Goal: Task Accomplishment & Management: Use online tool/utility

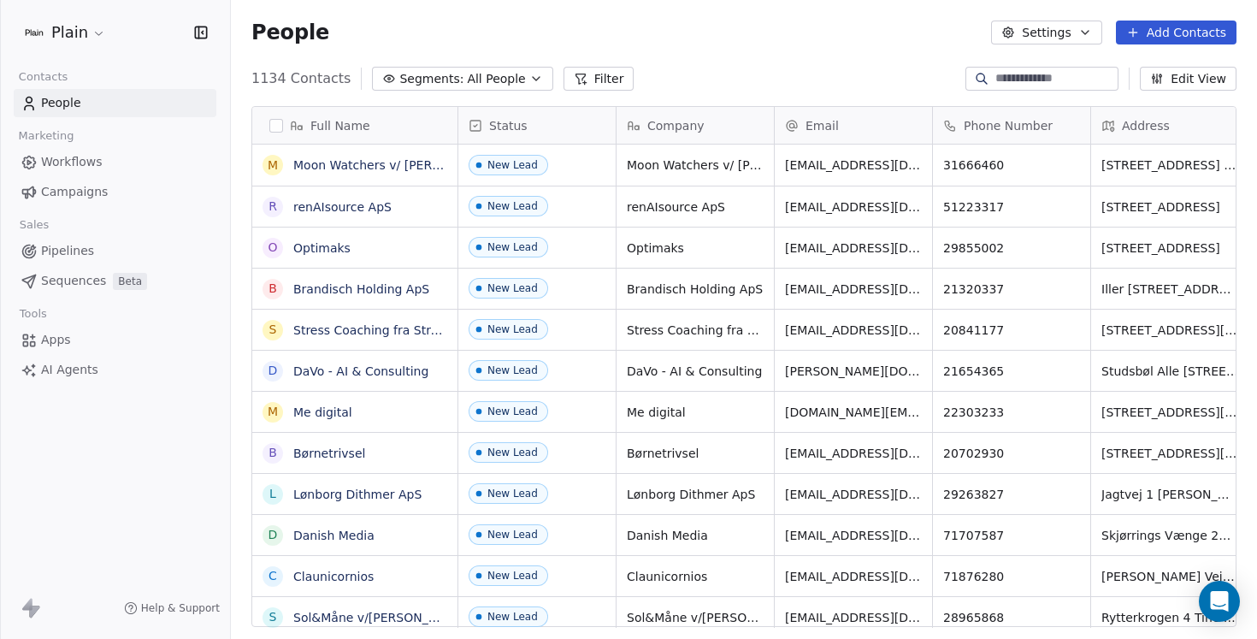
scroll to position [562, 1026]
click at [97, 35] on html "Plain Contacts People Marketing Workflows Campaigns Sales Pipelines Sequences B…" at bounding box center [628, 319] width 1257 height 639
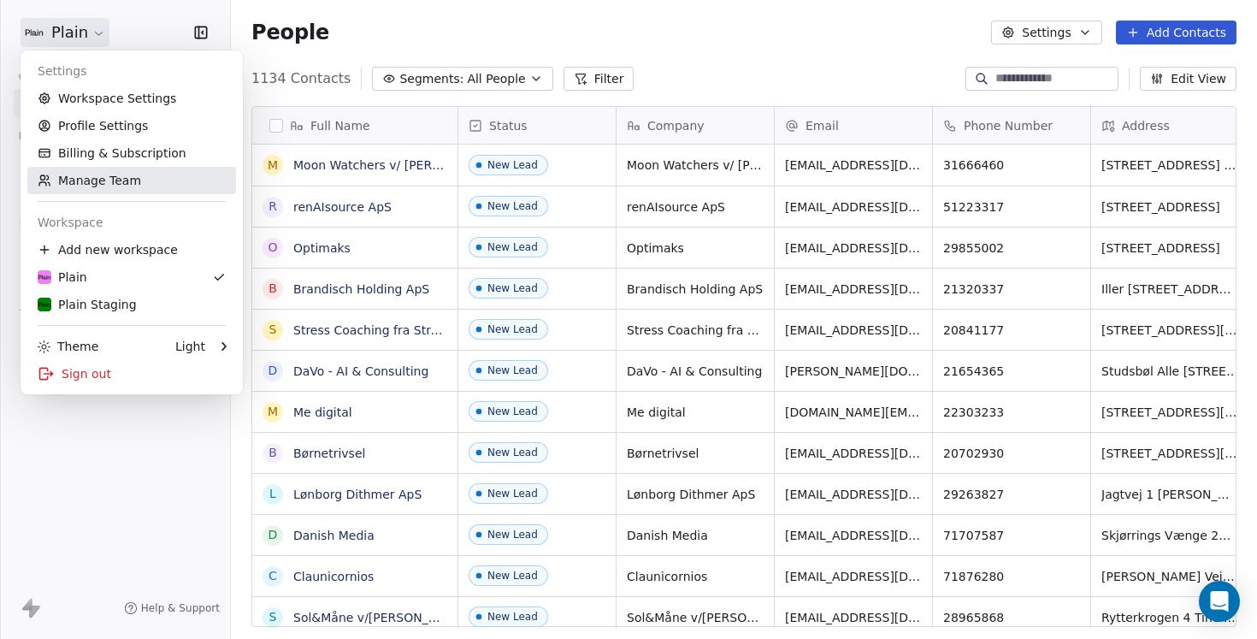
click at [120, 181] on link "Manage Team" at bounding box center [131, 180] width 209 height 27
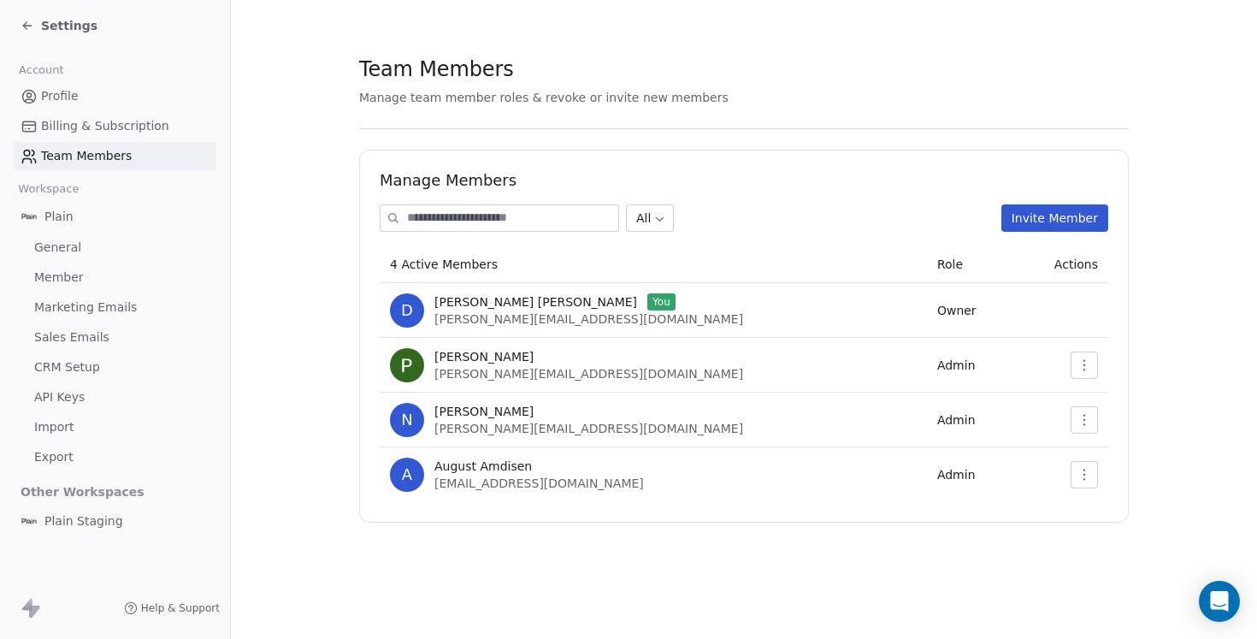
click at [1040, 215] on button "Invite Member" at bounding box center [1054, 217] width 107 height 27
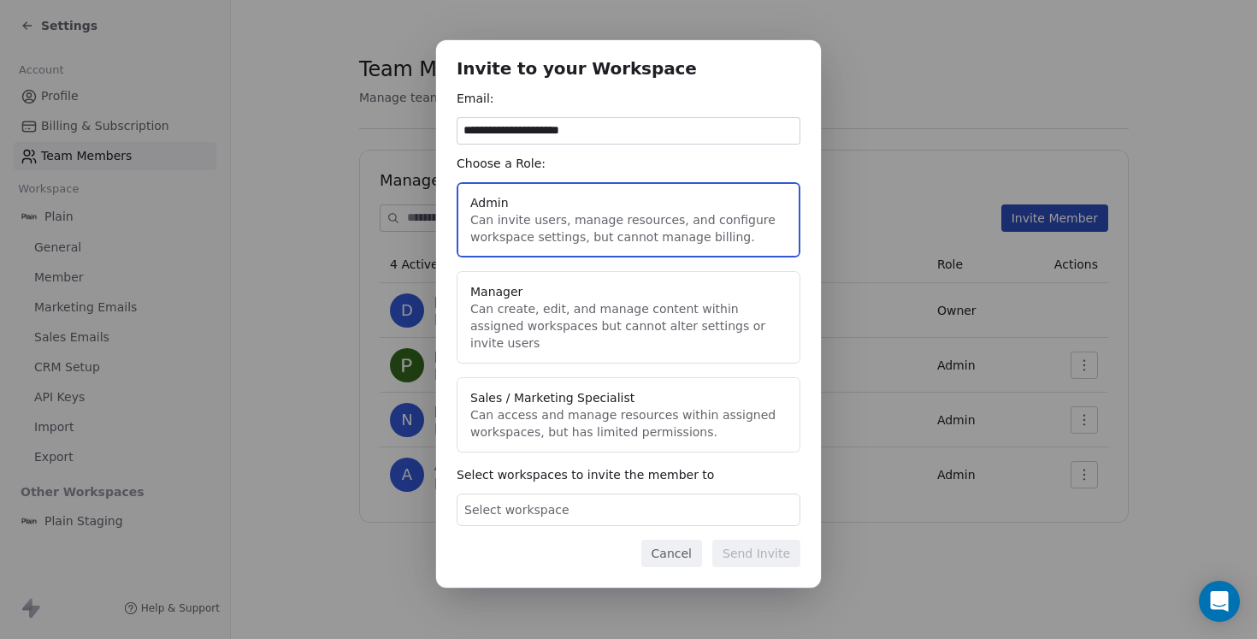
type input "**********"
click at [661, 398] on button "Sales / Marketing Specialist Can access and manage resources within assigned wo…" at bounding box center [629, 414] width 344 height 75
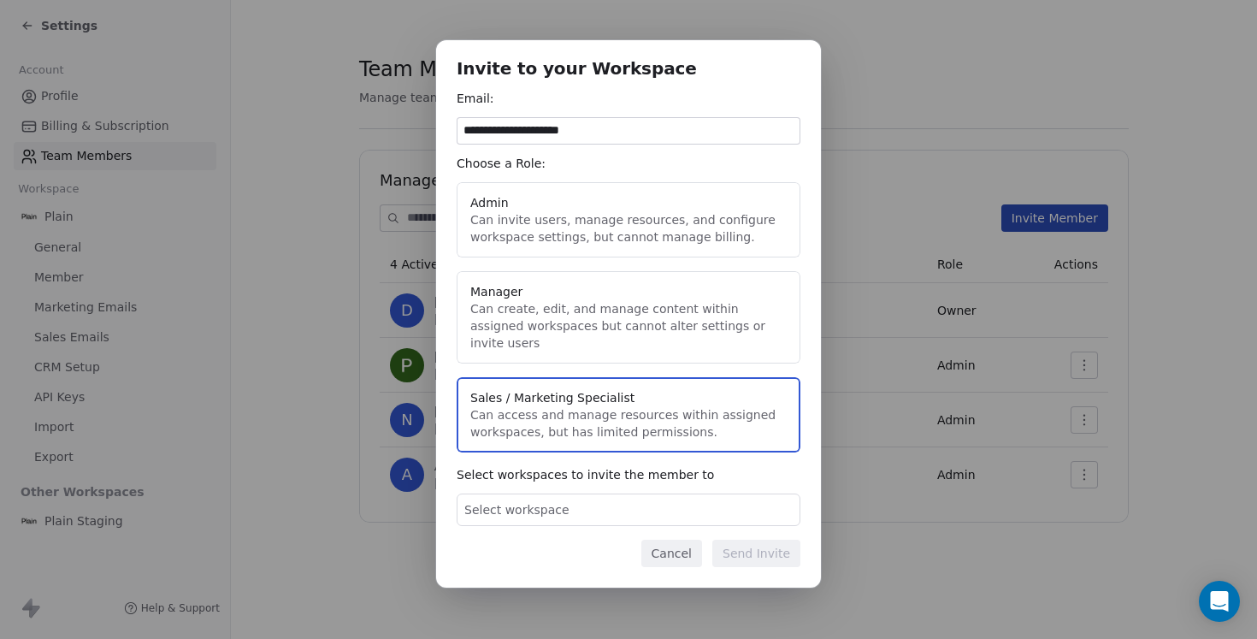
click at [610, 499] on div "Select workspace" at bounding box center [629, 509] width 344 height 32
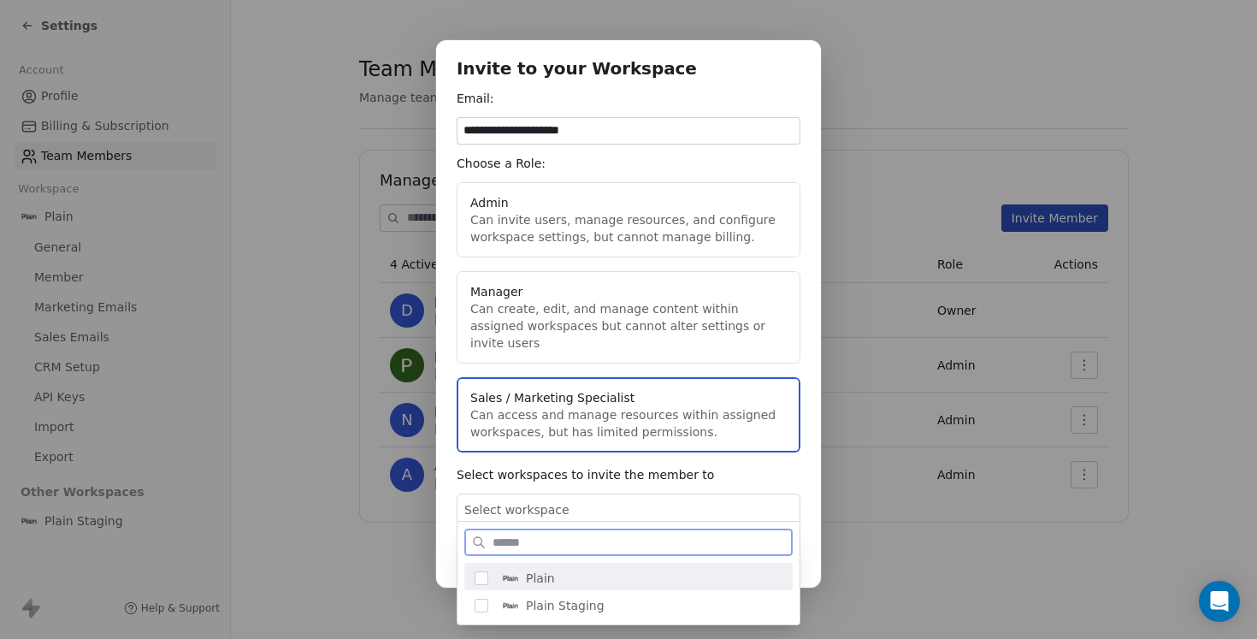
click at [539, 586] on span "Plain" at bounding box center [540, 577] width 29 height 17
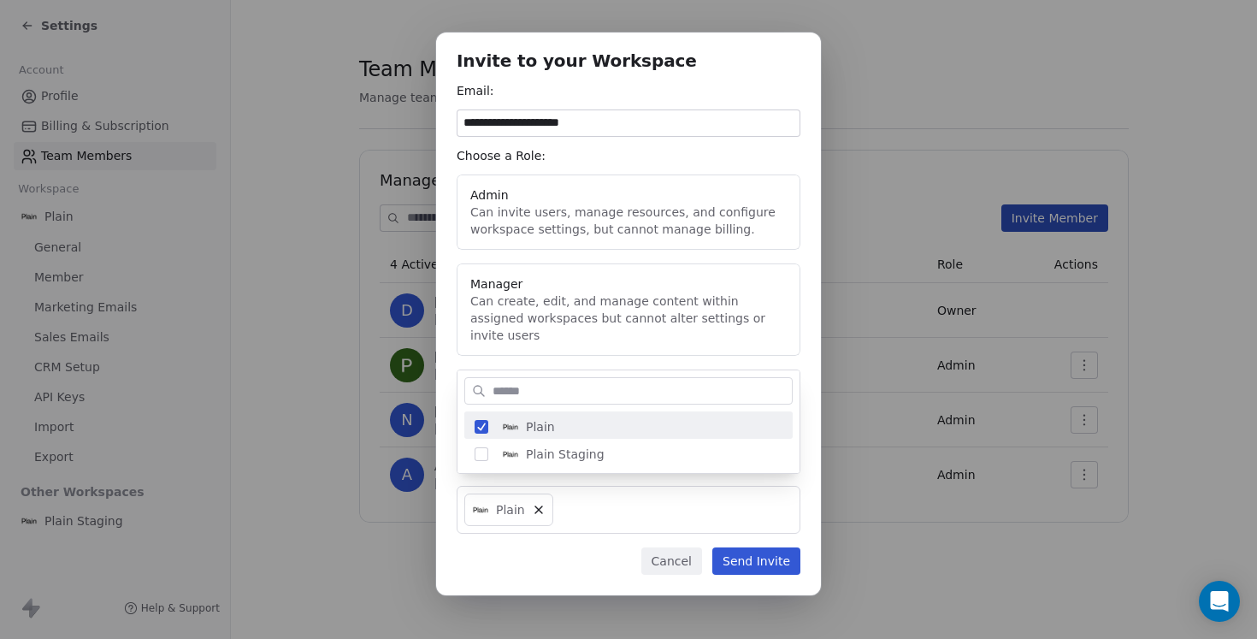
click at [610, 448] on body "**********" at bounding box center [628, 319] width 1257 height 639
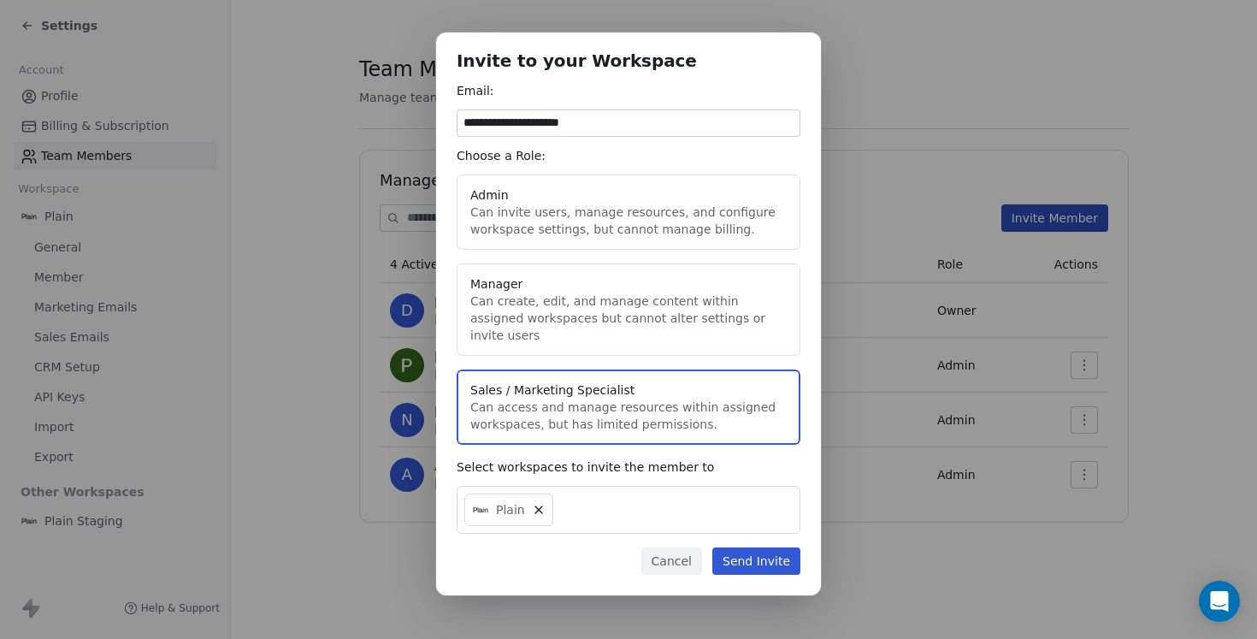
click at [754, 548] on button "Send Invite" at bounding box center [756, 560] width 88 height 27
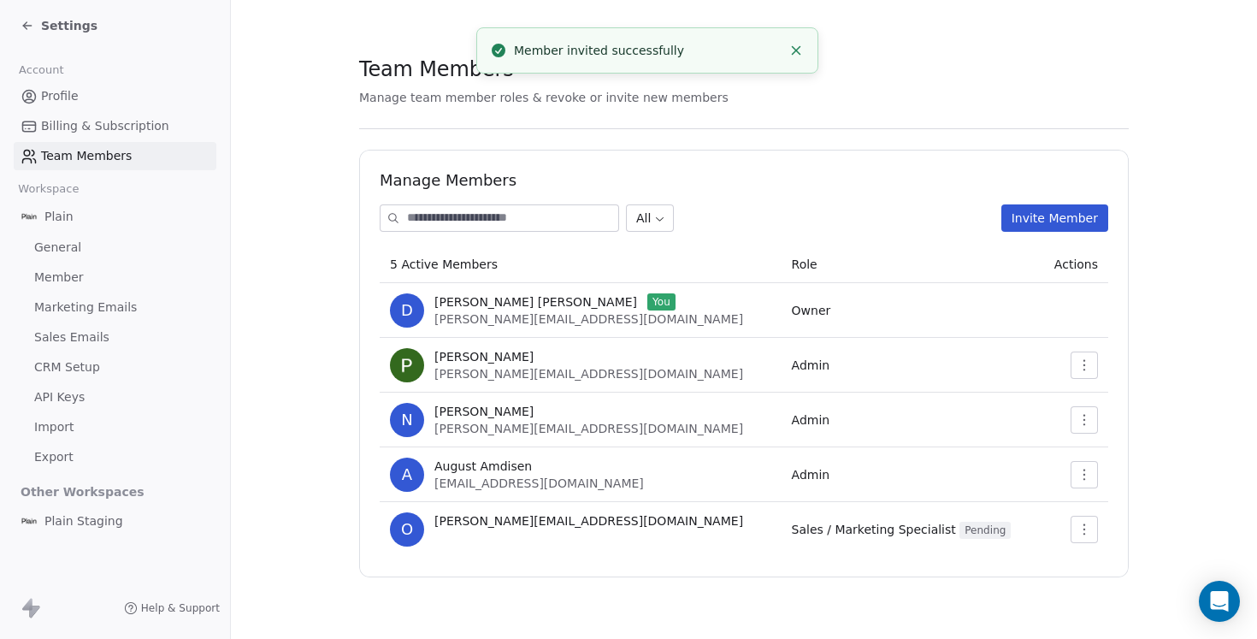
click at [98, 305] on span "Marketing Emails" at bounding box center [85, 307] width 103 height 18
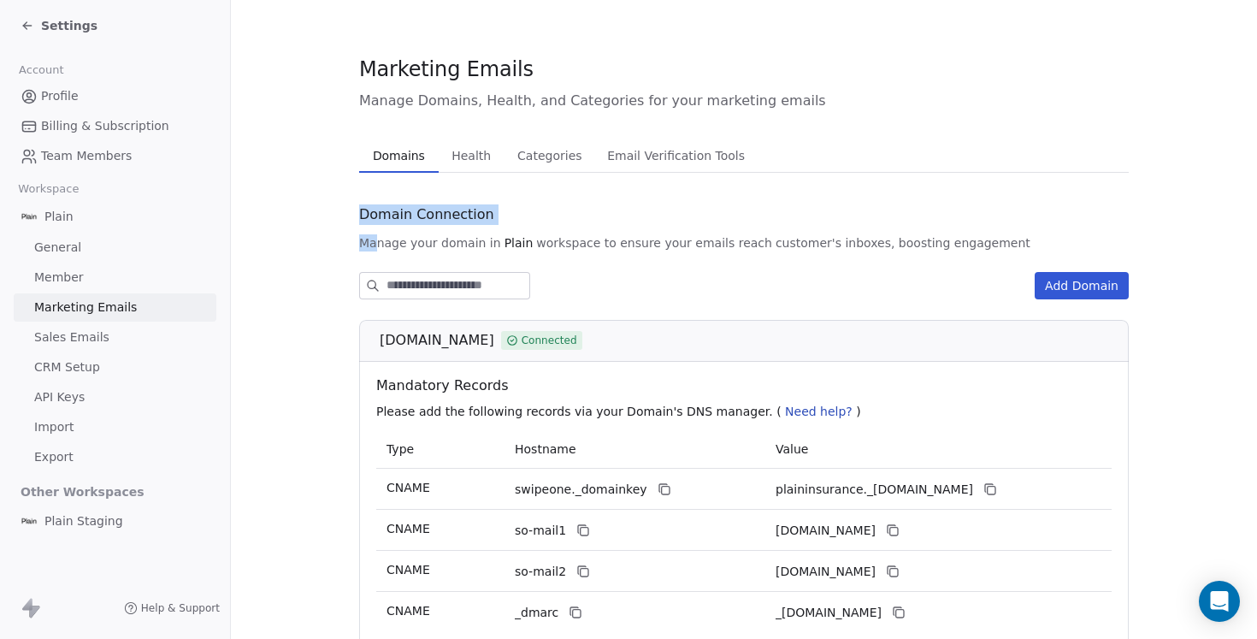
drag, startPoint x: 380, startPoint y: 241, endPoint x: 337, endPoint y: 221, distance: 47.4
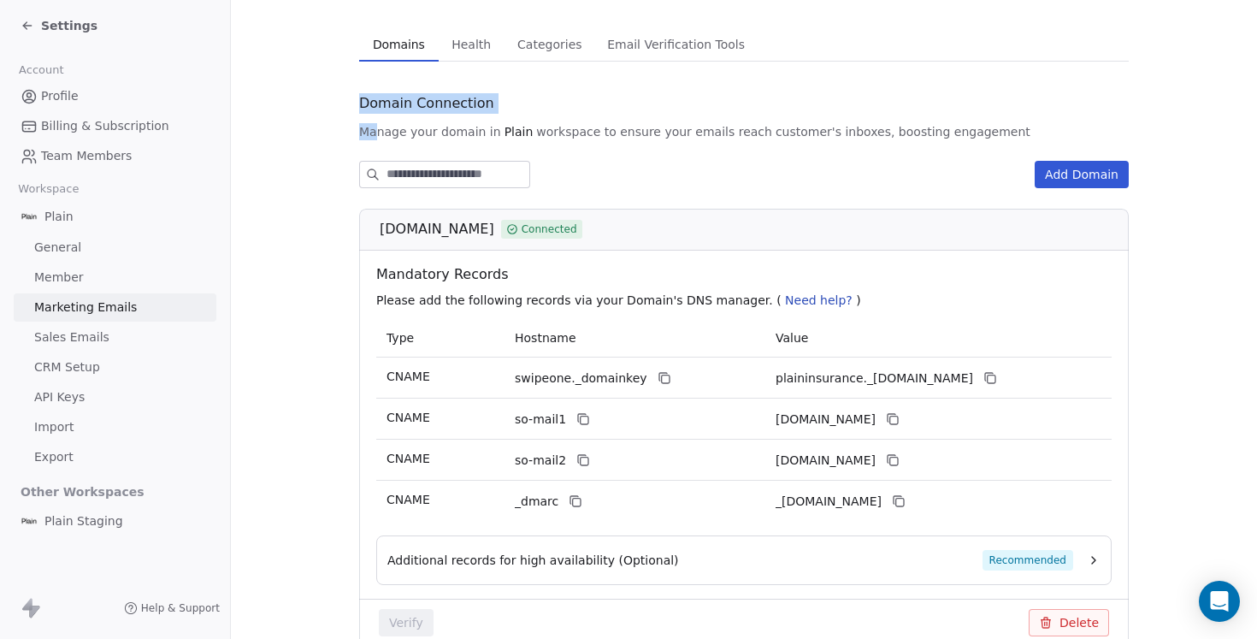
scroll to position [73, 0]
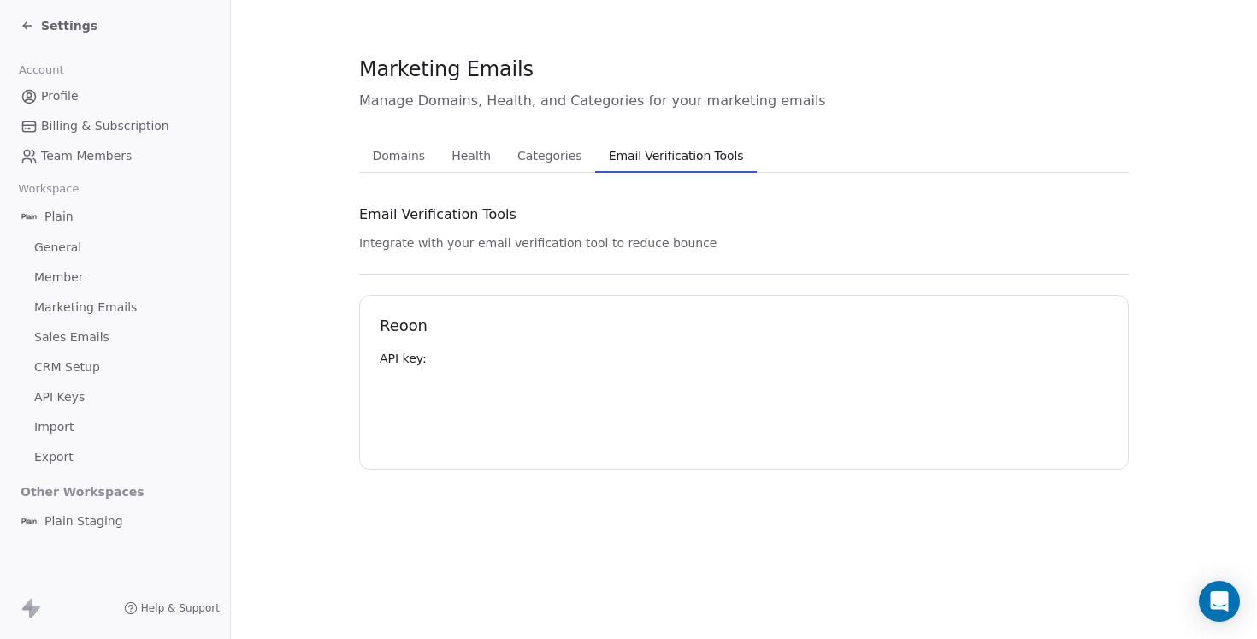
click at [642, 85] on div "Marketing Emails Manage Domains, Health, and Categories for your marketing emai…" at bounding box center [743, 262] width 769 height 415
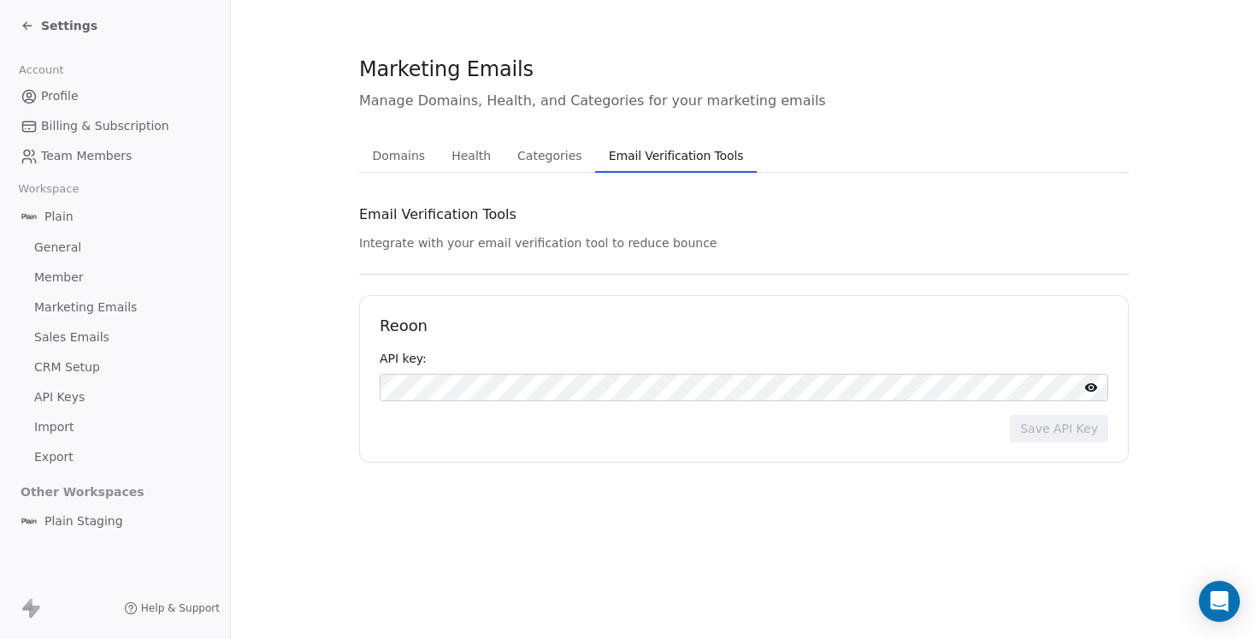
click at [79, 368] on span "CRM Setup" at bounding box center [67, 367] width 66 height 18
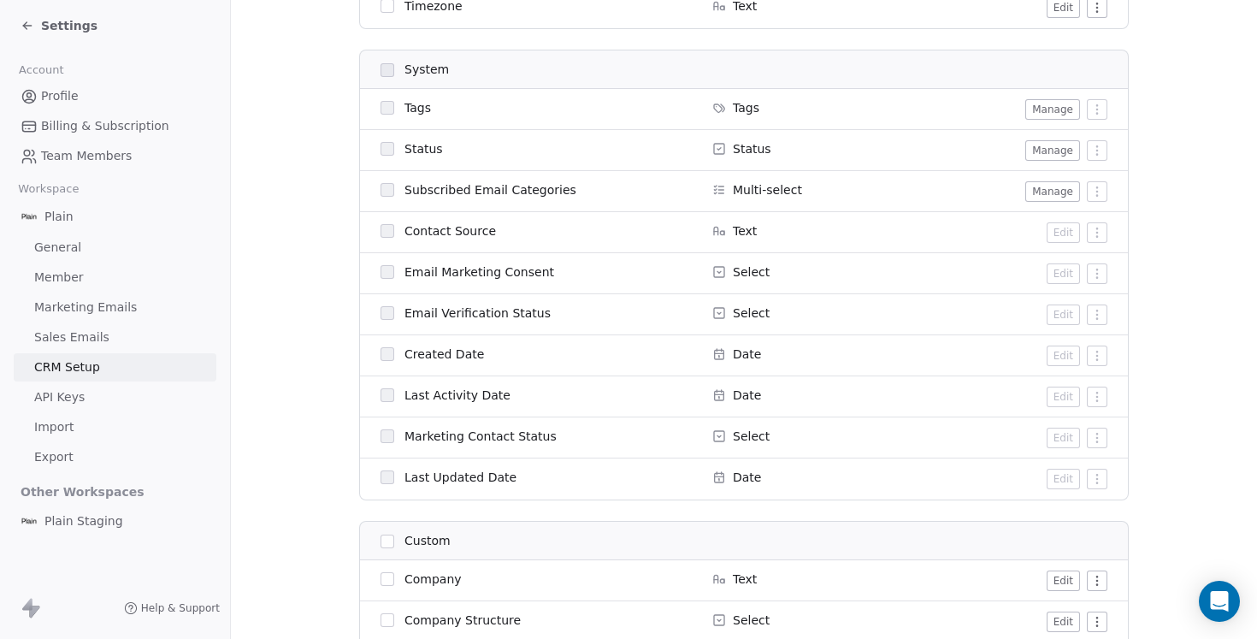
scroll to position [829, 0]
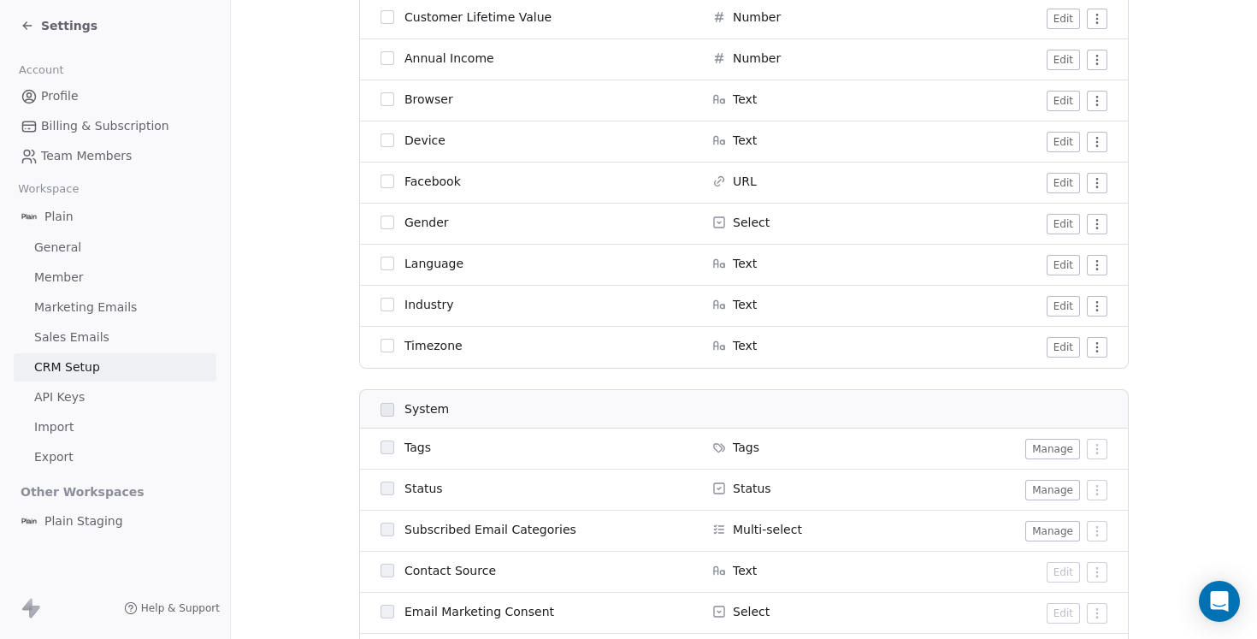
click at [128, 330] on link "Sales Emails" at bounding box center [115, 337] width 203 height 28
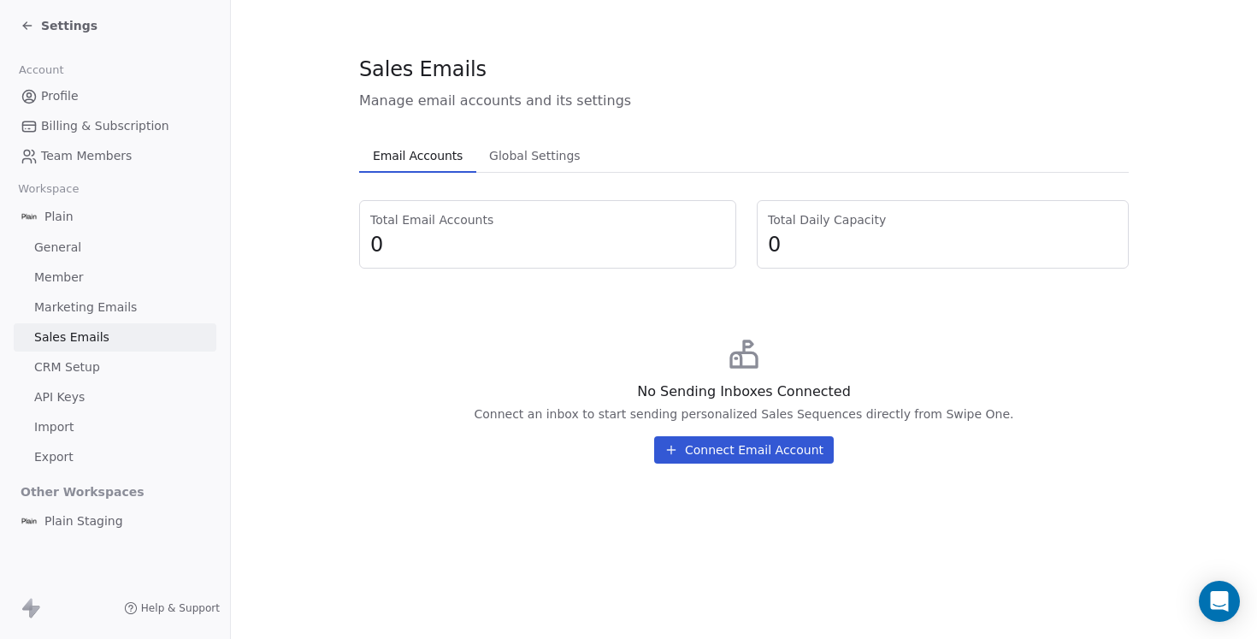
click at [21, 21] on icon at bounding box center [28, 26] width 14 height 14
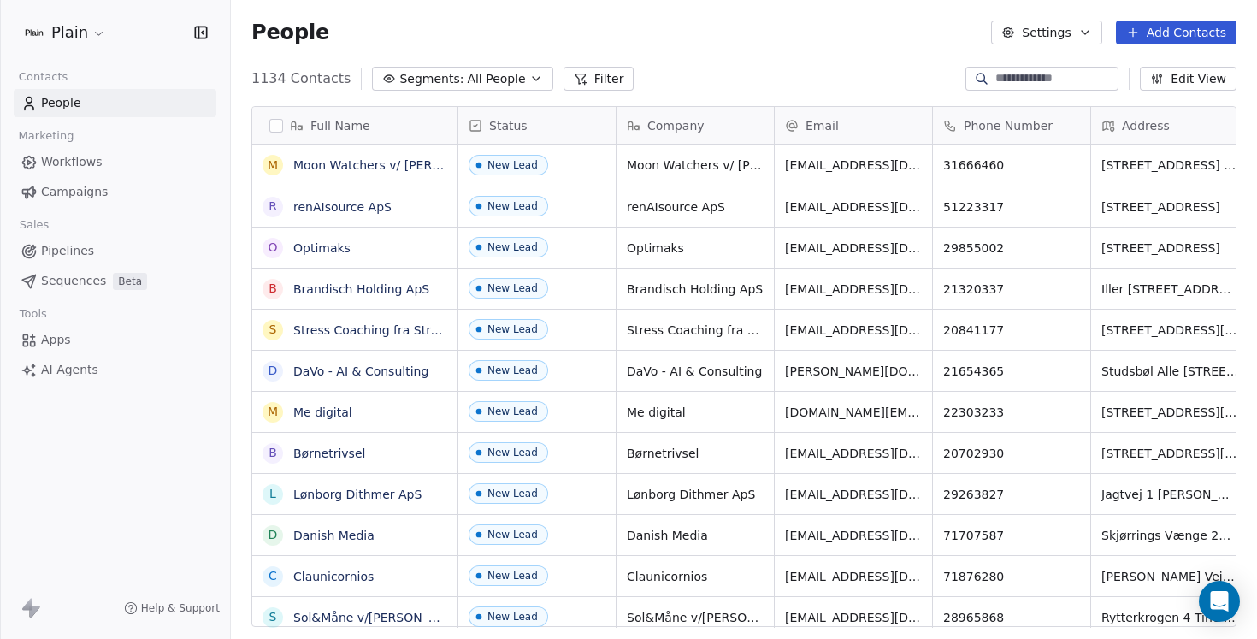
scroll to position [562, 1026]
click at [98, 31] on html "Plain Contacts People Marketing Workflows Campaigns Sales Pipelines Sequences B…" at bounding box center [628, 319] width 1257 height 639
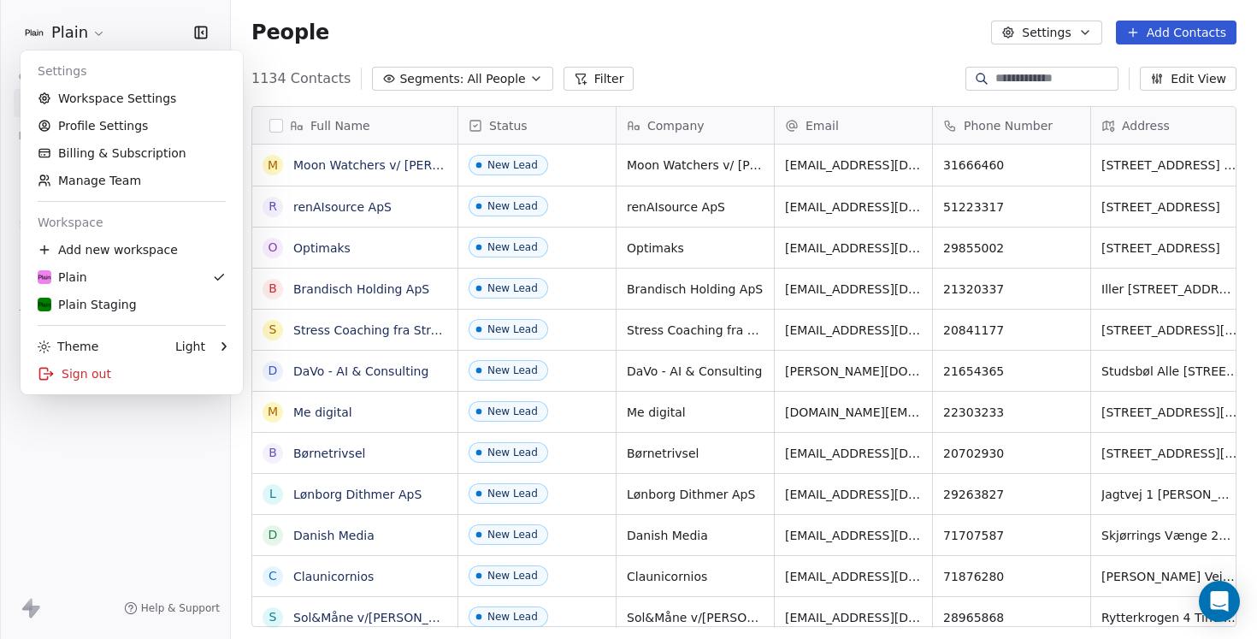
click at [91, 509] on html "Plain Contacts People Marketing Workflows Campaigns Sales Pipelines Sequences B…" at bounding box center [628, 319] width 1257 height 639
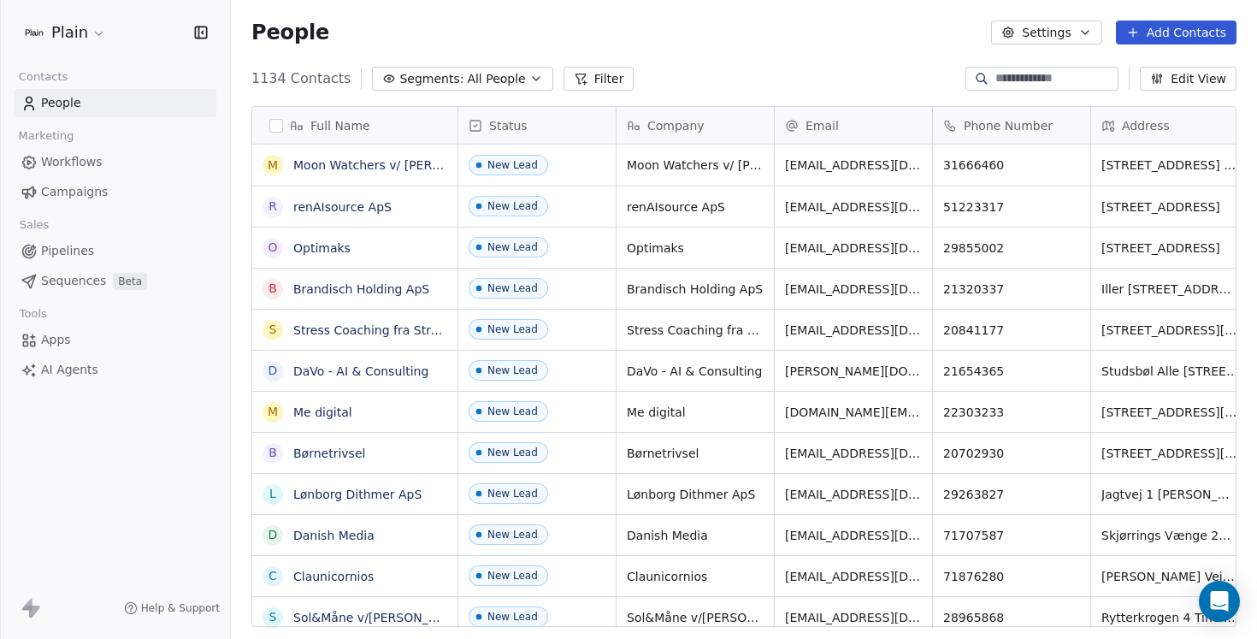
click at [75, 279] on span "Sequences" at bounding box center [73, 281] width 65 height 18
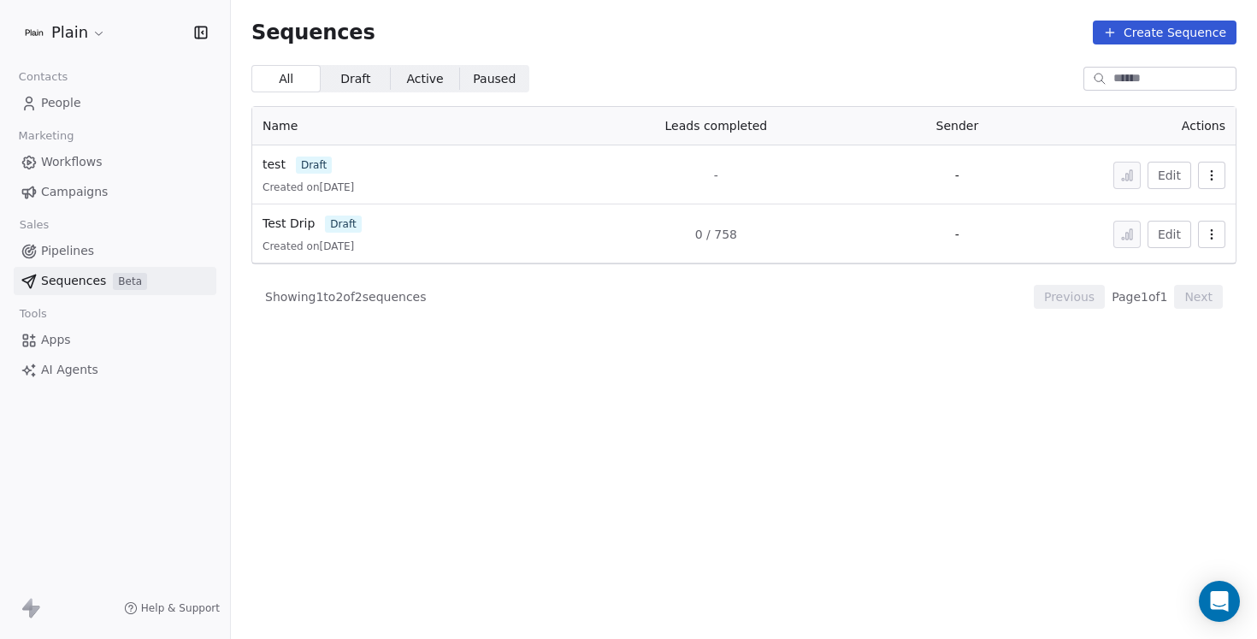
click at [1168, 174] on button "Edit" at bounding box center [1169, 175] width 44 height 27
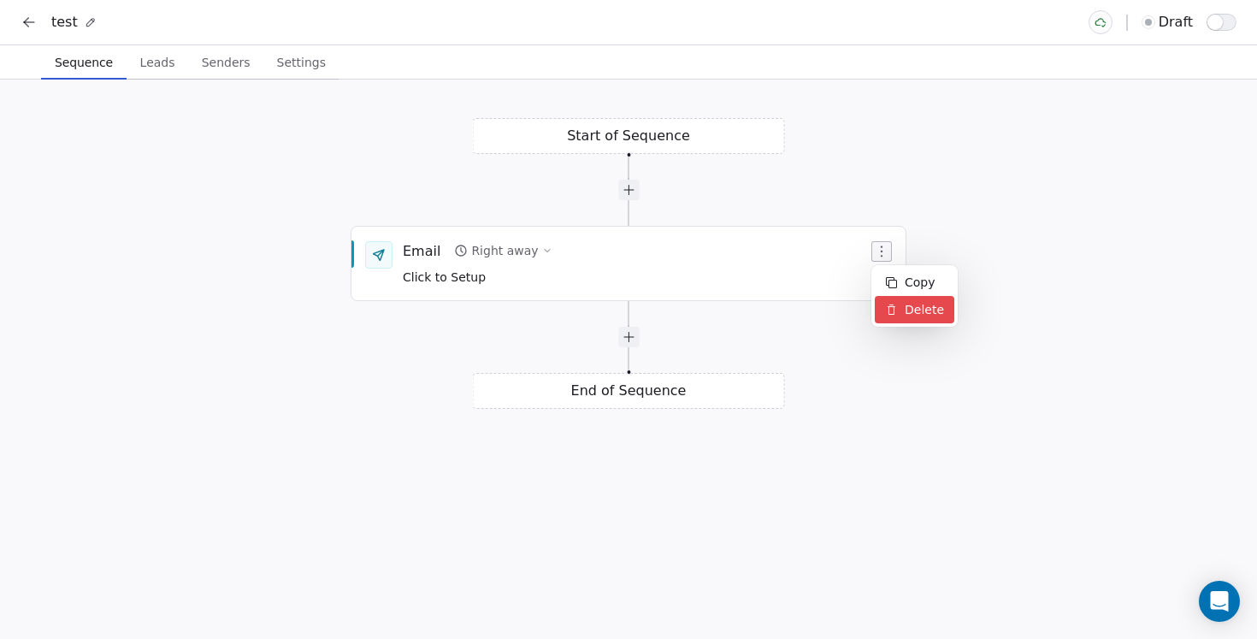
click at [901, 316] on div "Delete" at bounding box center [915, 309] width 80 height 27
click at [38, 18] on button at bounding box center [29, 22] width 24 height 24
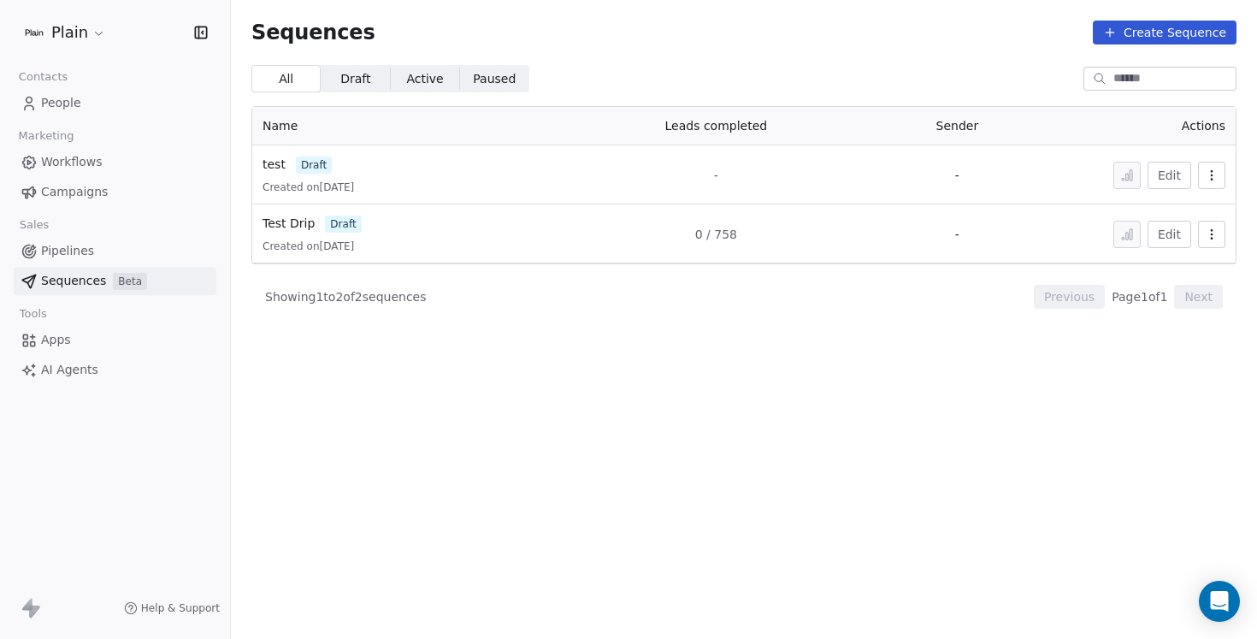
click at [1211, 179] on icon "button" at bounding box center [1211, 179] width 1 height 1
click at [1166, 268] on span "Delete" at bounding box center [1174, 268] width 39 height 18
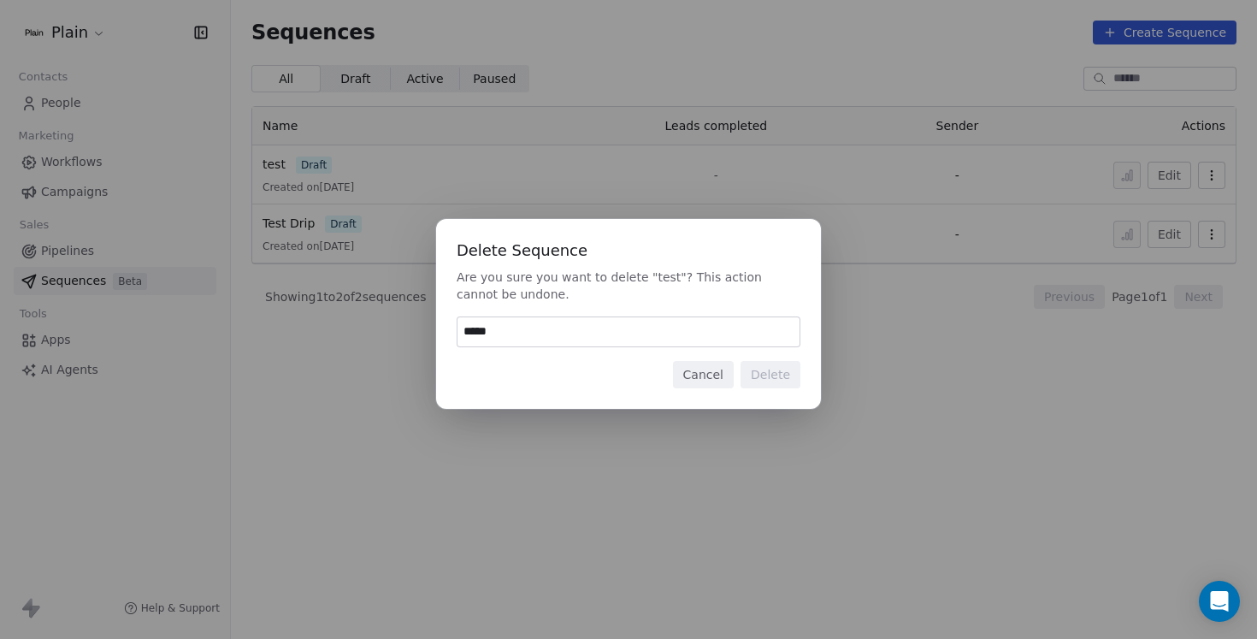
type input "******"
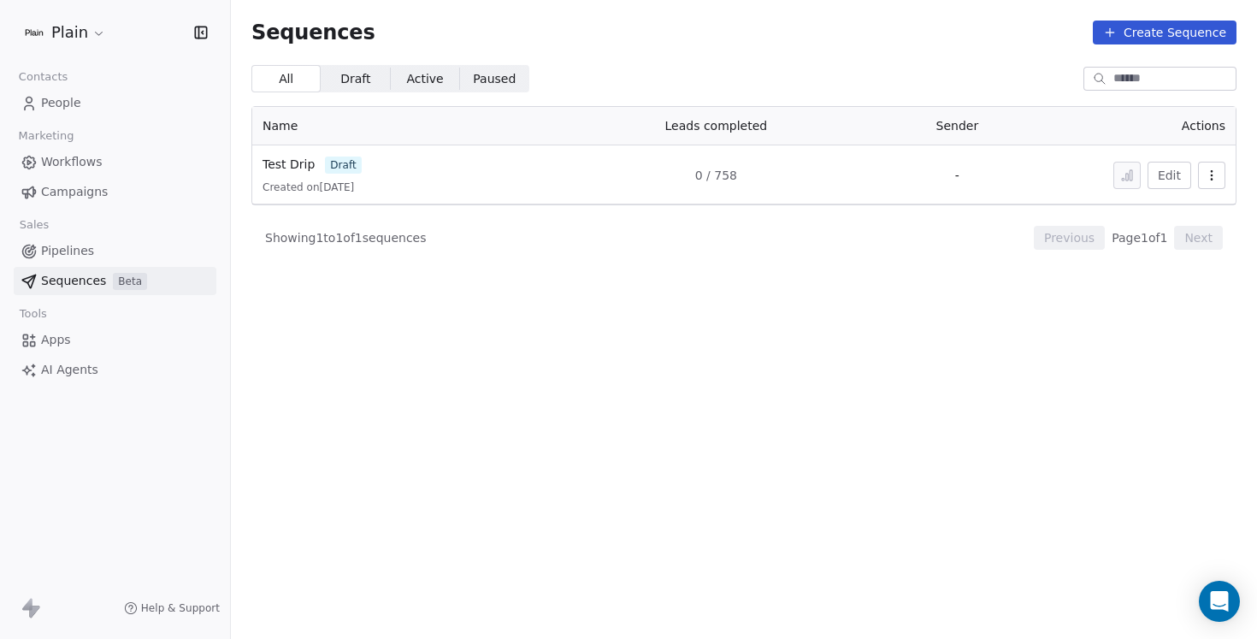
click at [1176, 23] on button "Create Sequence" at bounding box center [1165, 33] width 144 height 24
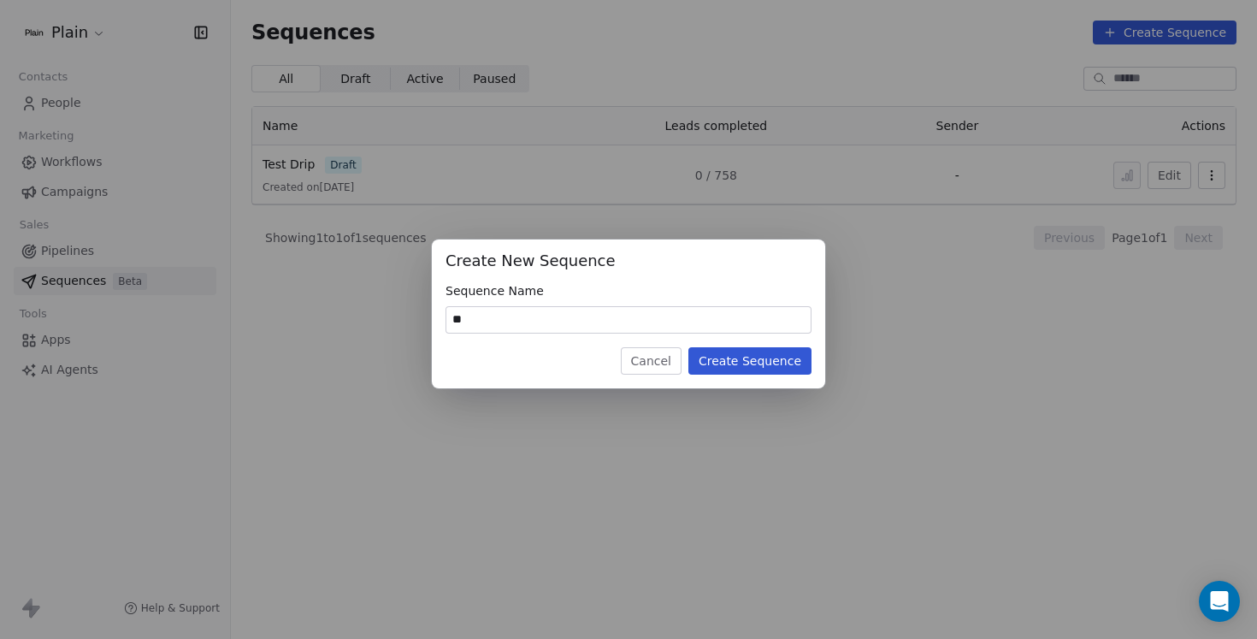
type input "*"
type input "***"
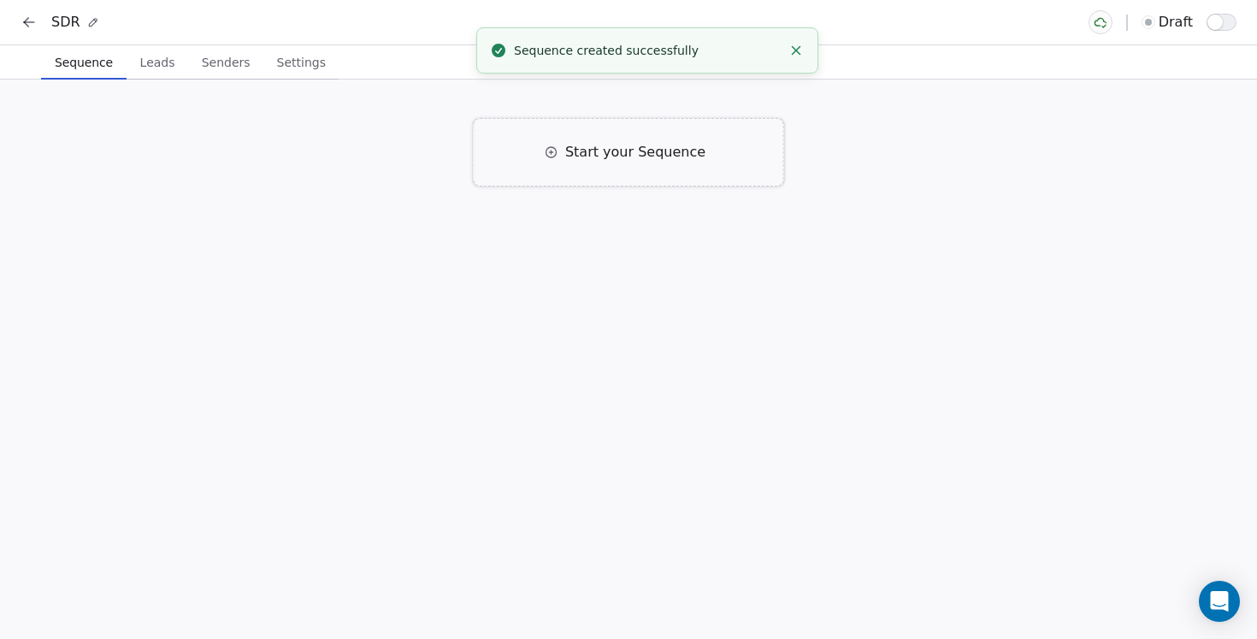
click at [654, 135] on div "Start your Sequence" at bounding box center [629, 152] width 310 height 68
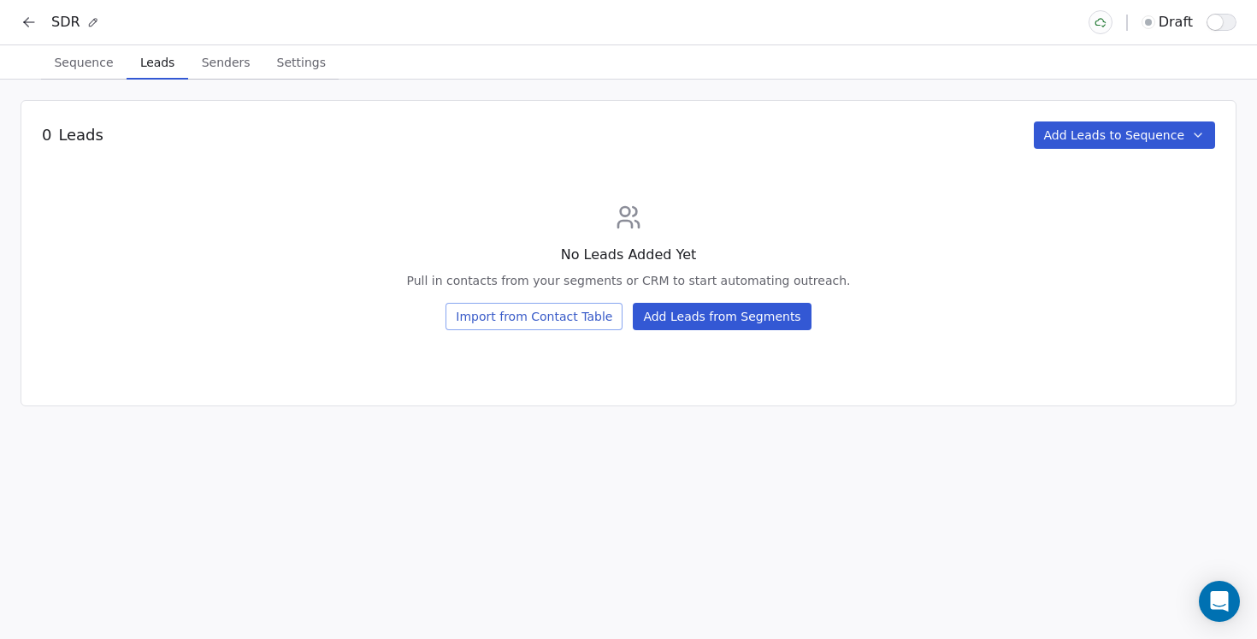
click at [149, 58] on span "Leads" at bounding box center [157, 62] width 48 height 24
click at [222, 57] on span "Senders" at bounding box center [226, 62] width 62 height 24
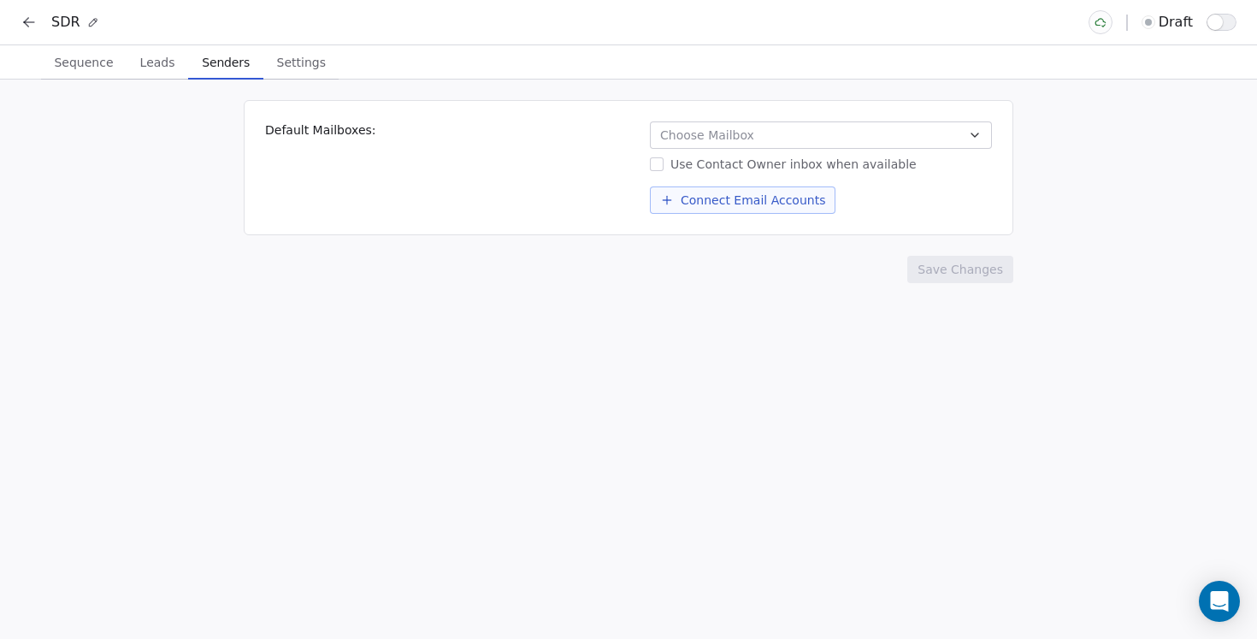
click at [148, 62] on span "Leads" at bounding box center [157, 62] width 49 height 24
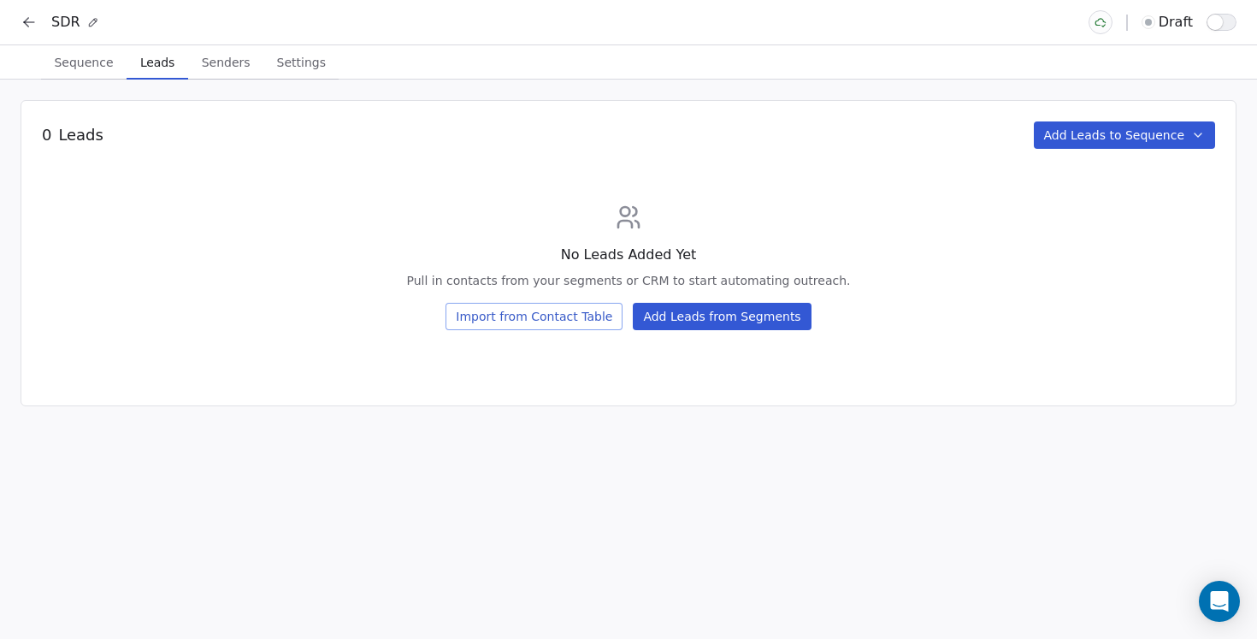
click at [699, 316] on button "Add Leads from Segments" at bounding box center [722, 316] width 178 height 27
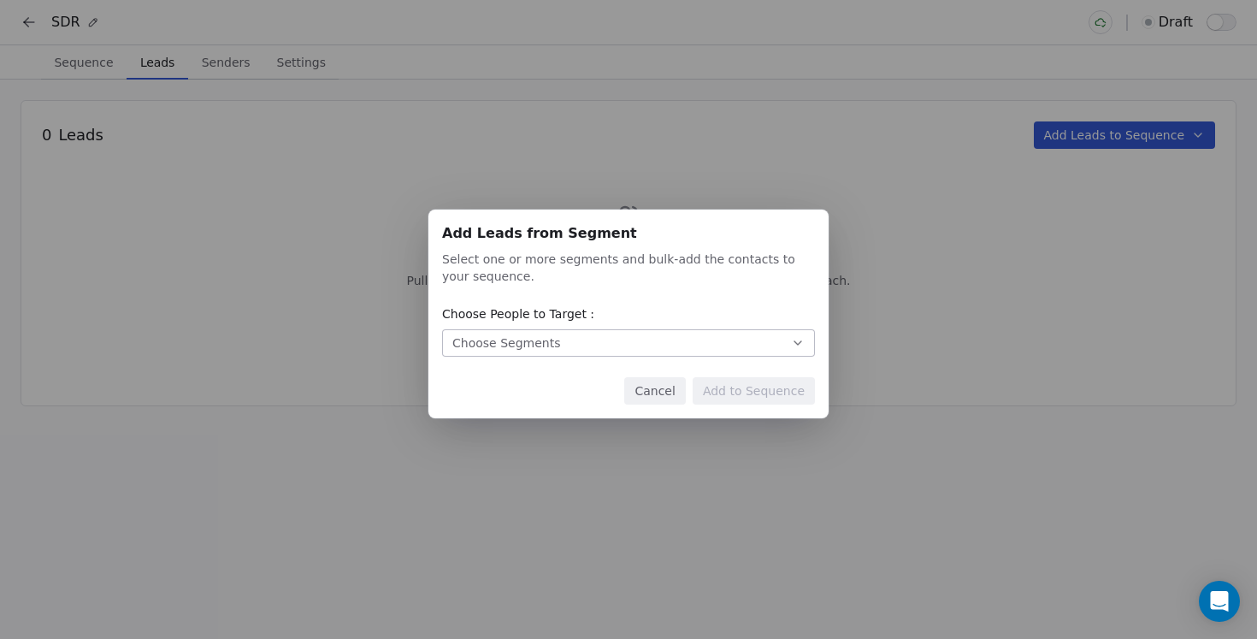
click at [654, 400] on button "Cancel" at bounding box center [654, 390] width 61 height 27
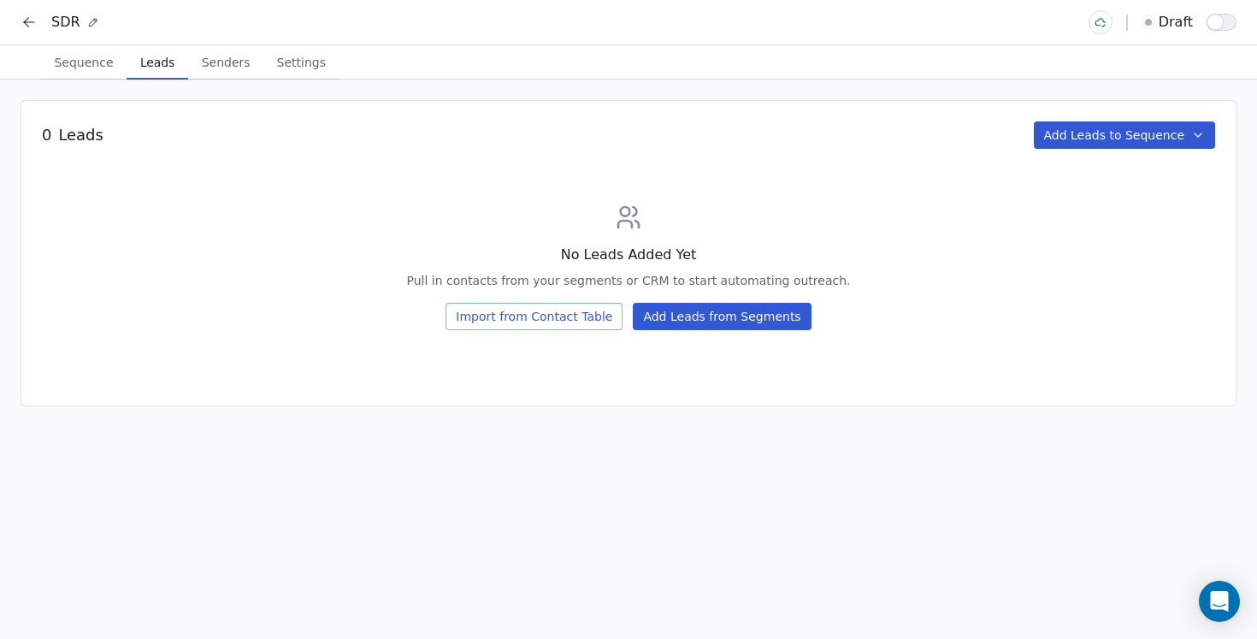
click at [76, 74] on button "Sequence Sequence" at bounding box center [83, 62] width 85 height 34
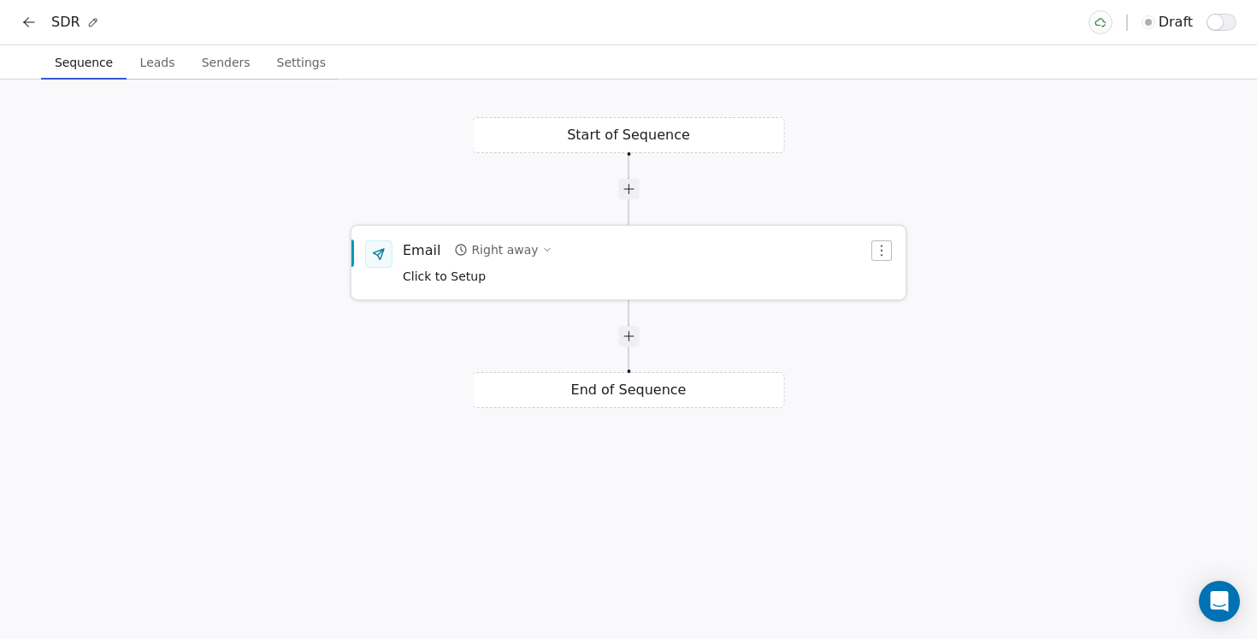
click at [542, 247] on icon "button" at bounding box center [547, 250] width 10 height 10
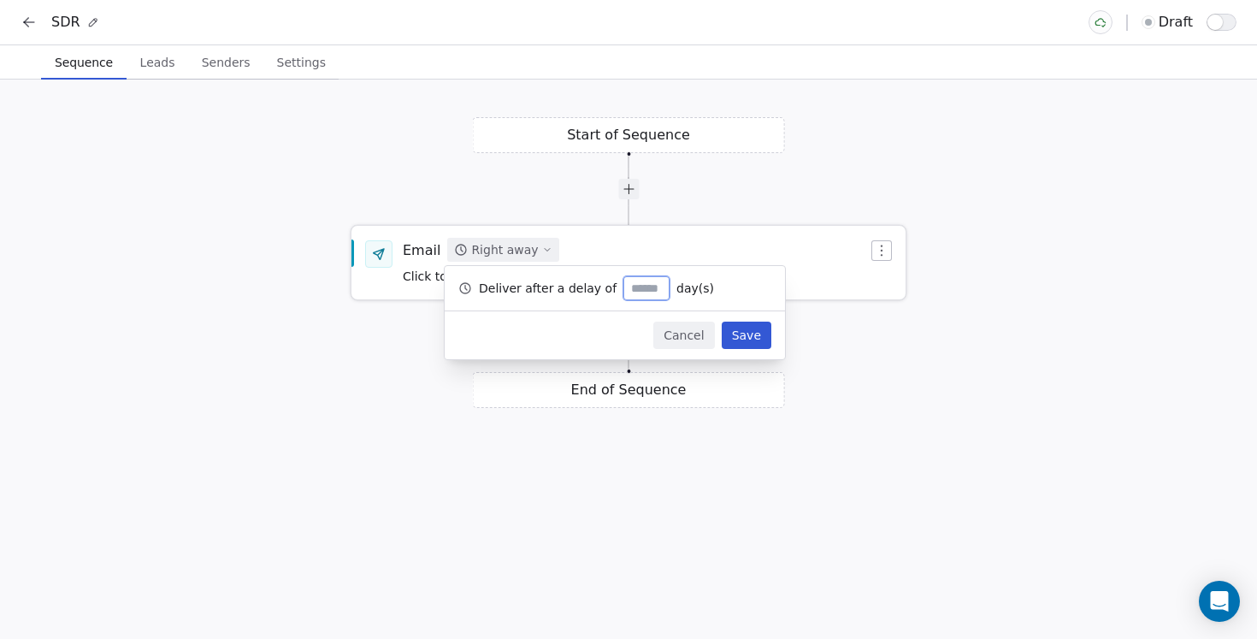
click at [542, 247] on icon "button" at bounding box center [547, 250] width 10 height 10
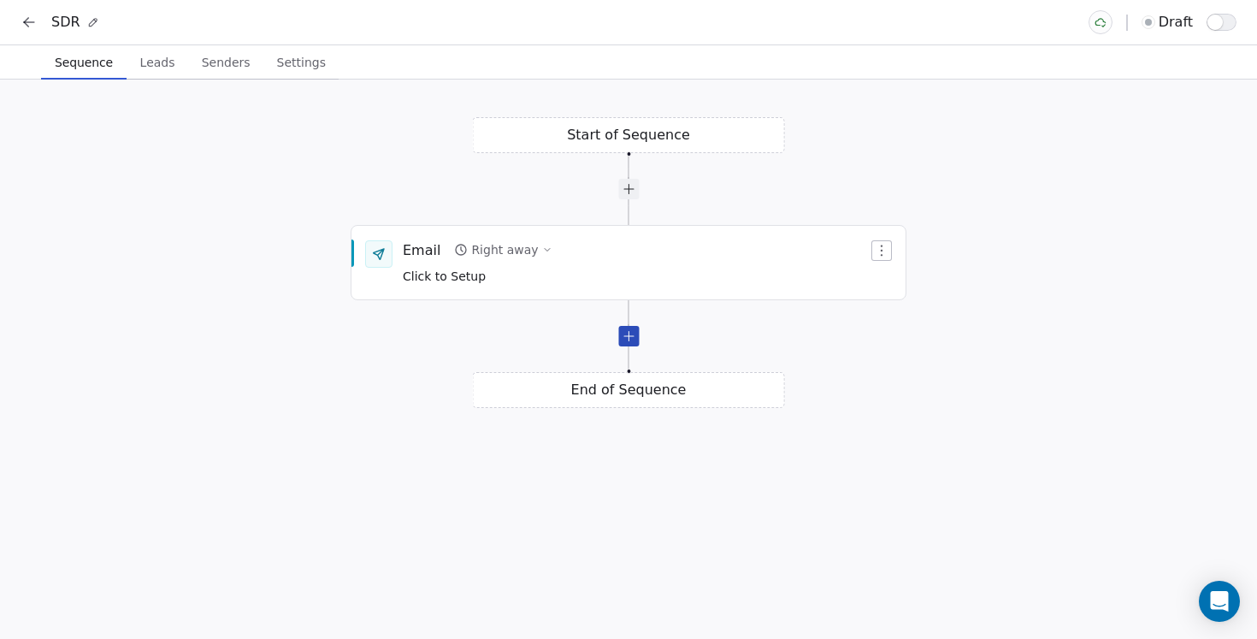
click at [633, 336] on div at bounding box center [628, 336] width 21 height 21
click at [456, 276] on span "Click to Setup" at bounding box center [444, 277] width 83 height 14
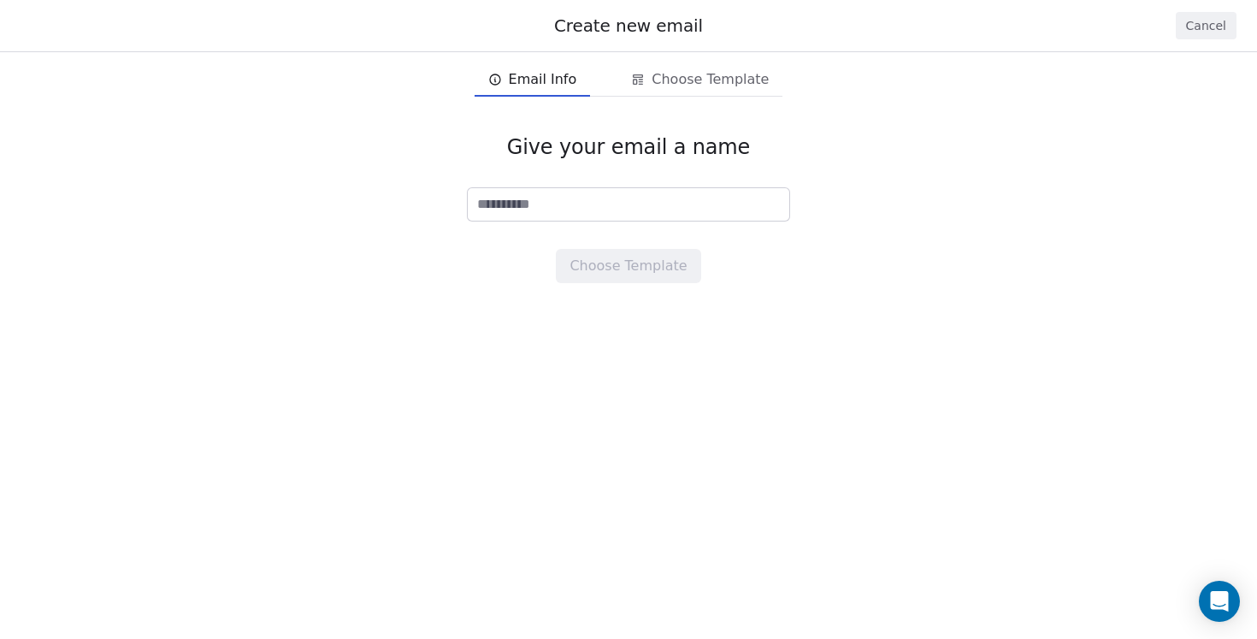
click at [621, 207] on input at bounding box center [628, 204] width 321 height 32
type input "****"
click at [654, 265] on button "Choose Template" at bounding box center [628, 266] width 144 height 34
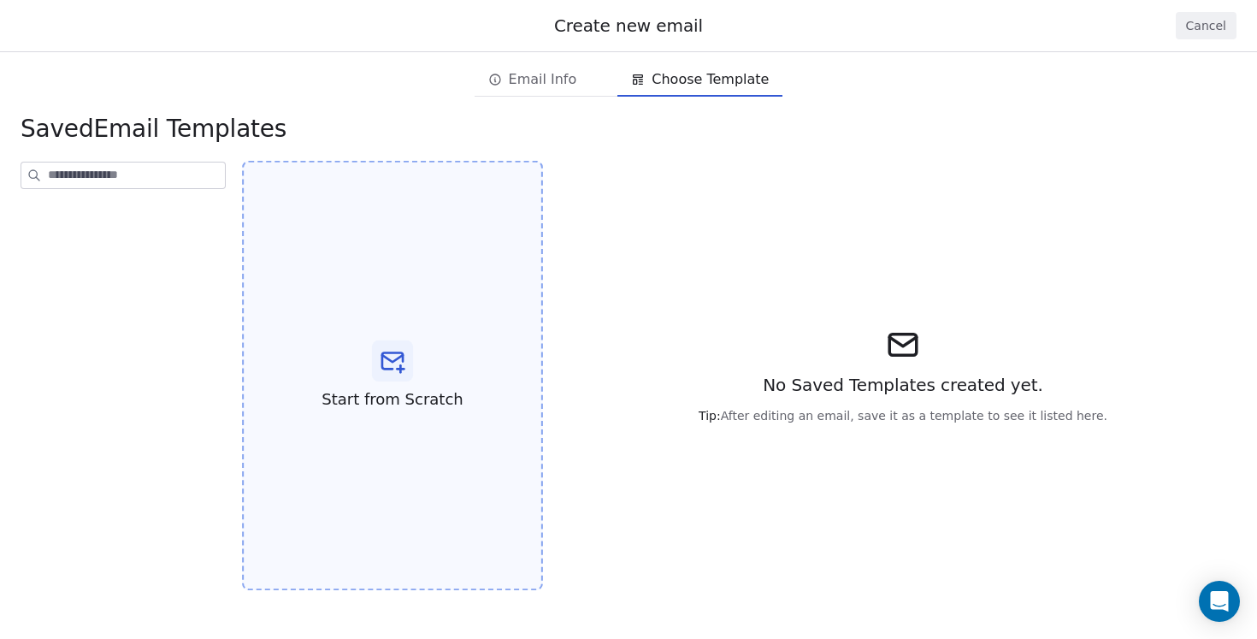
click at [380, 364] on icon at bounding box center [392, 360] width 27 height 27
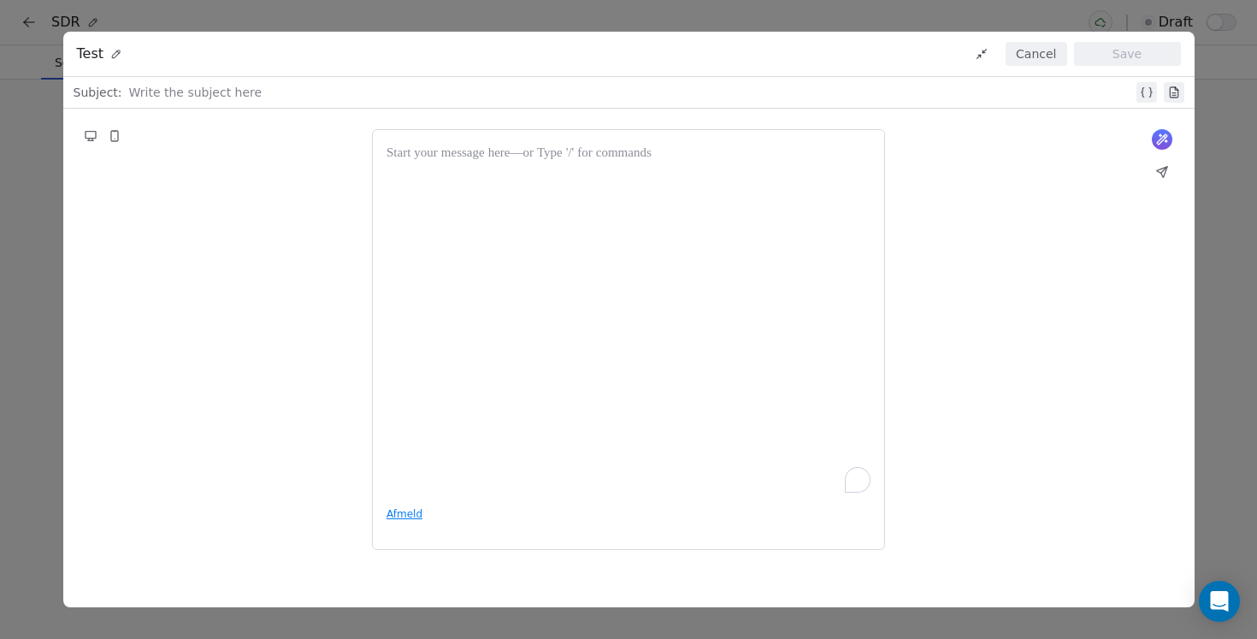
click at [478, 233] on div "To enrich screen reader interactions, please activate Accessibility in Grammarl…" at bounding box center [628, 318] width 484 height 348
click at [1144, 40] on div "Test Cancel Save" at bounding box center [628, 54] width 1131 height 45
click at [1137, 61] on button "Save" at bounding box center [1127, 54] width 107 height 24
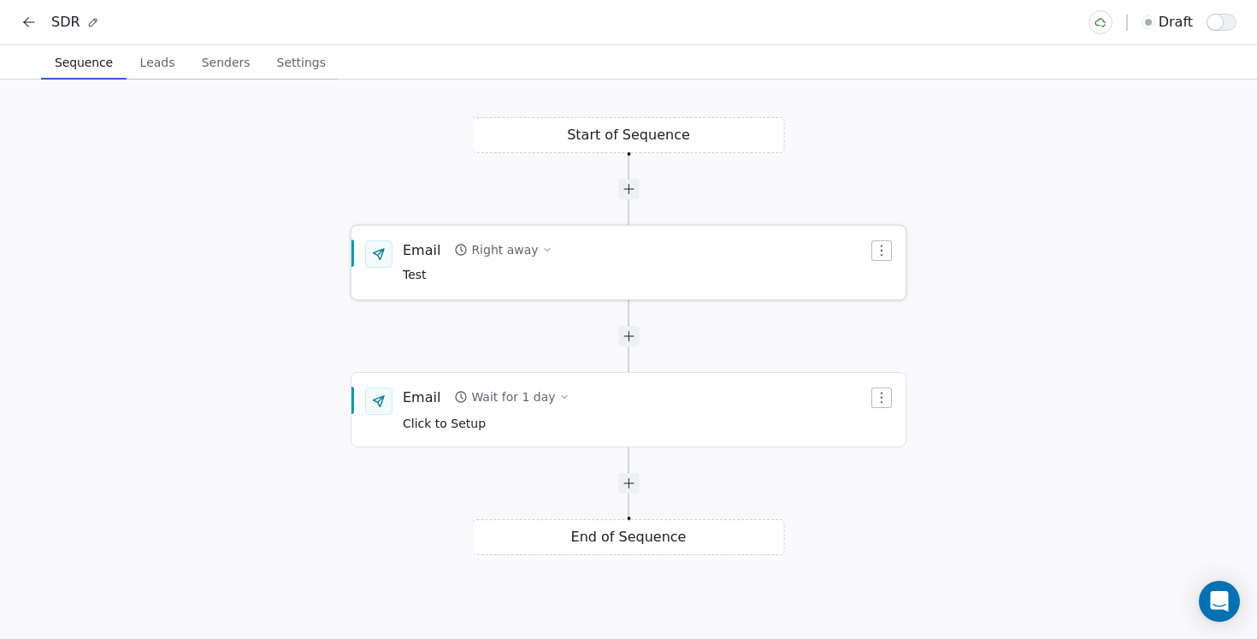
click at [884, 253] on icon "button" at bounding box center [882, 251] width 14 height 14
click at [946, 240] on html "SDR draft Sequence Sequence Leads Leads Senders Senders Settings Settings Start…" at bounding box center [628, 319] width 1257 height 639
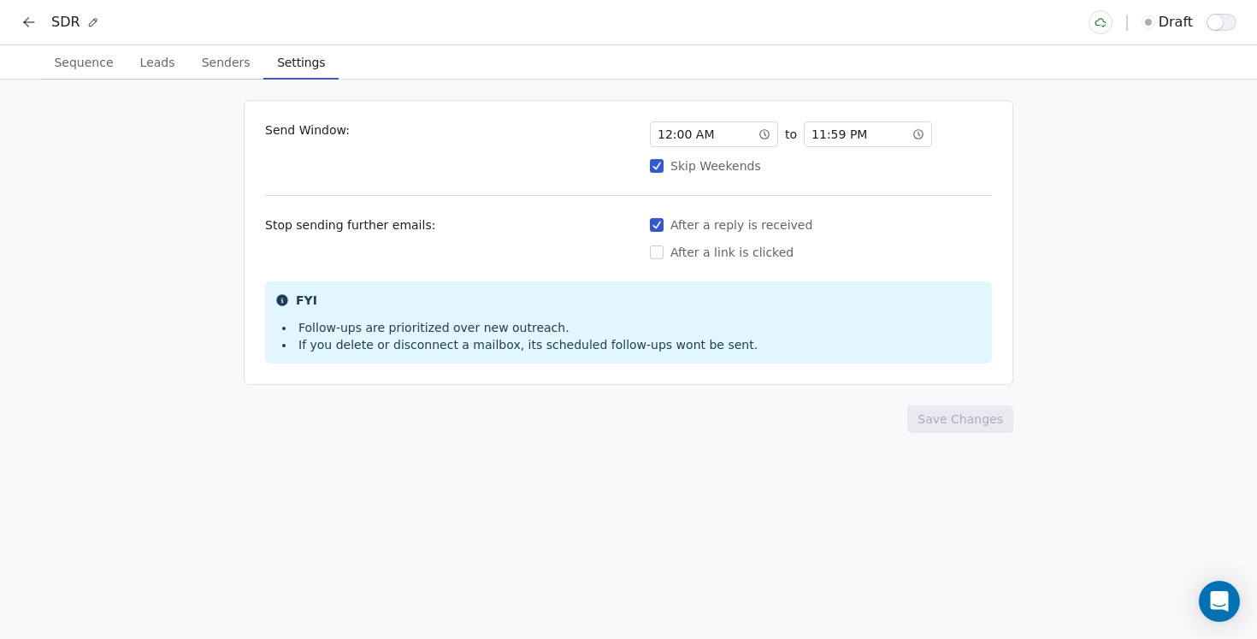
click at [298, 53] on span "Settings" at bounding box center [301, 62] width 62 height 24
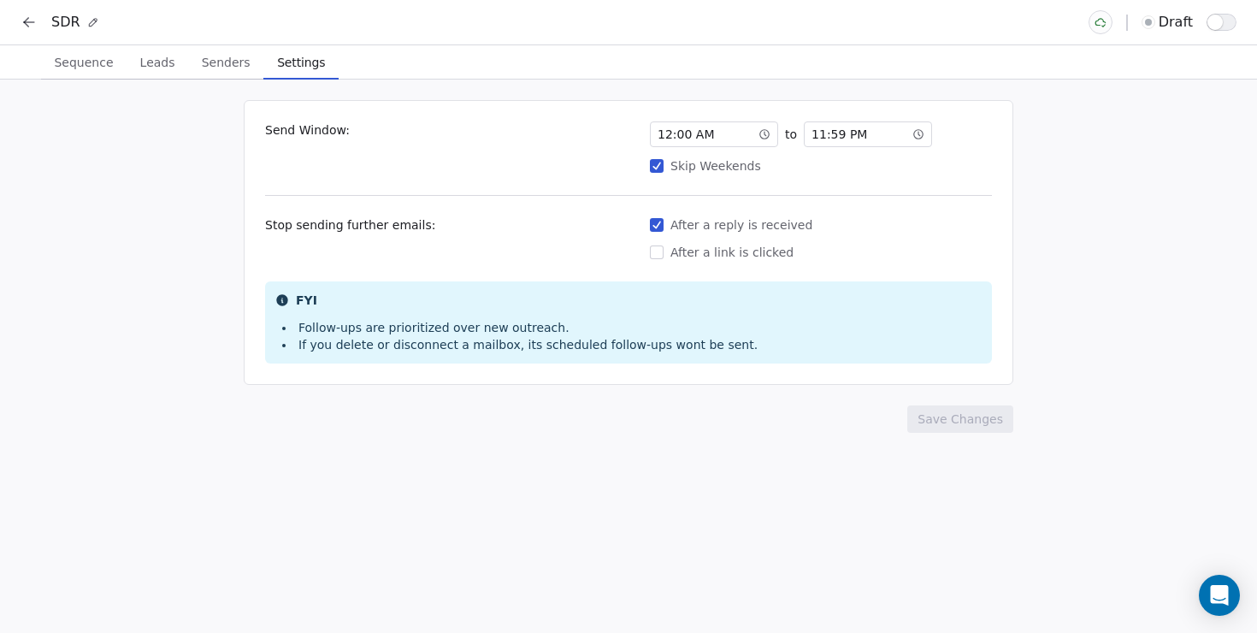
click at [37, 28] on icon at bounding box center [29, 22] width 17 height 17
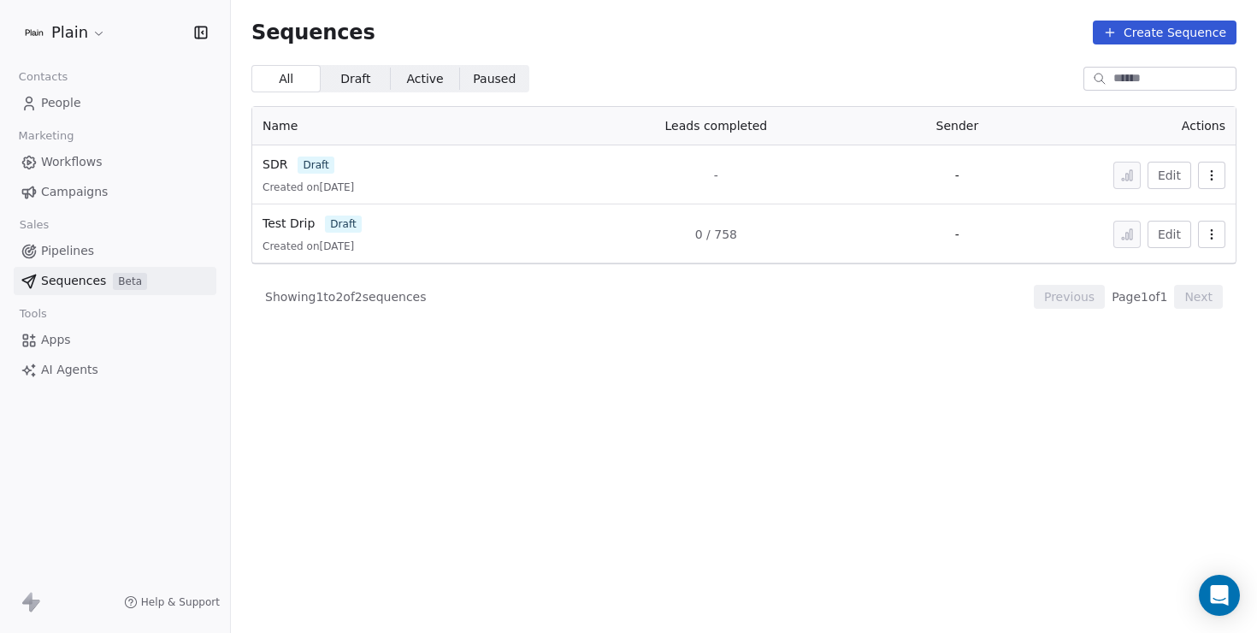
click at [1212, 237] on icon "button" at bounding box center [1212, 234] width 14 height 14
click at [959, 367] on html "Plain Contacts People Marketing Workflows Campaigns Sales Pipelines Sequences B…" at bounding box center [628, 316] width 1257 height 633
click at [273, 167] on span "SDR" at bounding box center [274, 164] width 25 height 14
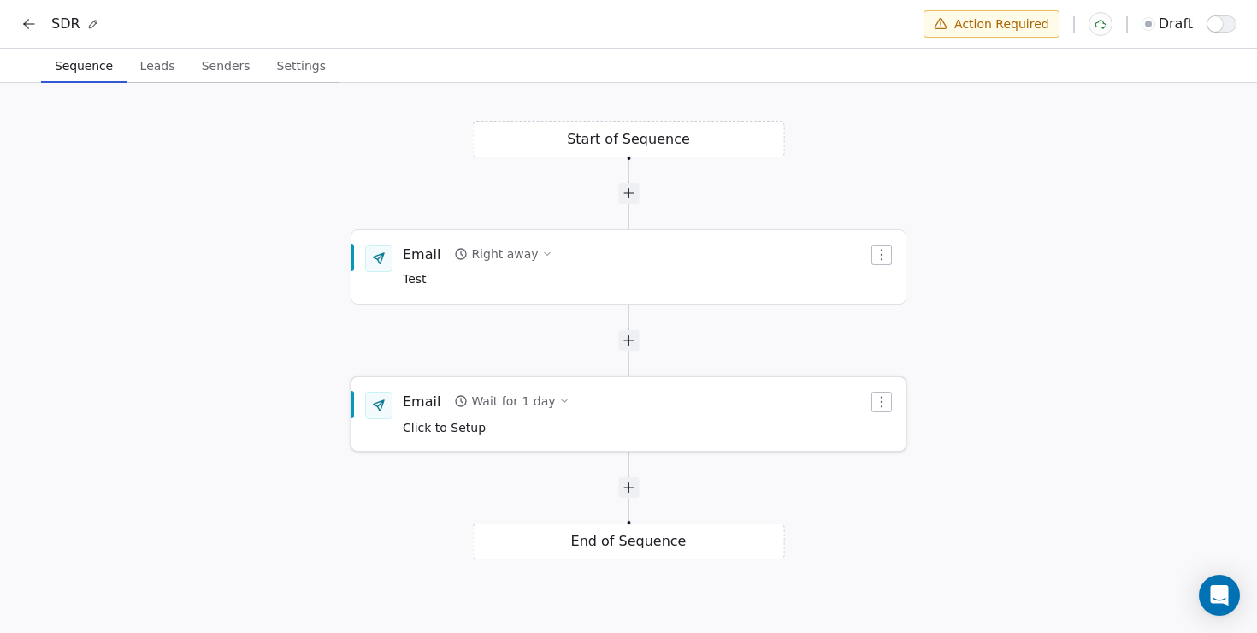
click at [537, 399] on div "Wait for 1 day" at bounding box center [513, 400] width 84 height 17
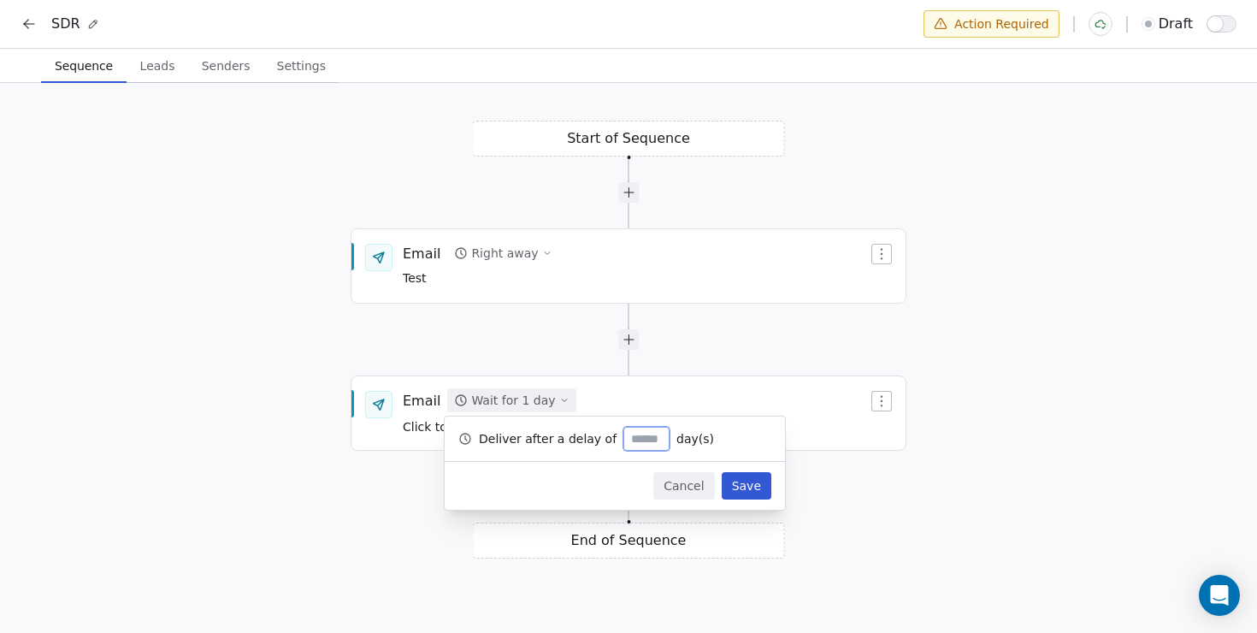
click at [679, 480] on button "Cancel" at bounding box center [683, 485] width 61 height 27
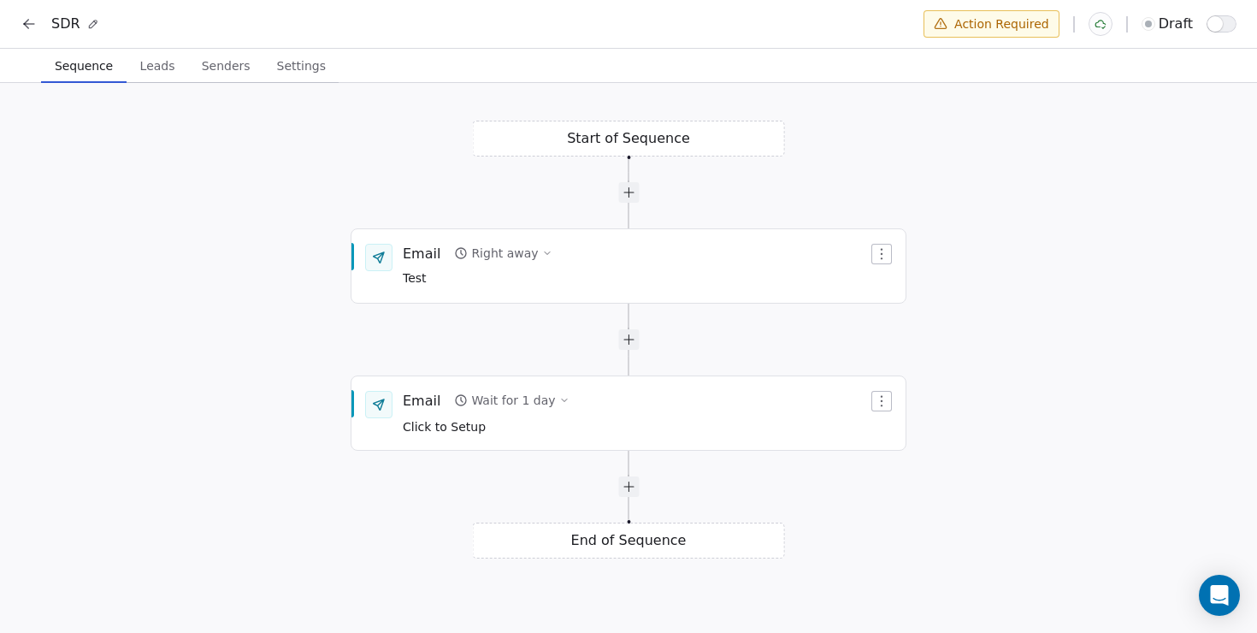
click at [1213, 21] on span "button" at bounding box center [1214, 23] width 15 height 15
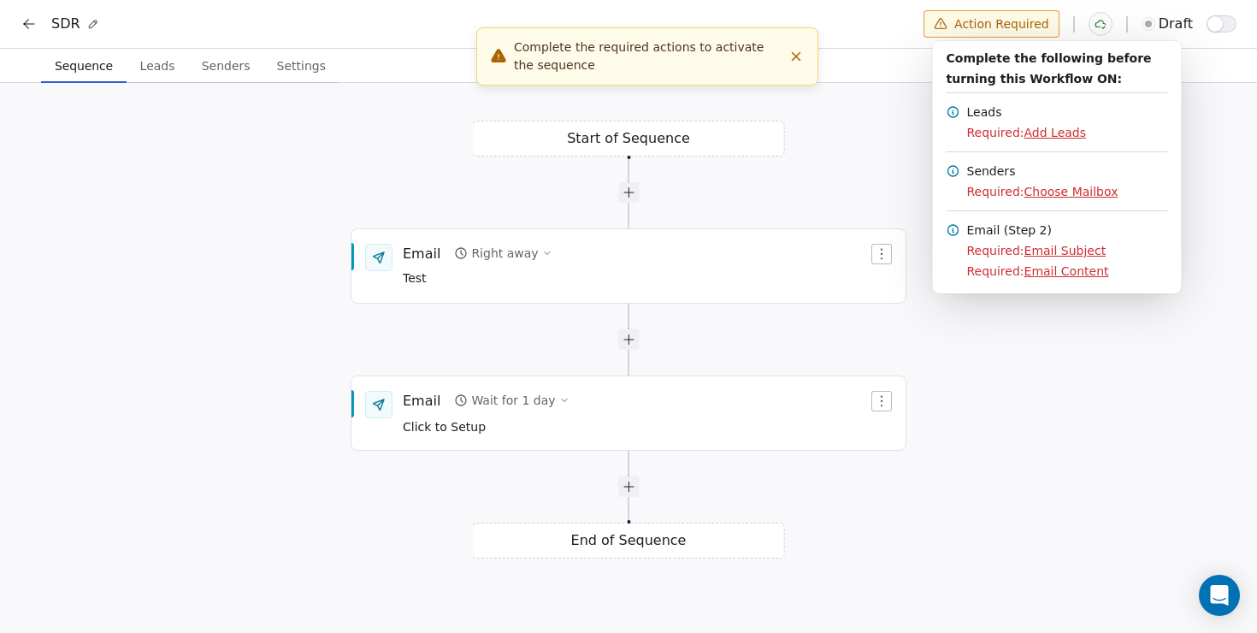
click at [1052, 130] on span "Add Leads" at bounding box center [1055, 133] width 62 height 14
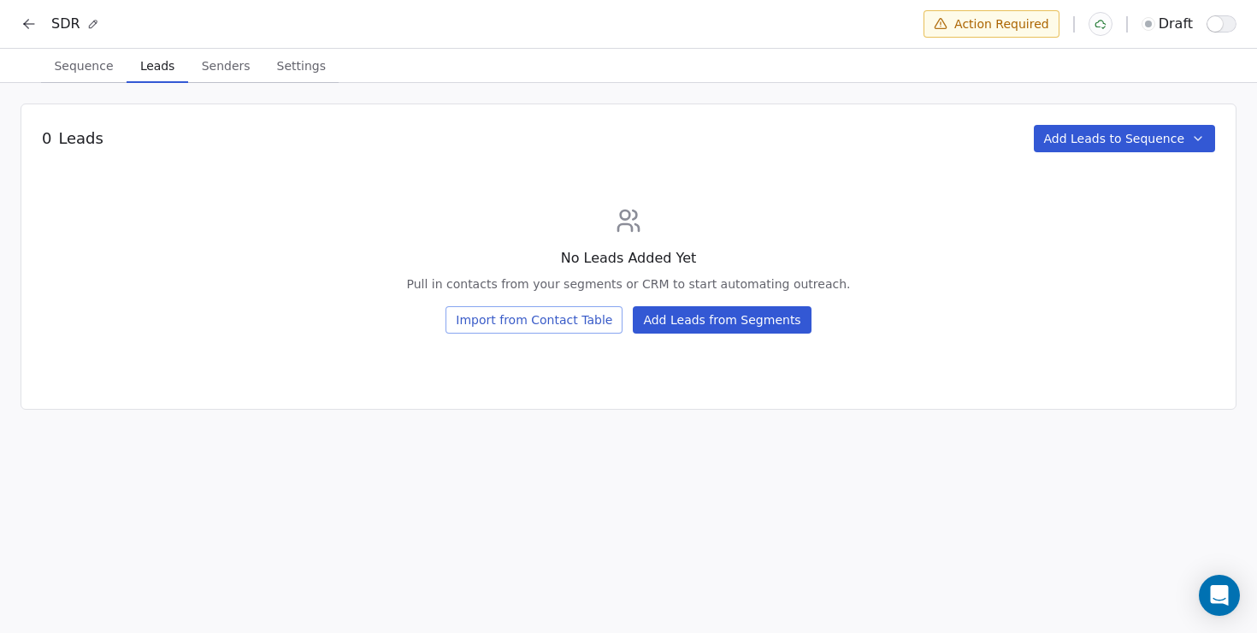
click at [686, 324] on button "Add Leads from Segments" at bounding box center [722, 319] width 178 height 27
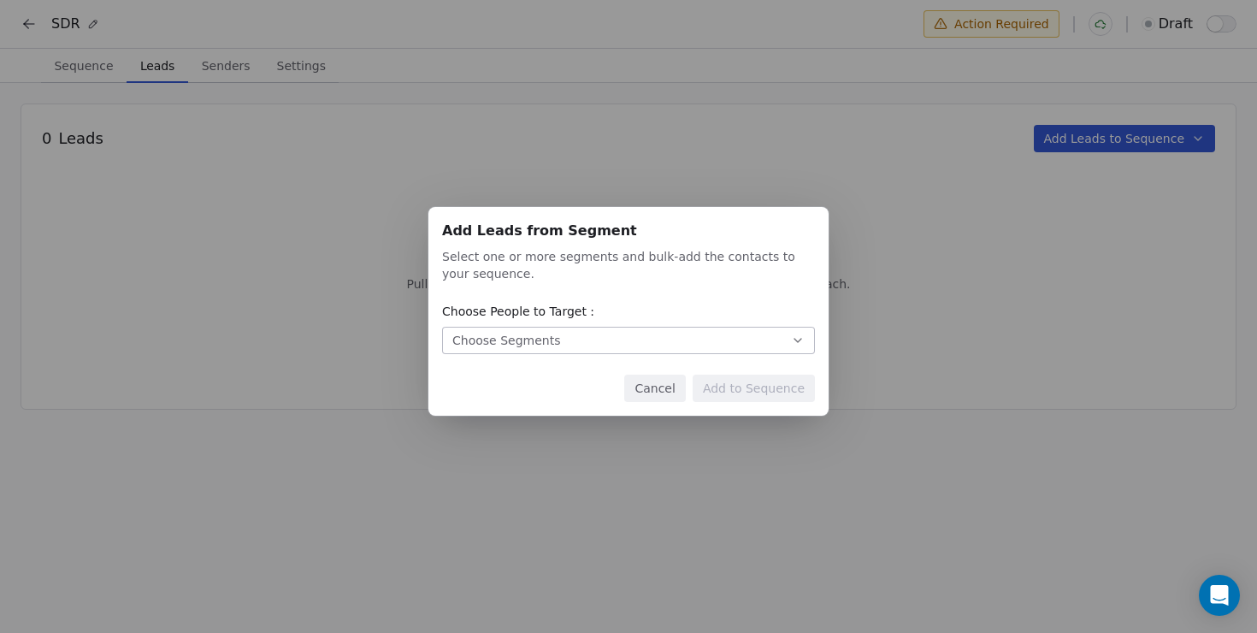
click at [638, 338] on button "Choose Segments" at bounding box center [628, 340] width 373 height 27
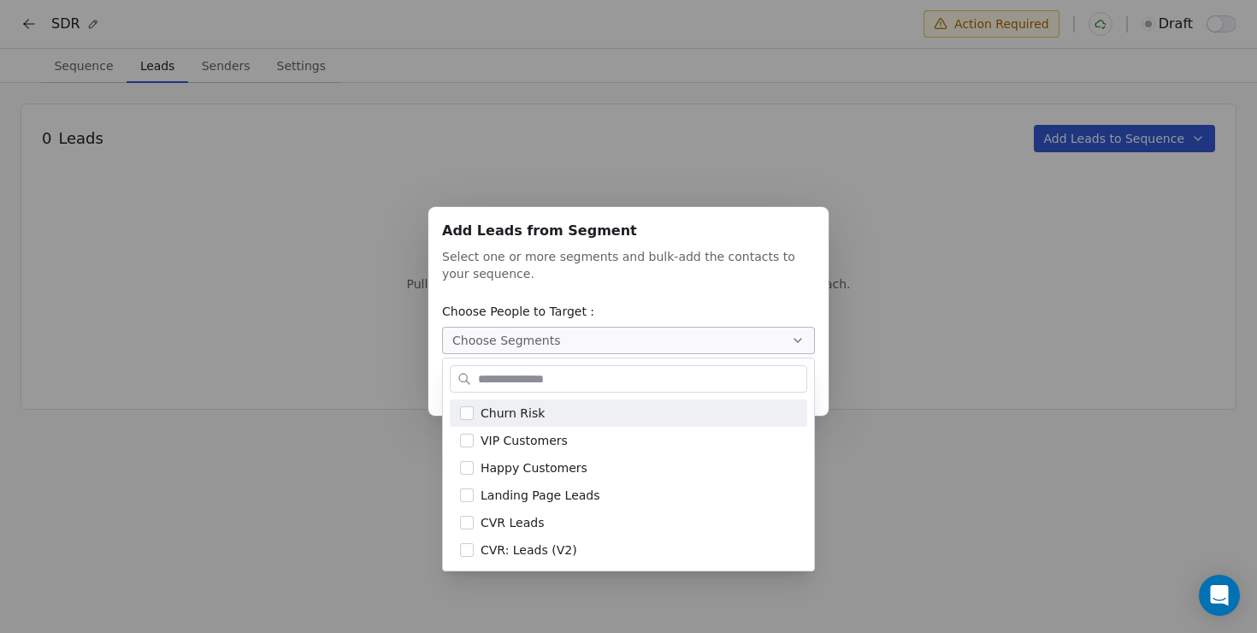
click at [637, 243] on div "Add Leads from Segment Add Leads from Segment Select one or more segments and b…" at bounding box center [628, 317] width 1257 height 274
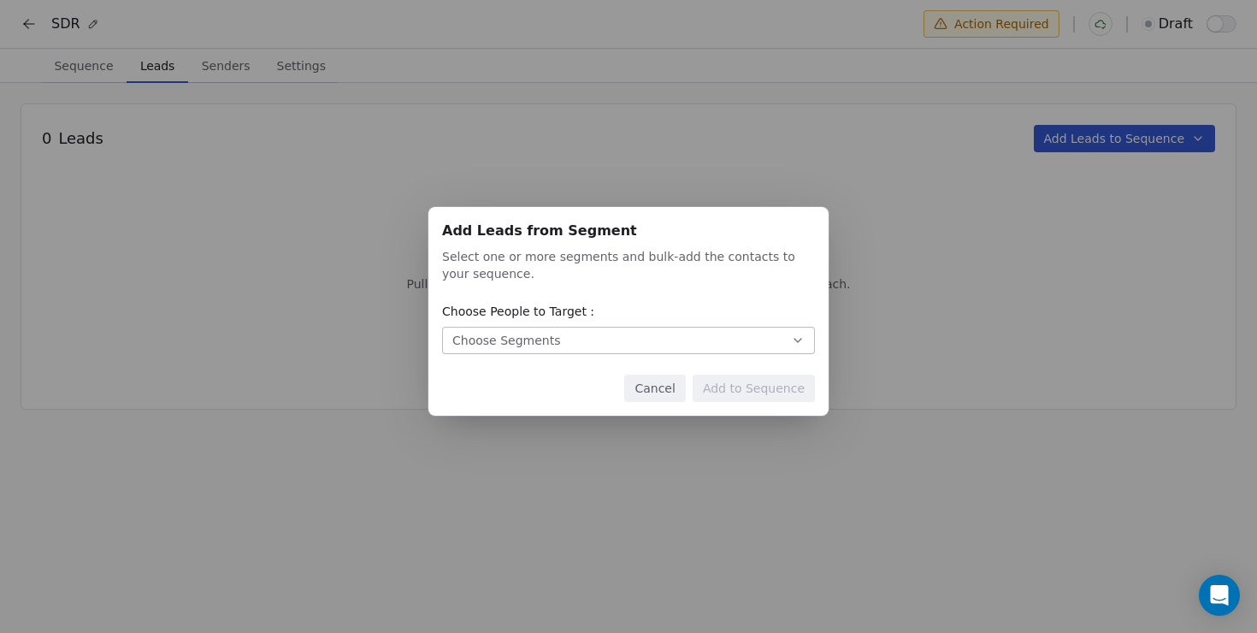
click at [660, 387] on button "Cancel" at bounding box center [654, 387] width 61 height 27
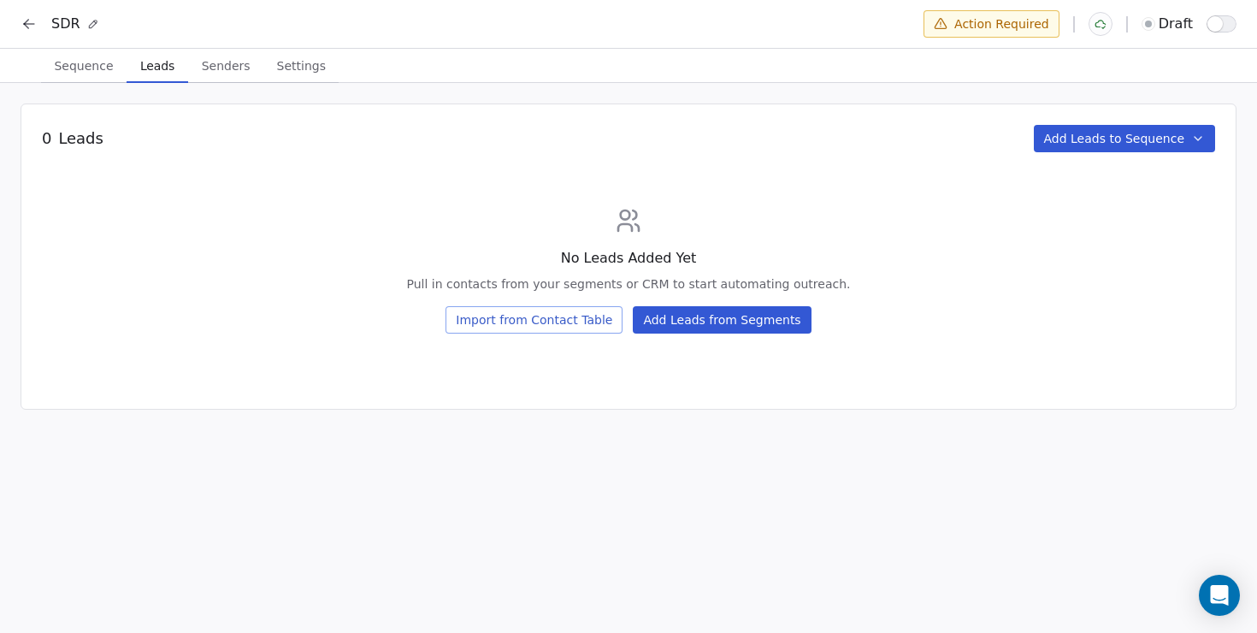
click at [1117, 127] on button "Add Leads to Sequence" at bounding box center [1125, 138] width 182 height 27
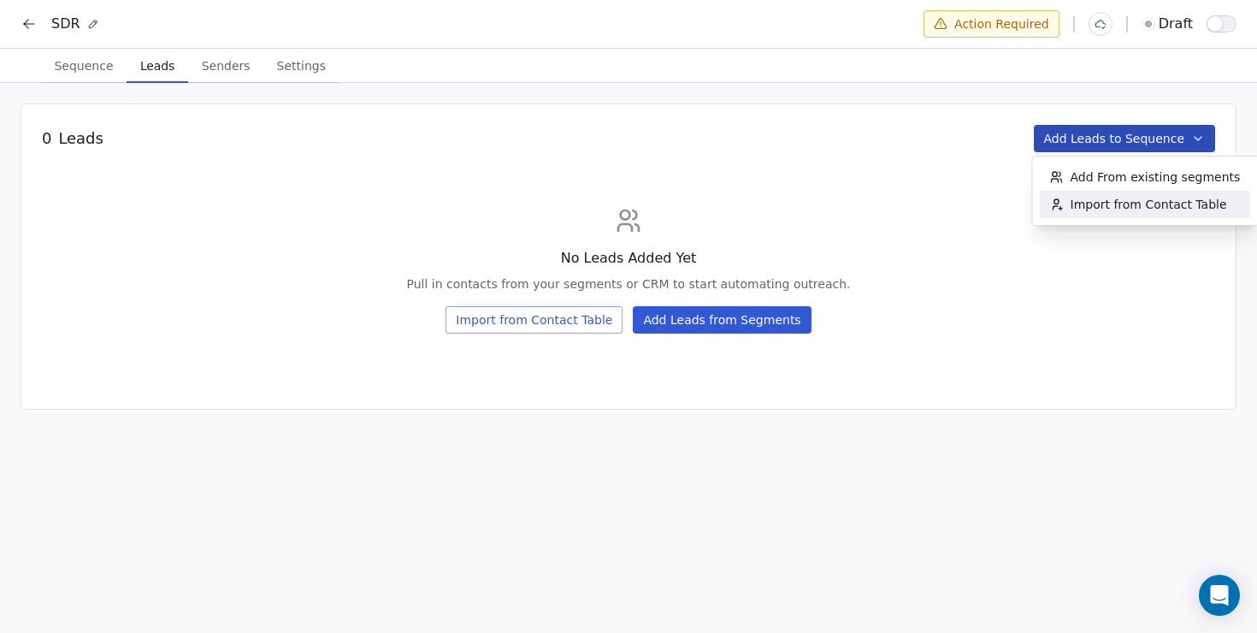
click at [1116, 210] on span "Import from Contact Table" at bounding box center [1148, 204] width 156 height 17
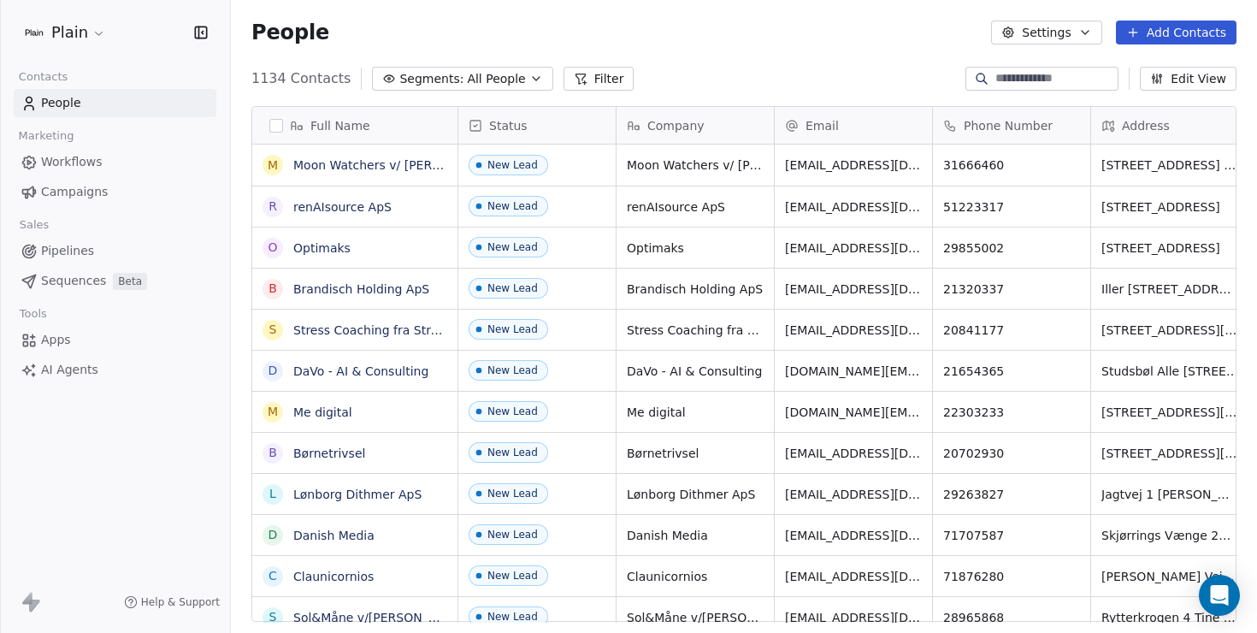
scroll to position [557, 1026]
click at [1001, 75] on input at bounding box center [1055, 78] width 120 height 17
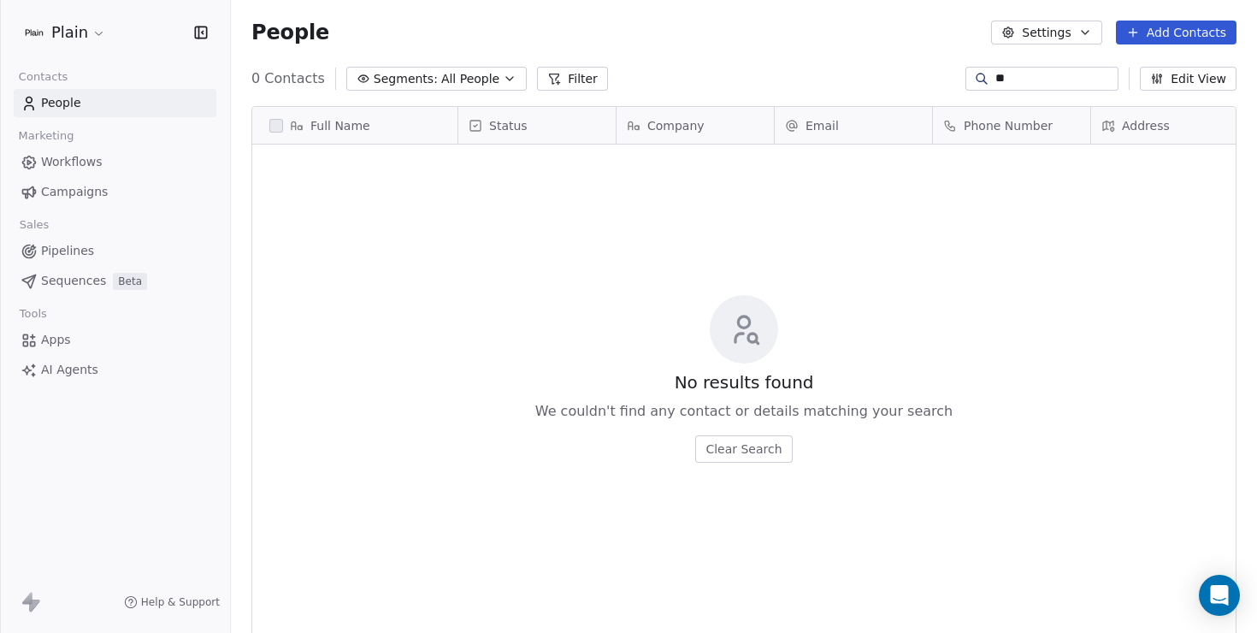
type input "*"
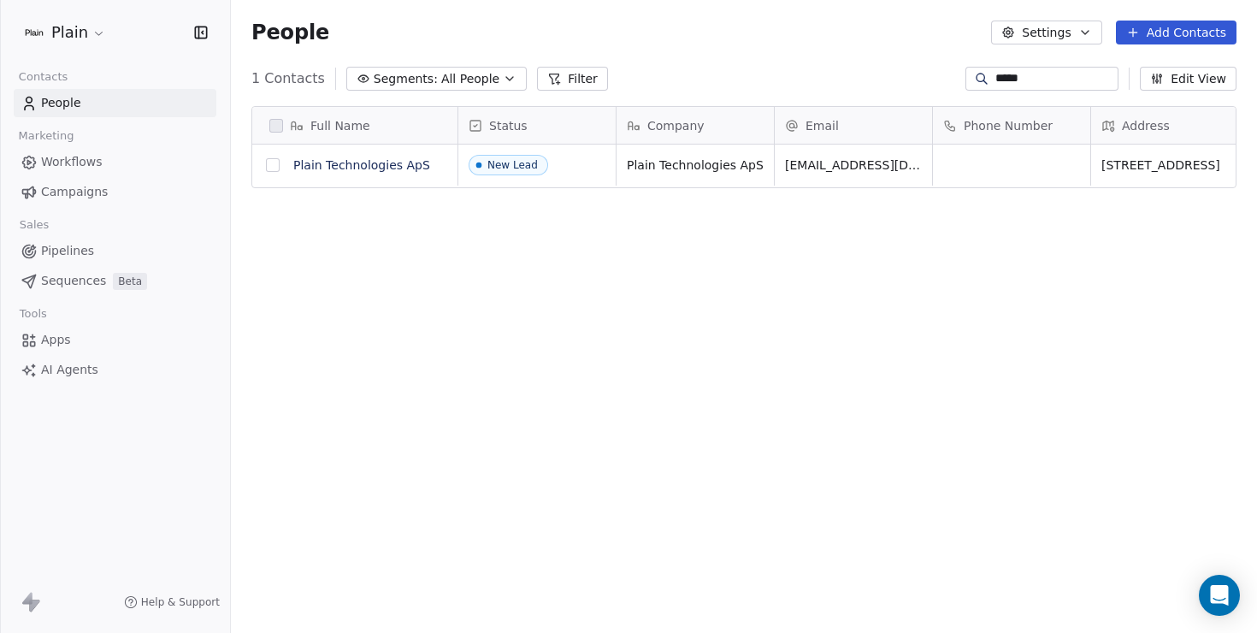
type input "*****"
click at [275, 165] on button "grid" at bounding box center [273, 165] width 14 height 14
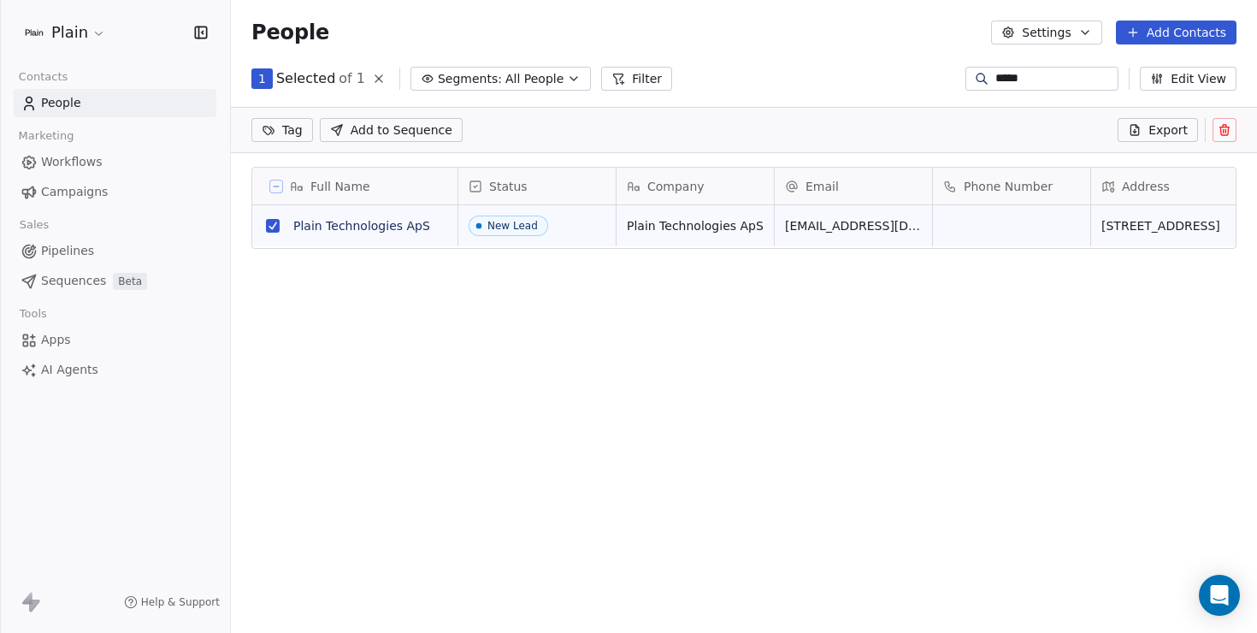
click at [270, 227] on button "grid" at bounding box center [273, 226] width 14 height 14
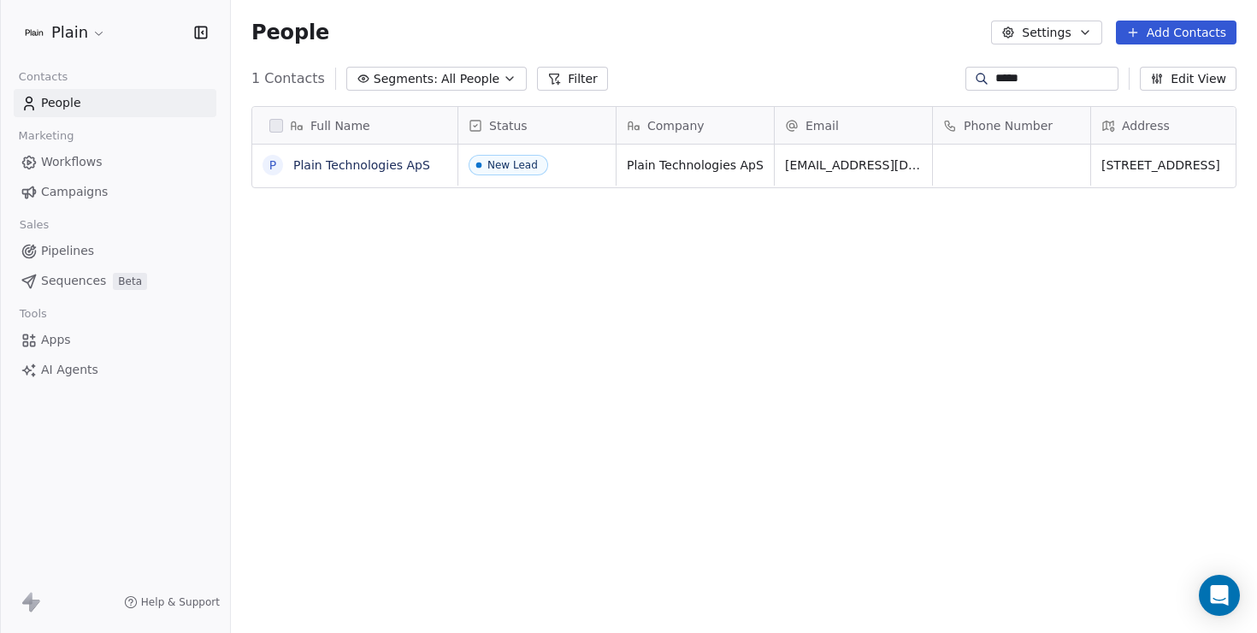
click at [1210, 38] on button "Add Contacts" at bounding box center [1176, 33] width 121 height 24
click at [1159, 68] on span "Create new contact" at bounding box center [1181, 70] width 117 height 18
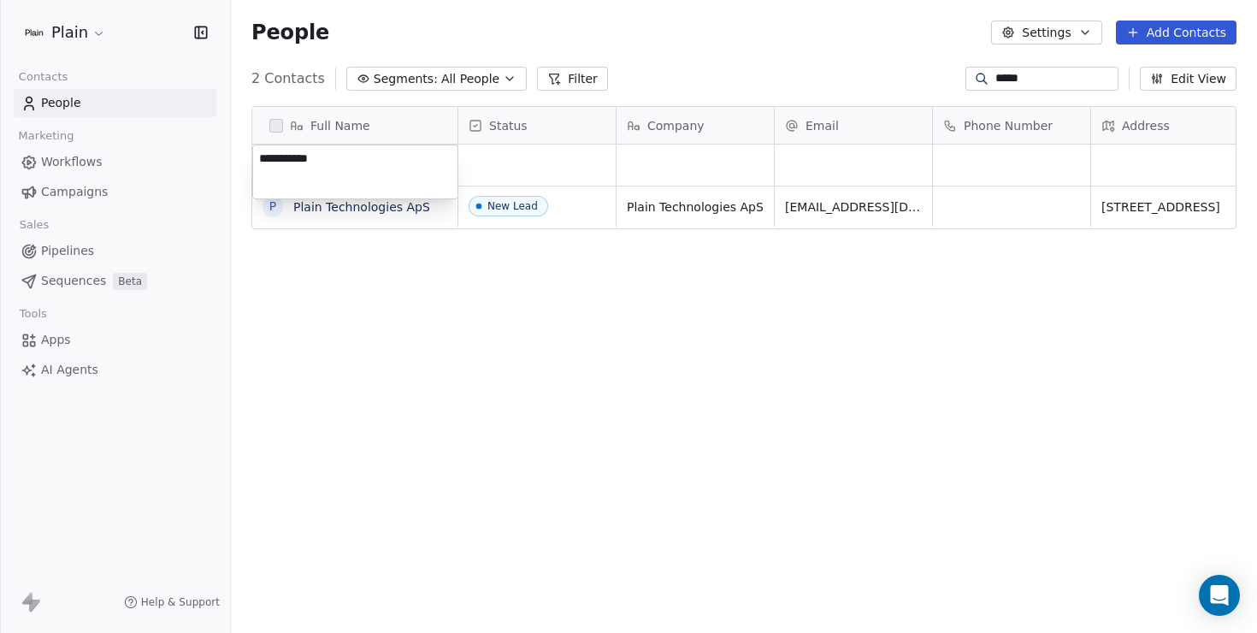
type textarea "**********"
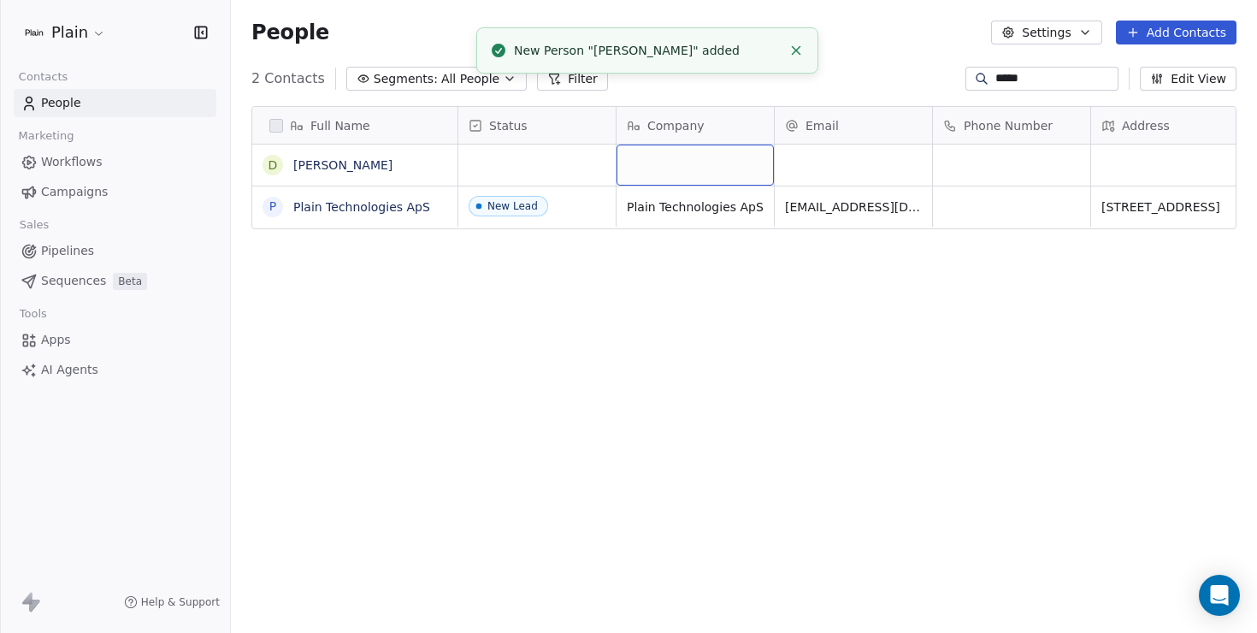
click at [679, 174] on div "grid" at bounding box center [694, 164] width 157 height 41
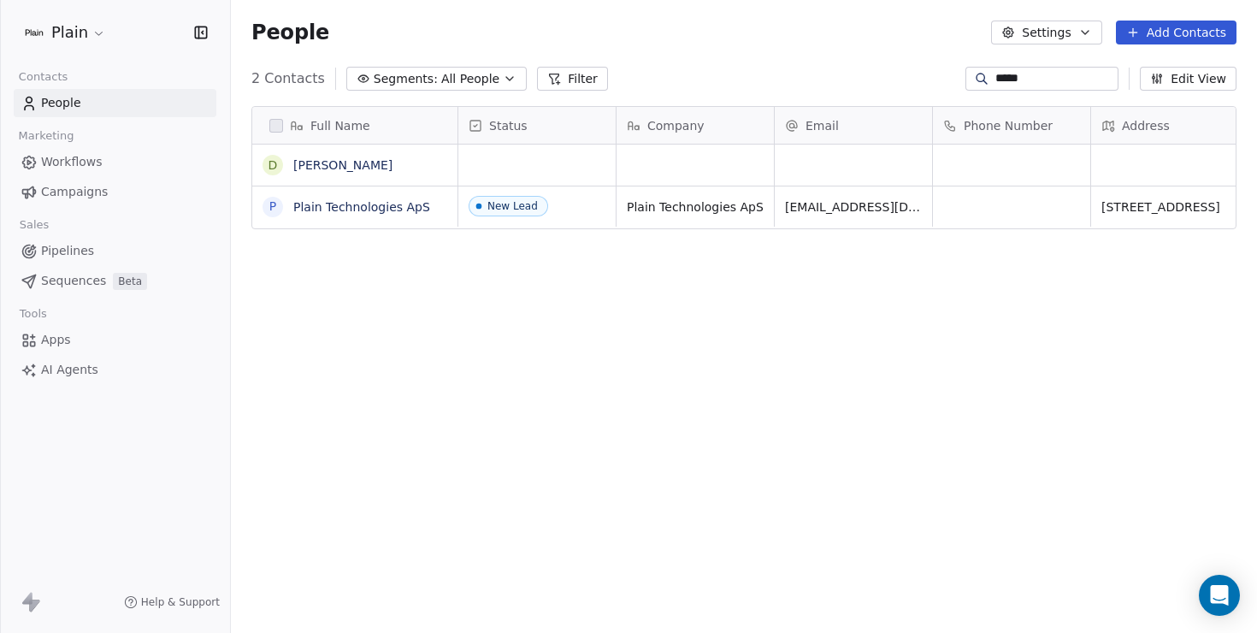
click at [816, 171] on html "Plain Contacts People Marketing Workflows Campaigns Sales Pipelines Sequences B…" at bounding box center [628, 316] width 1257 height 633
click at [688, 156] on div "grid" at bounding box center [694, 164] width 157 height 41
type textarea "**********"
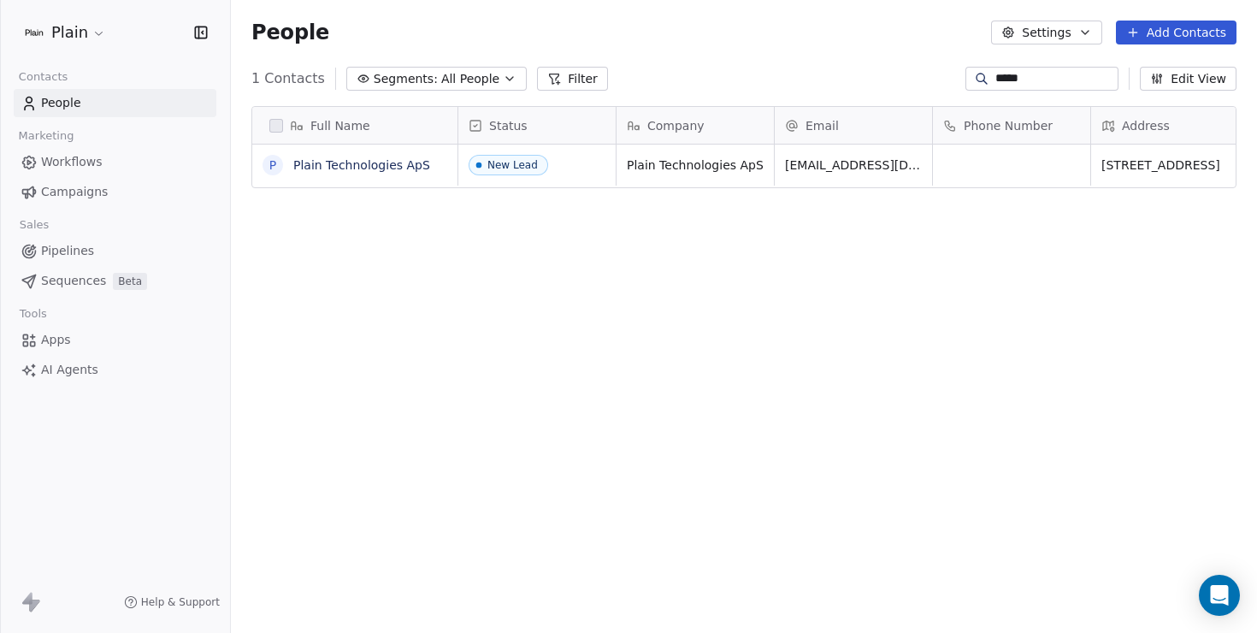
click at [1014, 80] on input "*****" at bounding box center [1055, 78] width 120 height 17
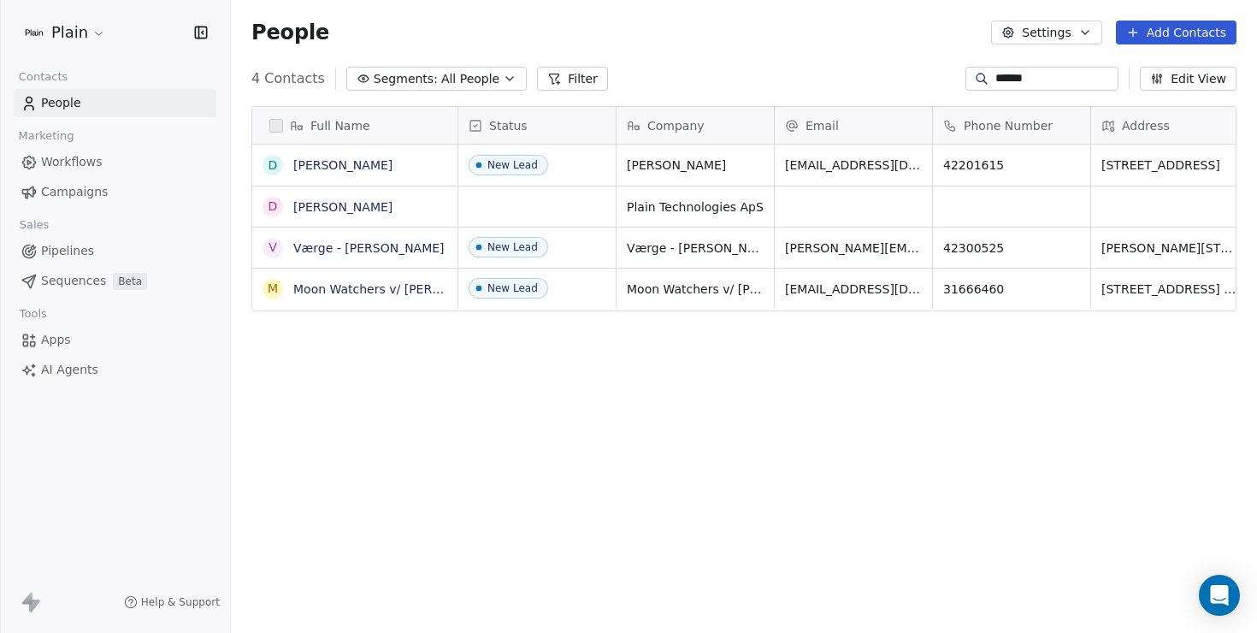
type input "******"
click at [870, 206] on div "grid" at bounding box center [853, 206] width 157 height 40
type input "**********"
click at [948, 380] on div "Full Name D Daniel Gørting D Daniel Borup V Værge - Daniel Peter Larsen M Moon …" at bounding box center [744, 370] width 1026 height 557
click at [278, 207] on button "grid" at bounding box center [273, 207] width 14 height 14
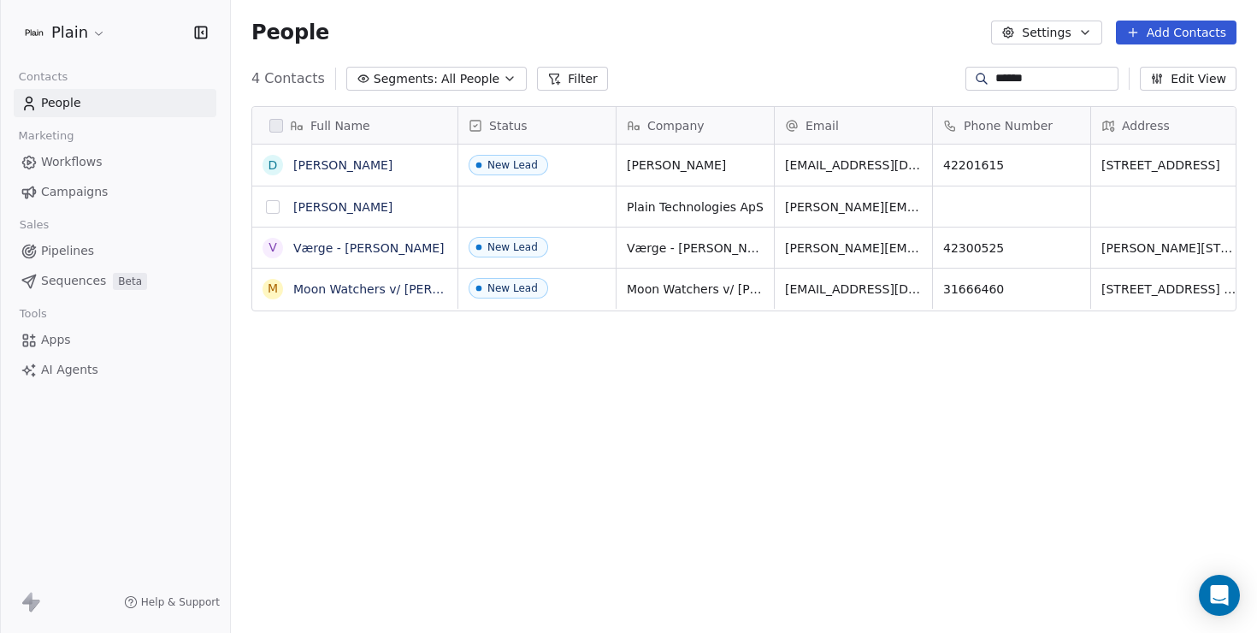
scroll to position [497, 1026]
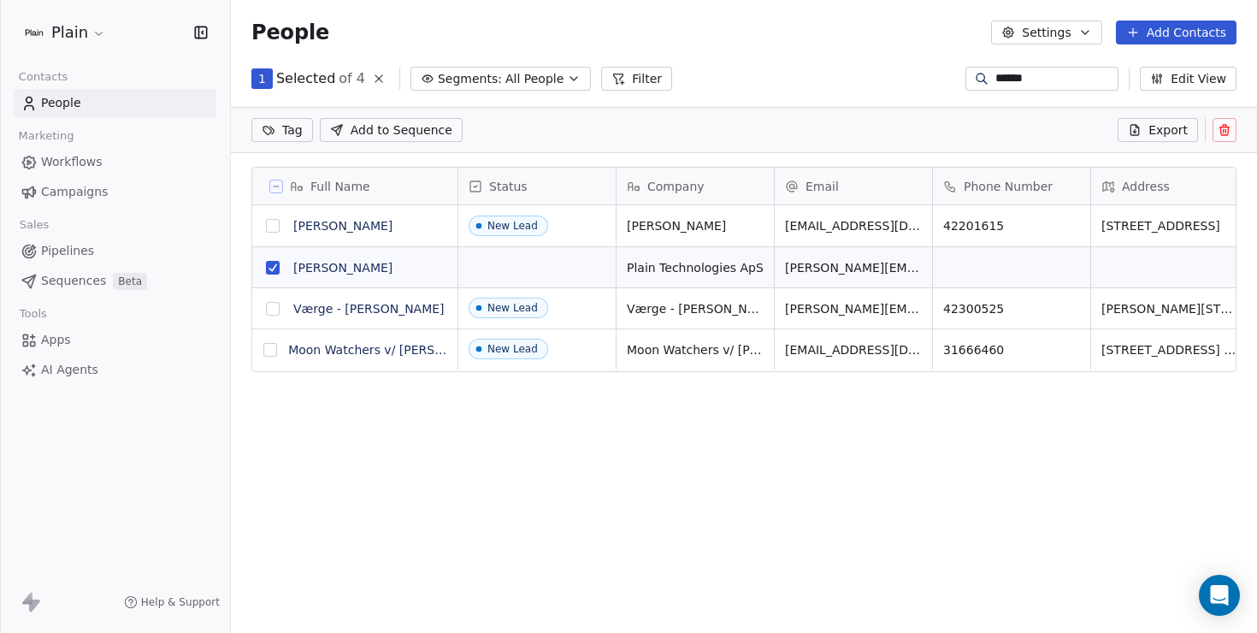
click at [435, 135] on span "Add to Sequence" at bounding box center [402, 129] width 102 height 17
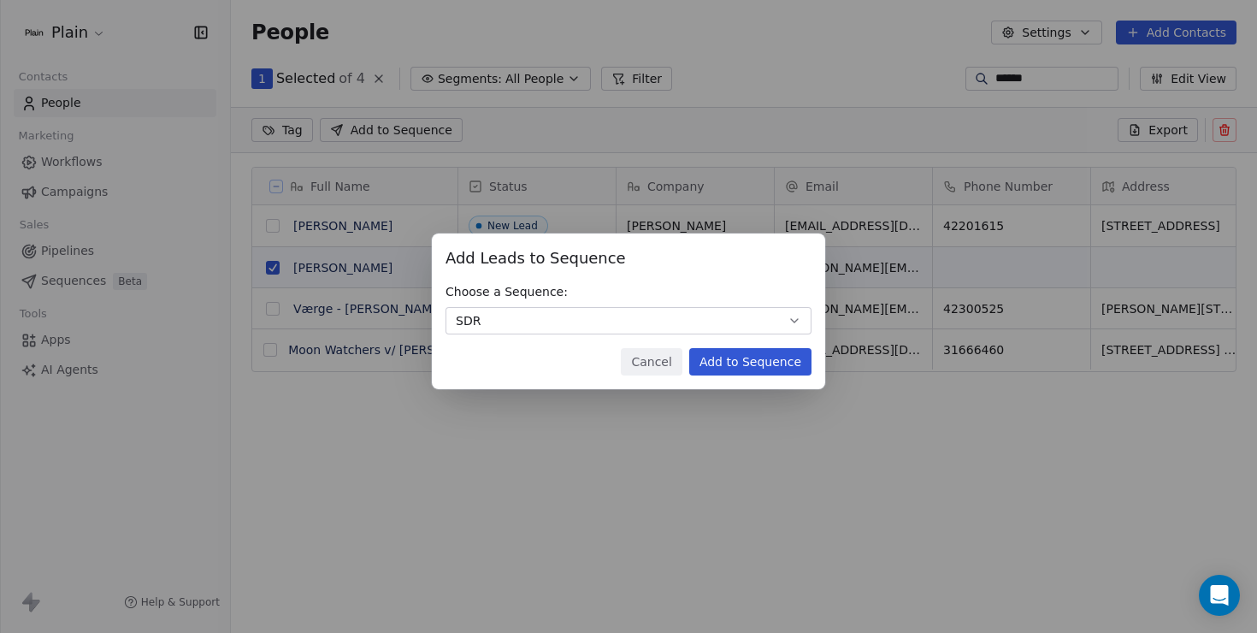
click at [734, 328] on button "SDR" at bounding box center [628, 320] width 366 height 27
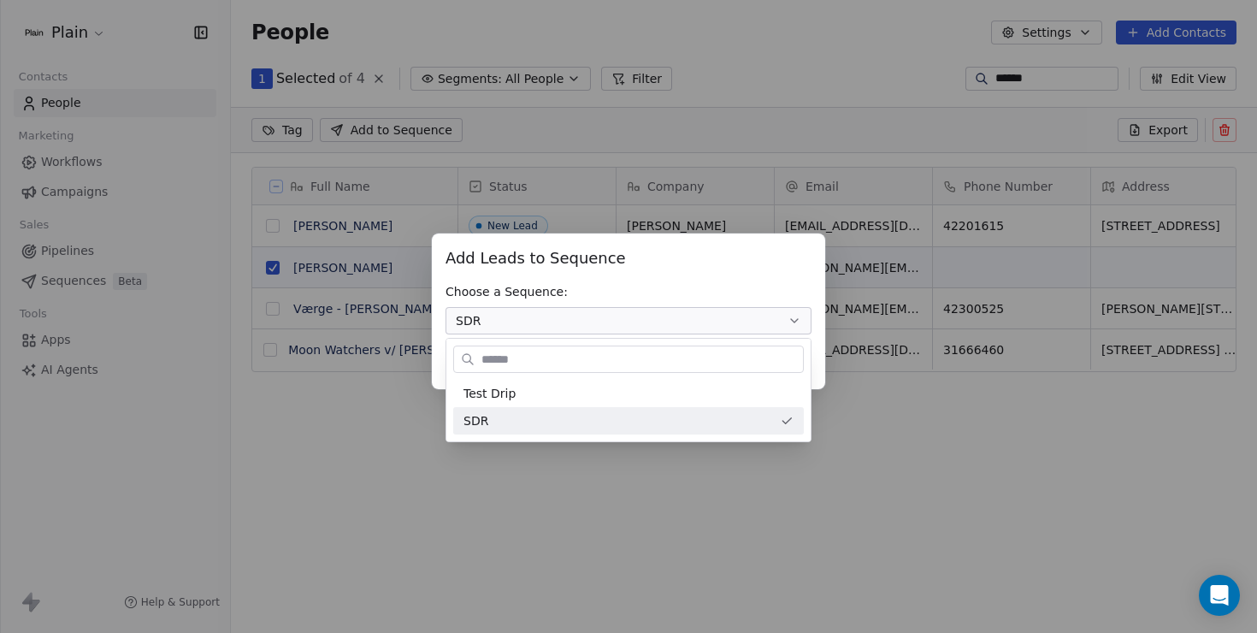
click at [750, 327] on div "Add Leads to Sequence Add Leads to Sequence Choose a Sequence: SDR Cancel Add t…" at bounding box center [628, 316] width 1257 height 221
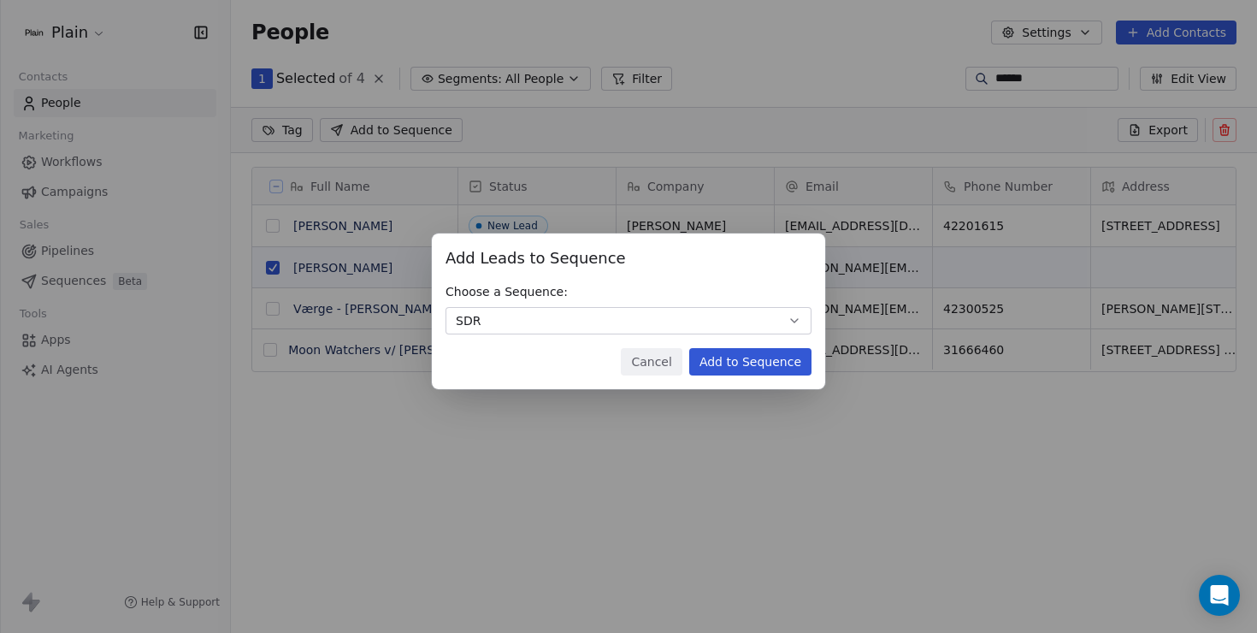
click at [752, 368] on button "Add to Sequence" at bounding box center [750, 361] width 122 height 27
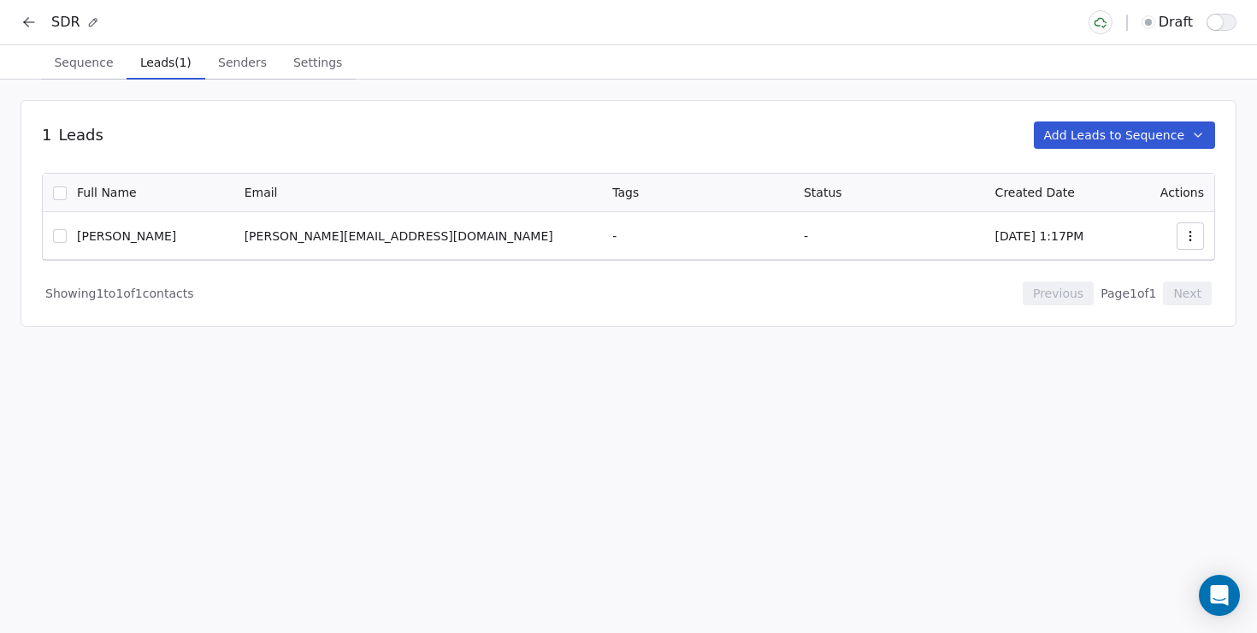
click at [56, 234] on button "button" at bounding box center [60, 236] width 14 height 14
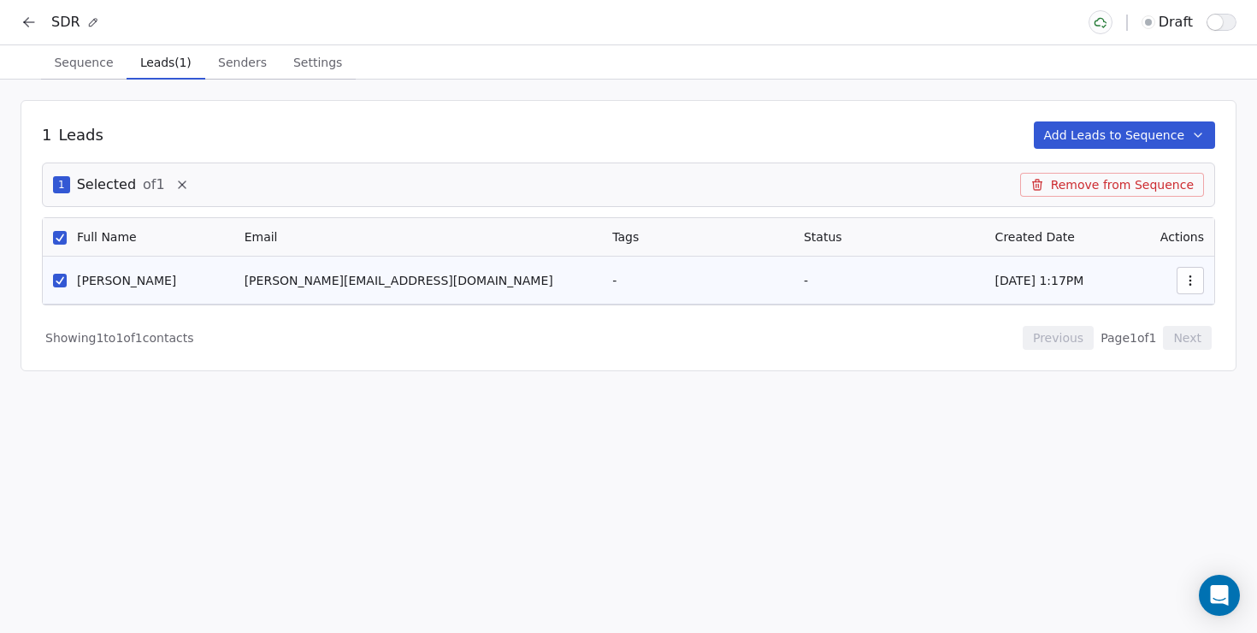
click at [211, 61] on span "Senders" at bounding box center [242, 62] width 62 height 24
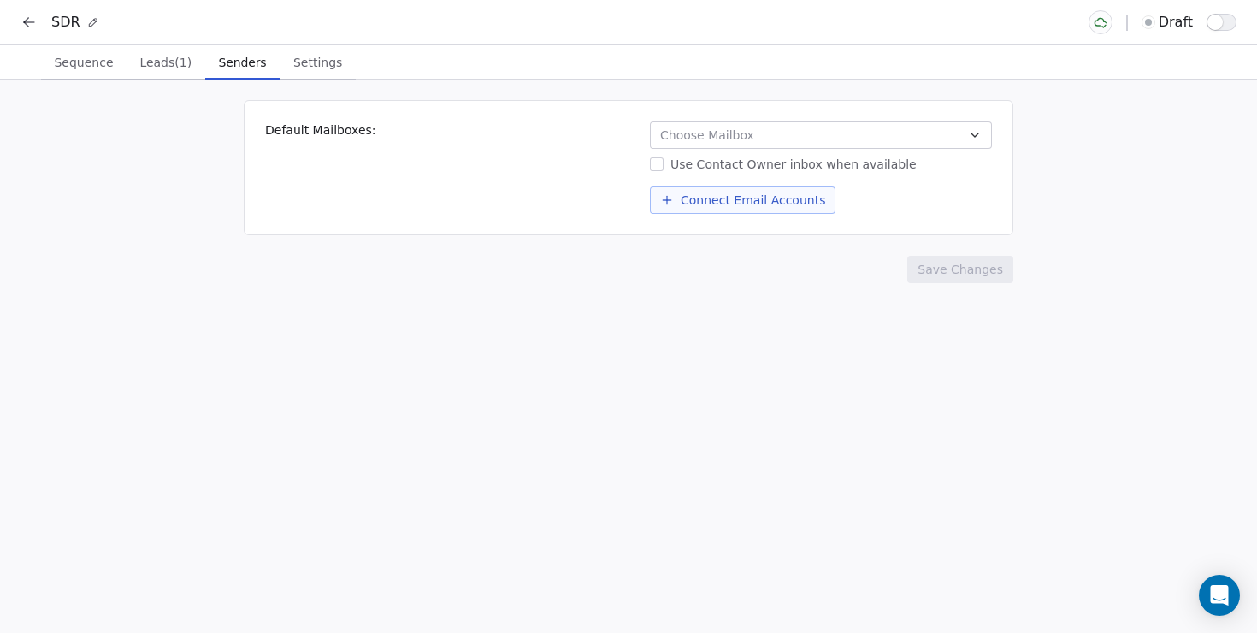
click at [719, 139] on span "Choose Mailbox" at bounding box center [707, 135] width 94 height 17
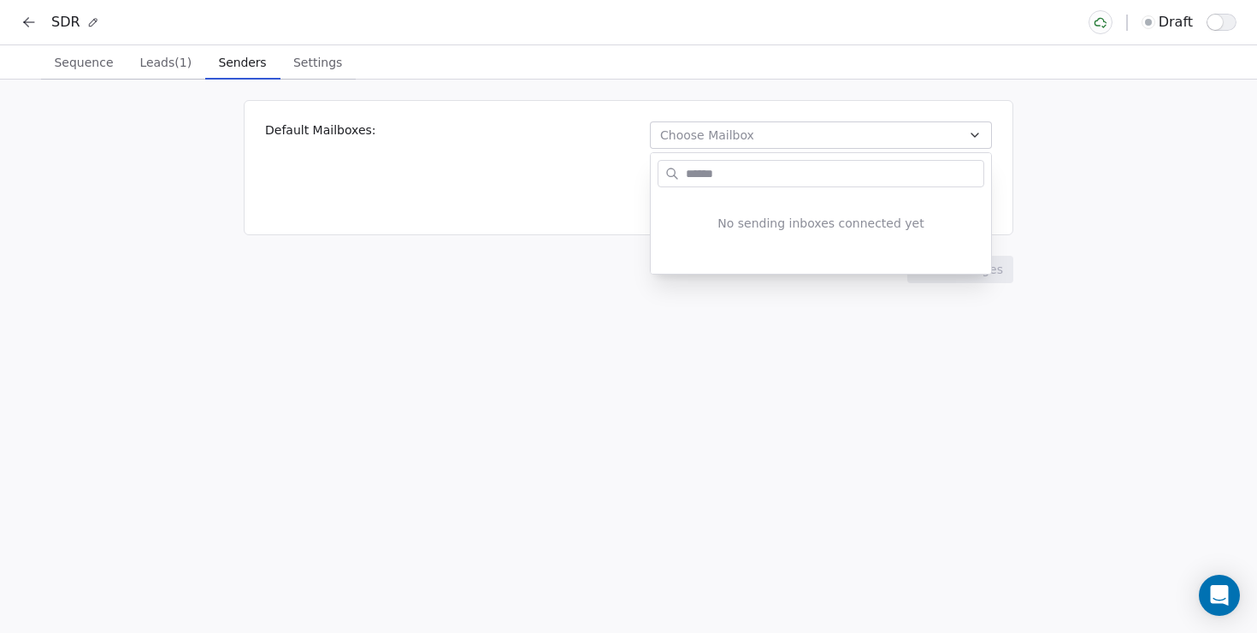
click at [735, 174] on input "text" at bounding box center [832, 174] width 301 height 25
click at [586, 189] on html "SDR draft Sequence Sequence Leads (1) Leads (1) Senders Senders Settings Settin…" at bounding box center [628, 316] width 1257 height 633
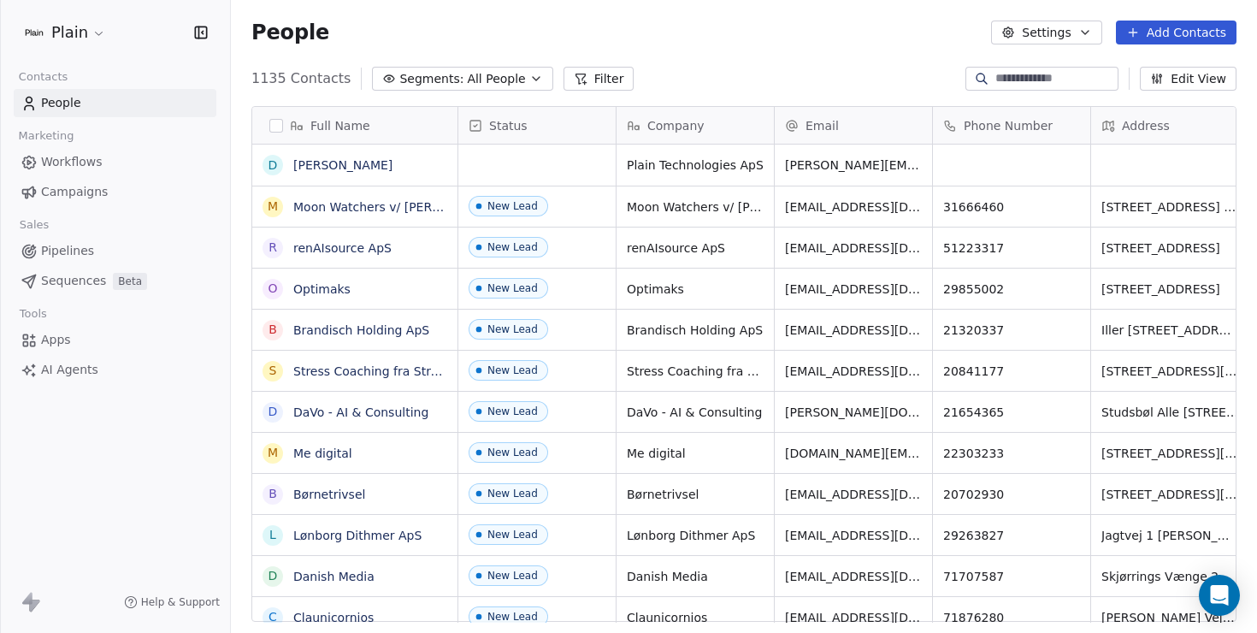
scroll to position [557, 1026]
click at [91, 32] on html "Plain Contacts People Marketing Workflows Campaigns Sales Pipelines Sequences B…" at bounding box center [628, 316] width 1257 height 633
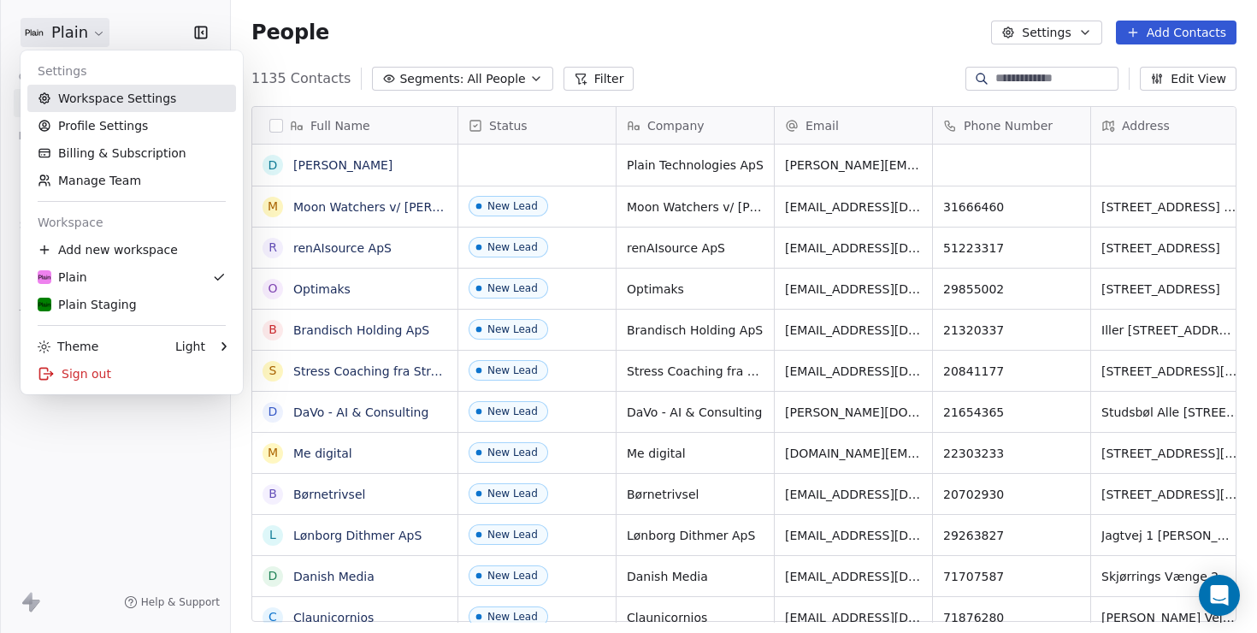
click at [146, 101] on link "Workspace Settings" at bounding box center [131, 98] width 209 height 27
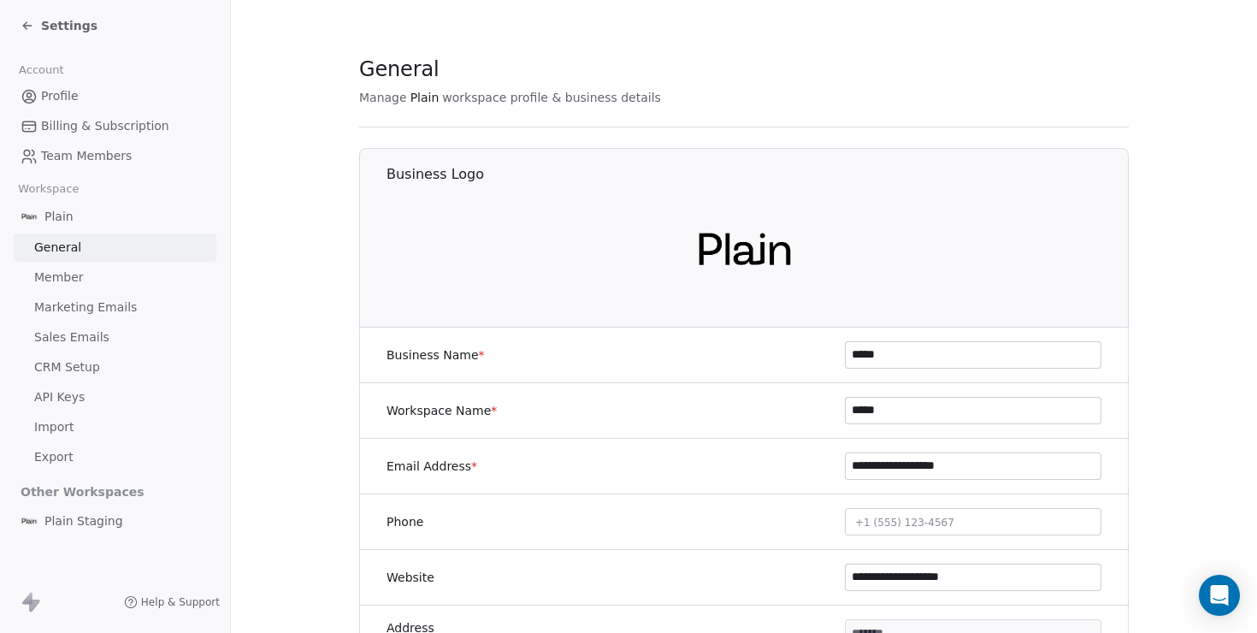
click at [91, 303] on span "Marketing Emails" at bounding box center [85, 307] width 103 height 18
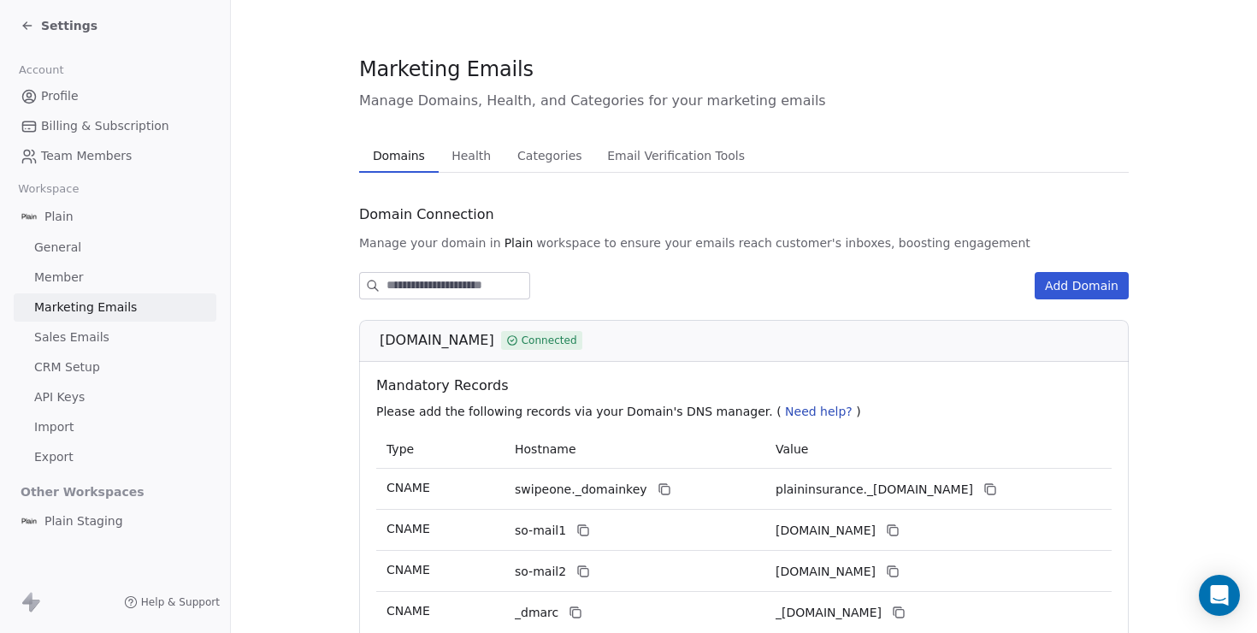
click at [98, 341] on span "Sales Emails" at bounding box center [71, 337] width 75 height 18
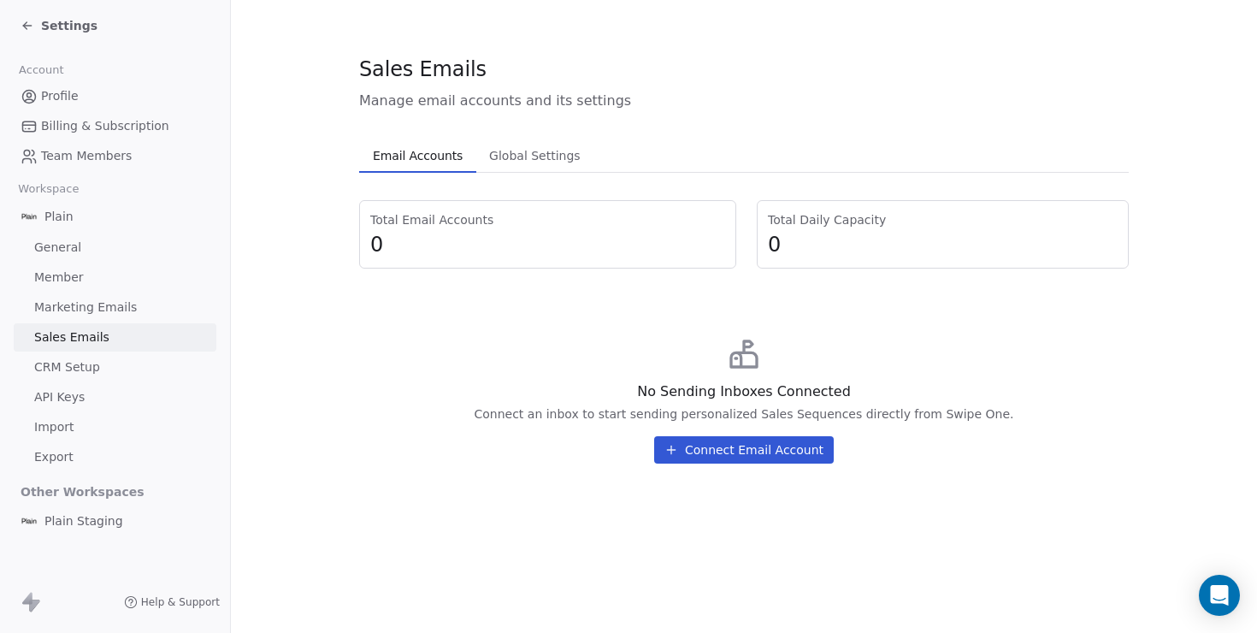
click at [719, 451] on button "Connect Email Account" at bounding box center [744, 449] width 180 height 27
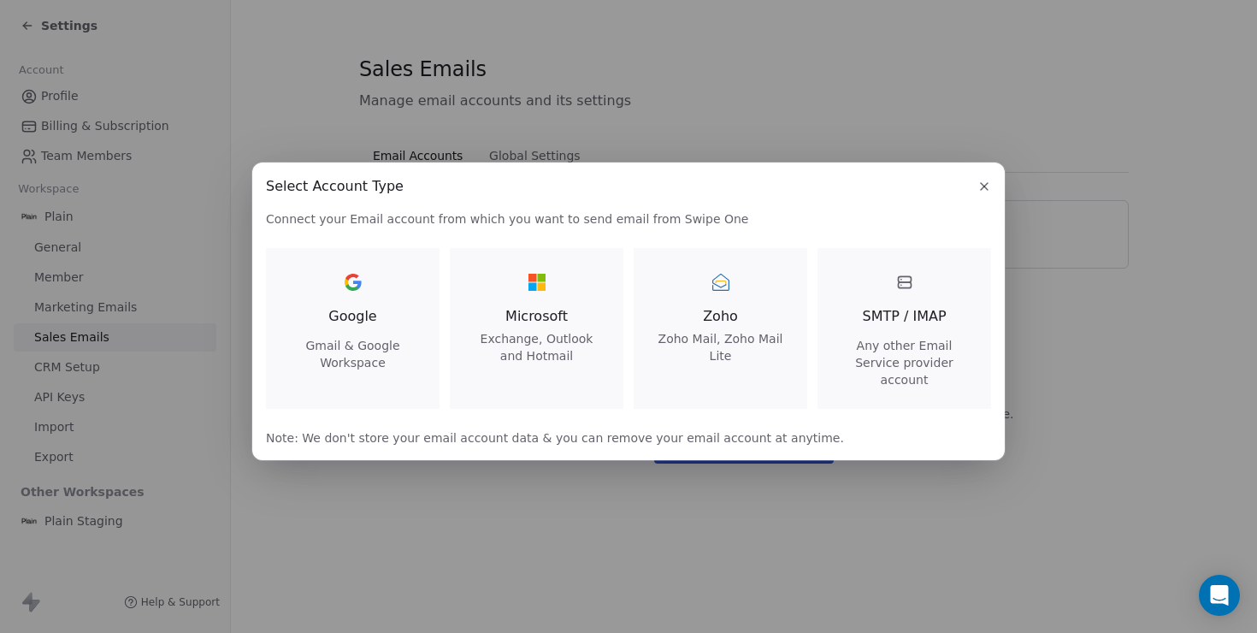
click at [524, 344] on span "Exchange, Outlook and Hotmail" at bounding box center [536, 347] width 133 height 34
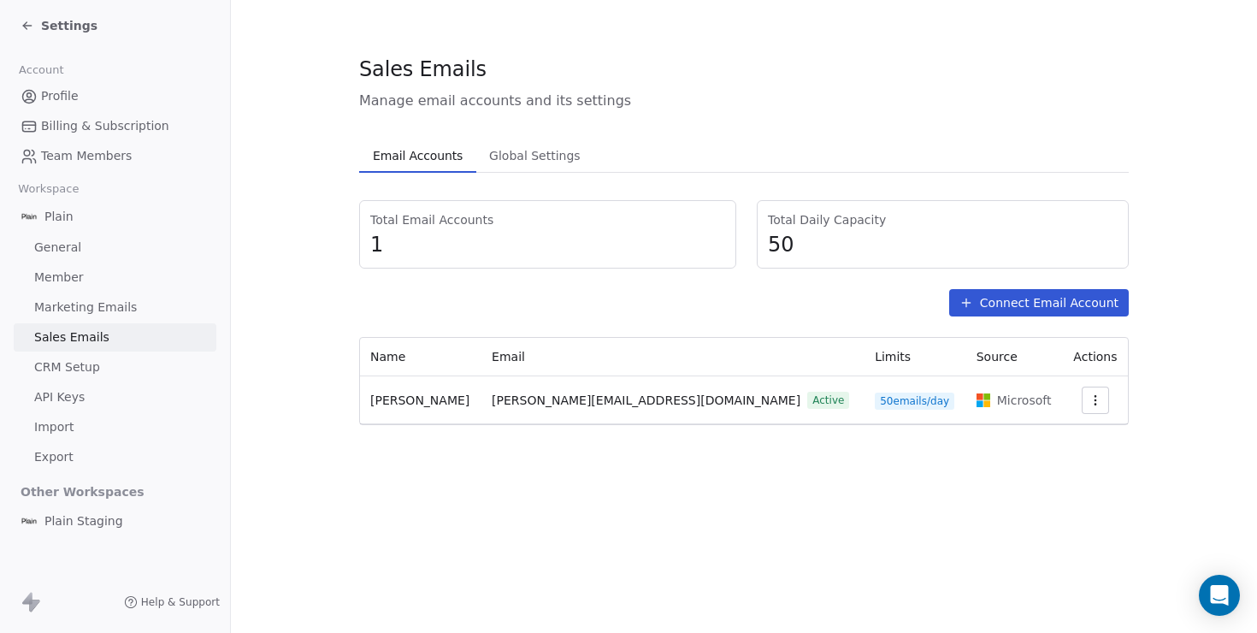
click at [875, 404] on span "50 emails/day" at bounding box center [915, 400] width 80 height 17
click at [875, 400] on span "50 emails/day" at bounding box center [915, 400] width 80 height 17
click at [1094, 398] on button "button" at bounding box center [1094, 399] width 27 height 27
click at [1057, 434] on span "Settings" at bounding box center [1062, 439] width 49 height 18
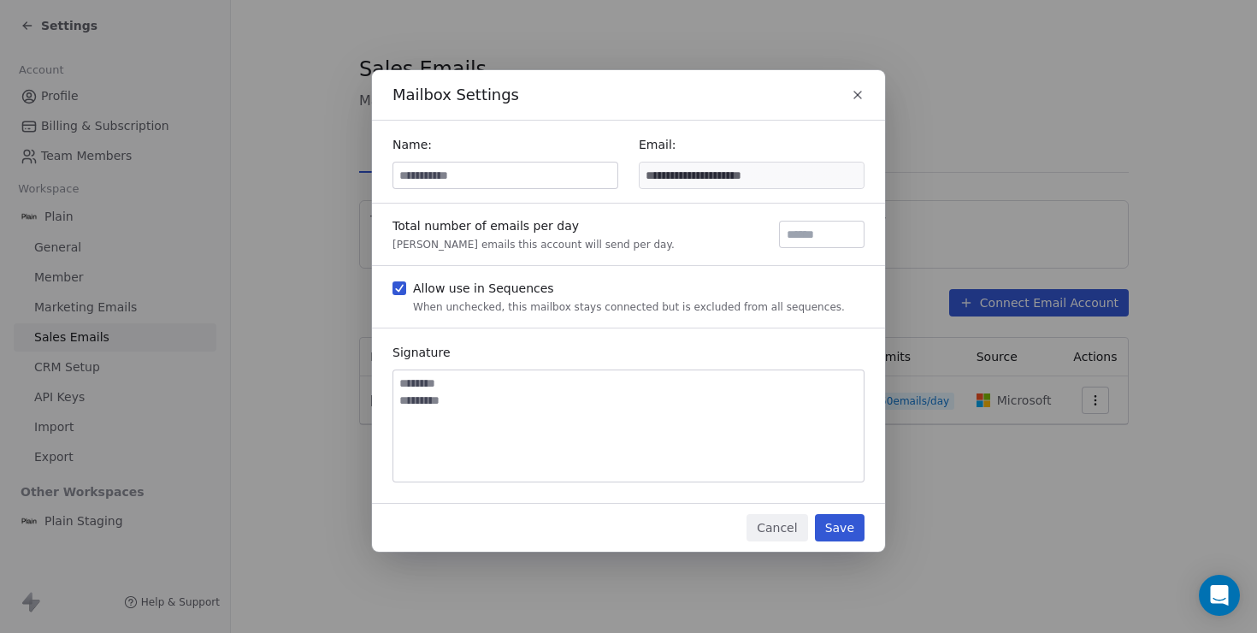
click at [503, 174] on input at bounding box center [505, 175] width 224 height 26
type input "**********"
click at [647, 130] on div "**********" at bounding box center [628, 162] width 513 height 82
click at [840, 233] on input "**" at bounding box center [821, 234] width 77 height 13
click at [854, 228] on icon "button" at bounding box center [855, 227] width 13 height 13
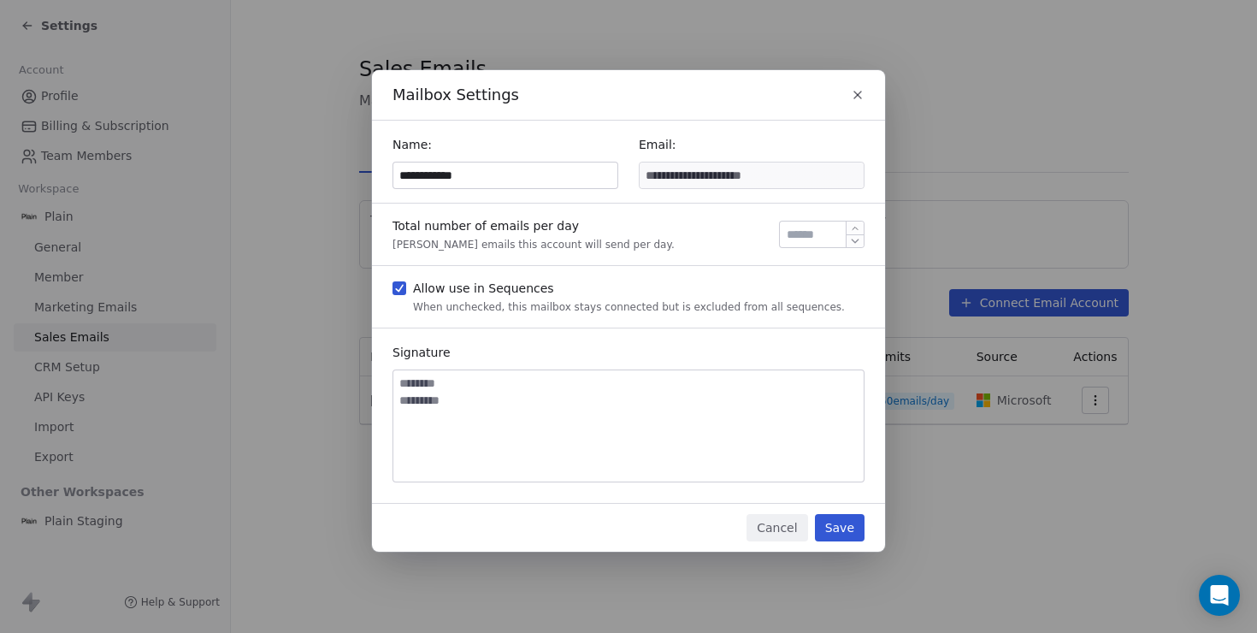
click at [857, 242] on icon "button" at bounding box center [855, 241] width 13 height 13
type input "**"
click at [474, 398] on textarea at bounding box center [628, 425] width 470 height 111
type textarea "*"
click at [463, 413] on textarea "********" at bounding box center [628, 425] width 470 height 111
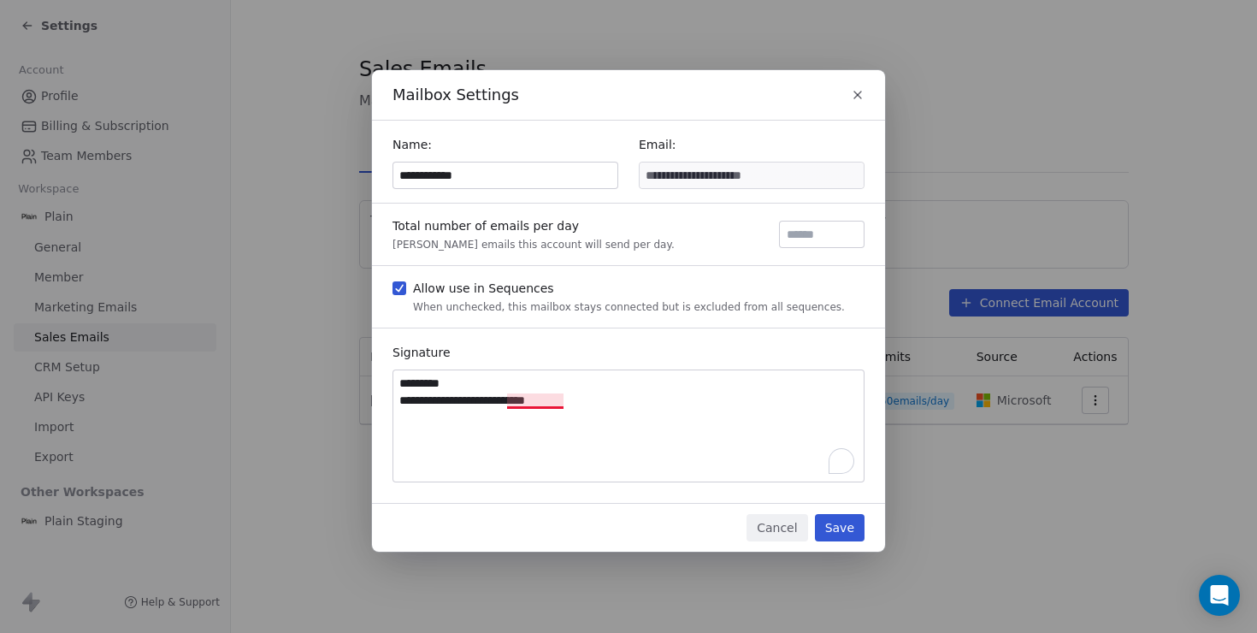
click at [513, 404] on textarea "**********" at bounding box center [628, 425] width 470 height 111
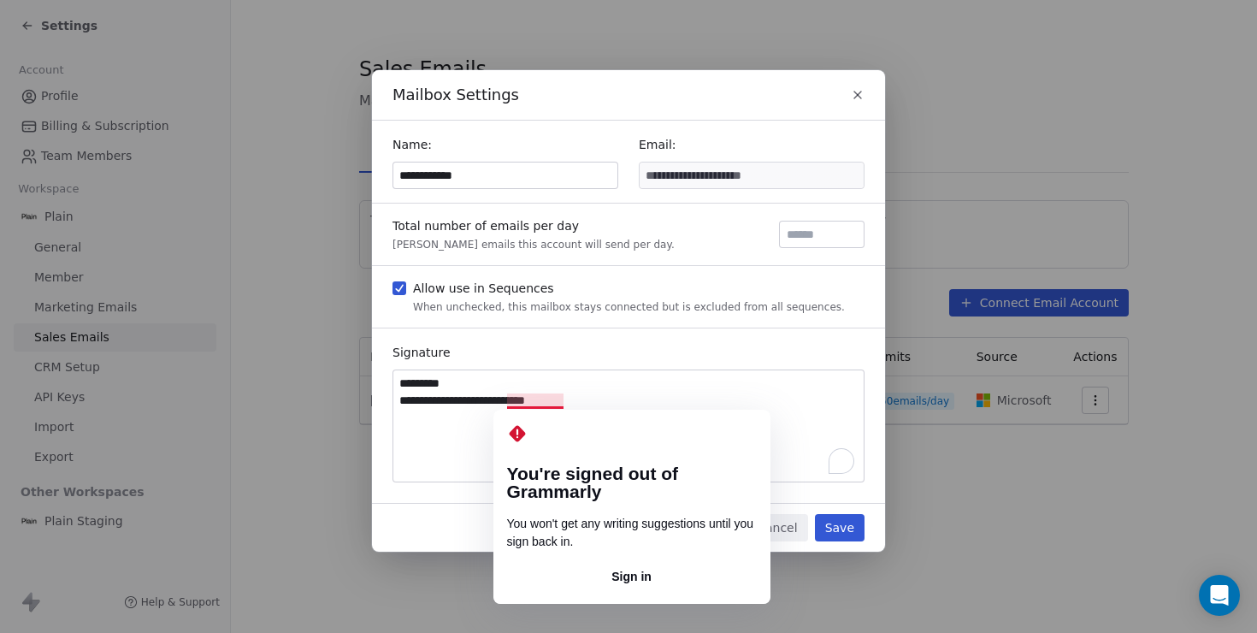
click at [525, 402] on textarea "**********" at bounding box center [628, 425] width 470 height 111
click at [577, 402] on textarea "**********" at bounding box center [628, 425] width 470 height 111
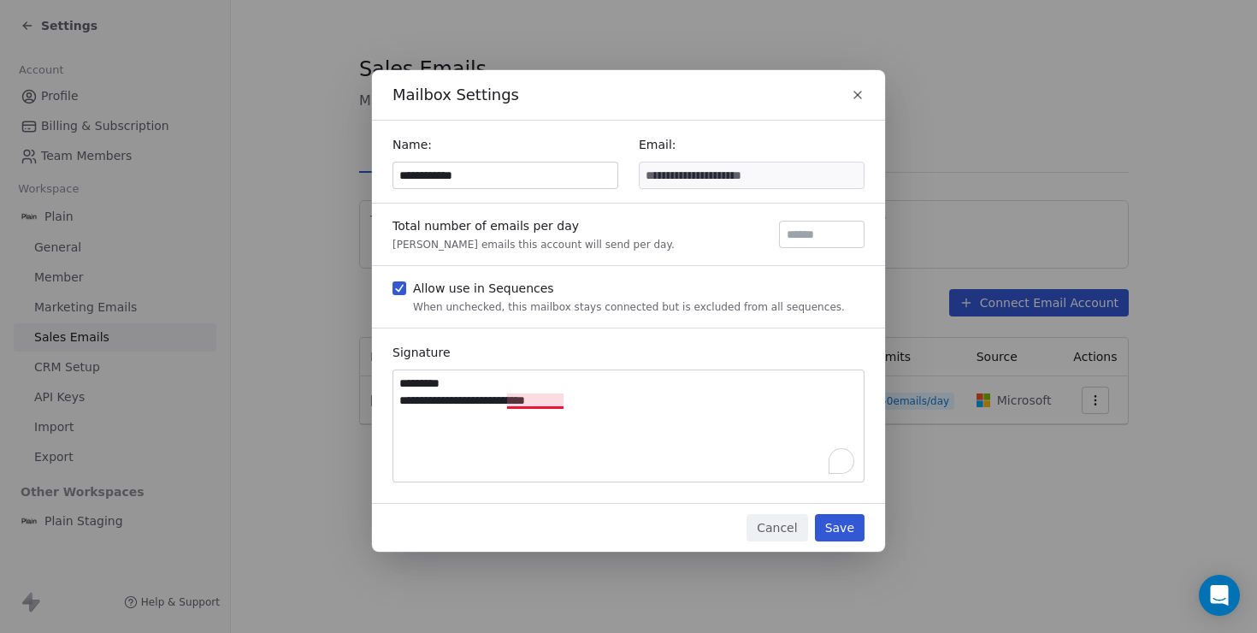
click at [541, 398] on textarea "**********" at bounding box center [628, 425] width 470 height 111
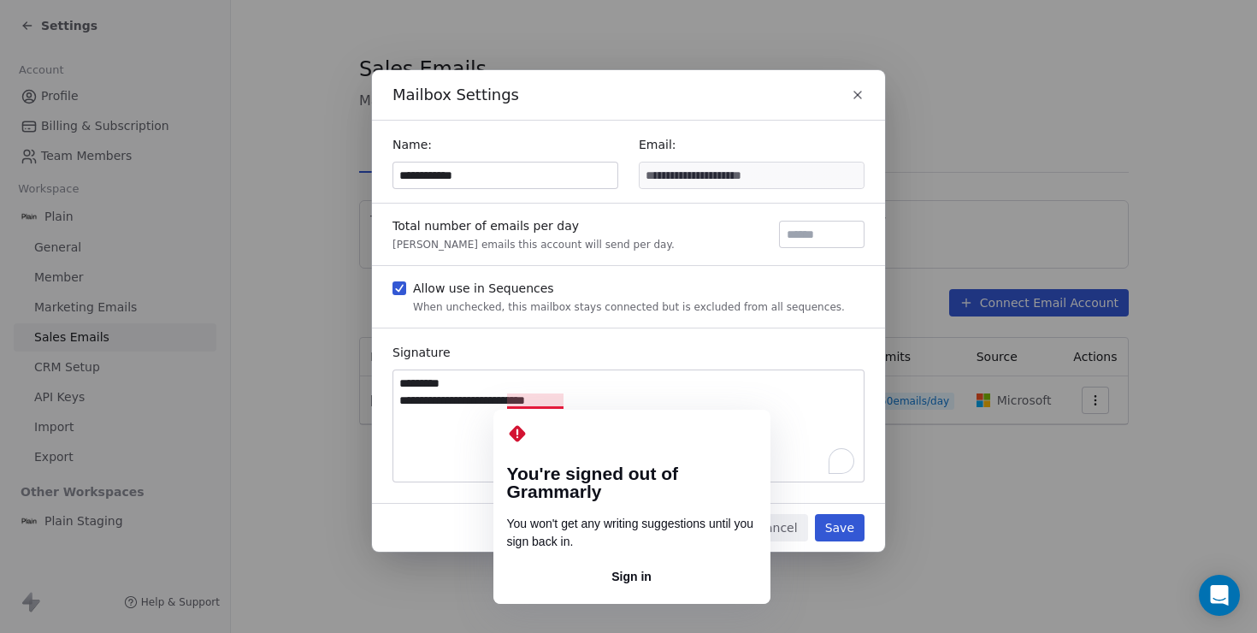
click at [541, 398] on textarea "**********" at bounding box center [628, 425] width 470 height 111
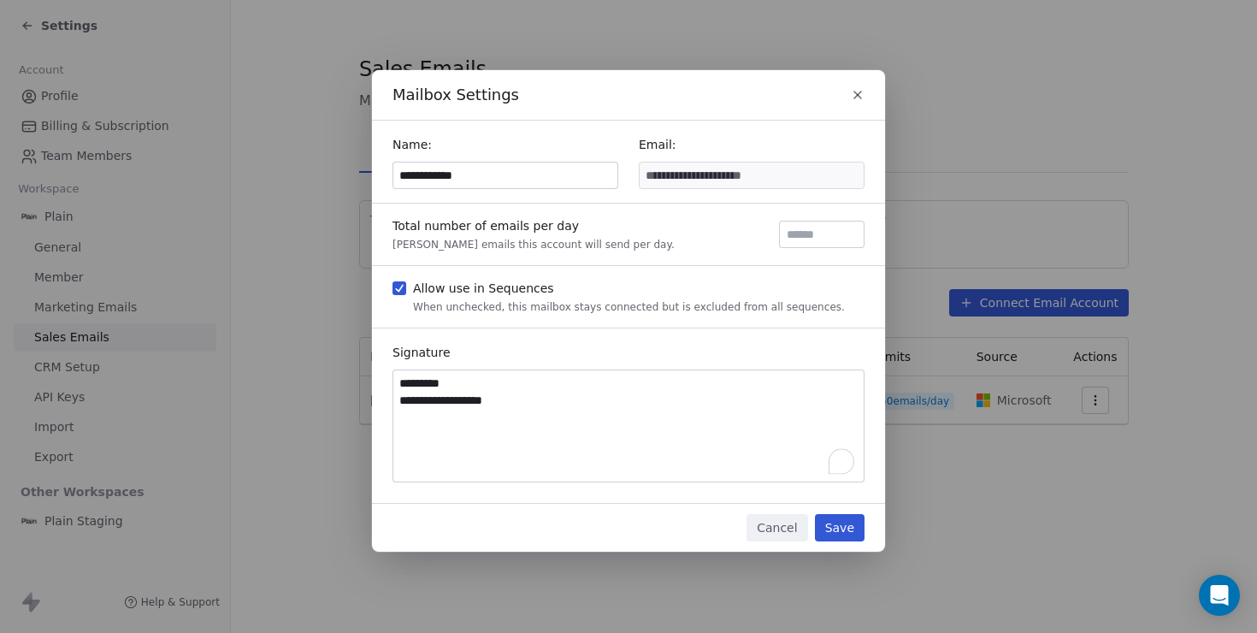
drag, startPoint x: 447, startPoint y: 386, endPoint x: 323, endPoint y: 376, distance: 124.3
click at [328, 380] on div "**********" at bounding box center [628, 316] width 1257 height 546
click at [405, 399] on textarea "**********" at bounding box center [628, 425] width 470 height 111
drag, startPoint x: 469, startPoint y: 439, endPoint x: 614, endPoint y: 443, distance: 145.4
click at [605, 439] on textarea "**********" at bounding box center [628, 425] width 470 height 111
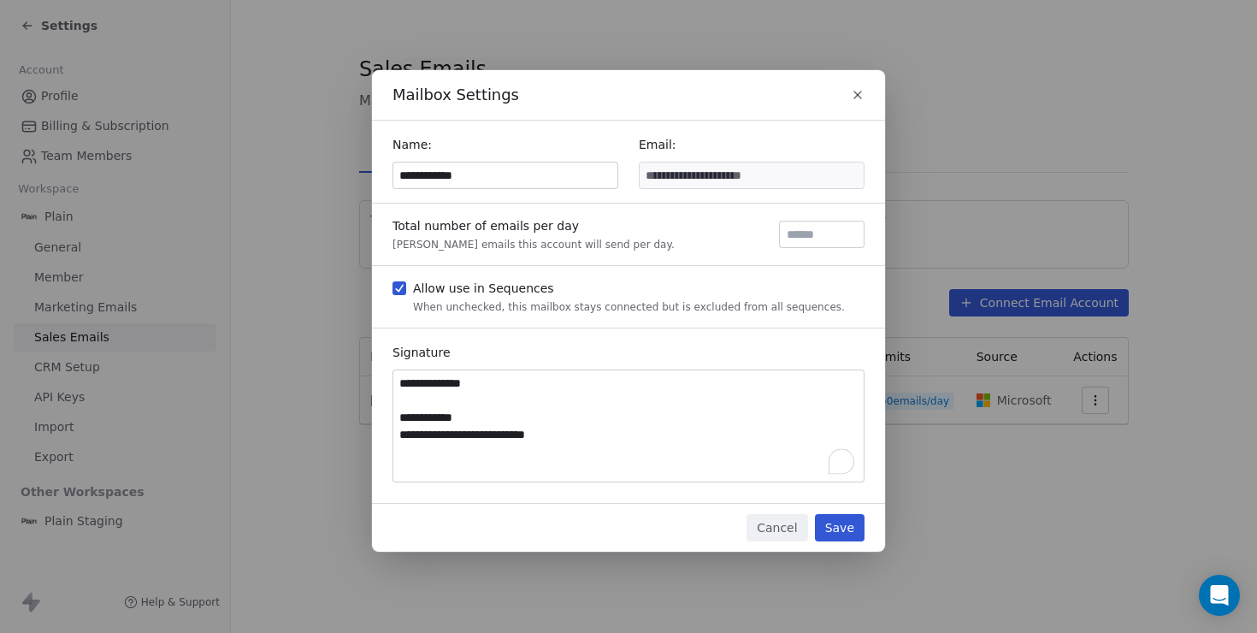
click at [439, 397] on textarea "**********" at bounding box center [628, 425] width 470 height 111
click at [401, 419] on textarea "**********" at bounding box center [628, 425] width 470 height 111
click at [480, 420] on textarea "**********" at bounding box center [628, 425] width 470 height 111
type textarea "**********"
click at [852, 533] on button "Save" at bounding box center [840, 527] width 50 height 27
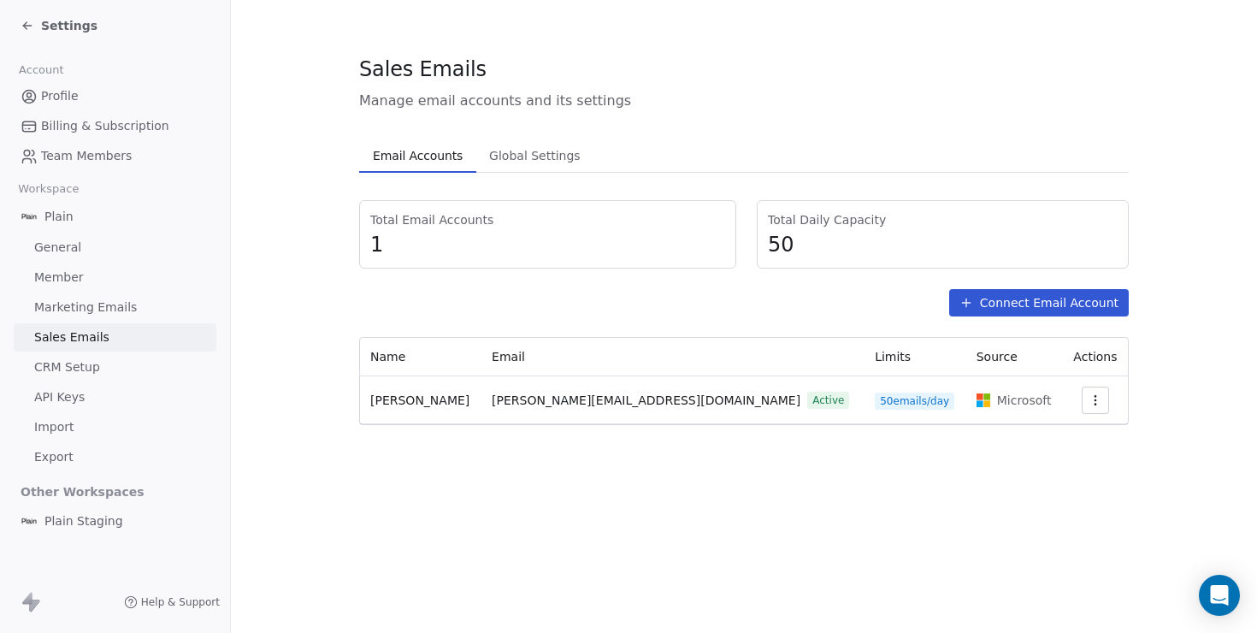
click at [816, 218] on span "Total Daily Capacity" at bounding box center [943, 219] width 350 height 17
click at [543, 172] on button "Global Settings Global Settings" at bounding box center [534, 155] width 116 height 34
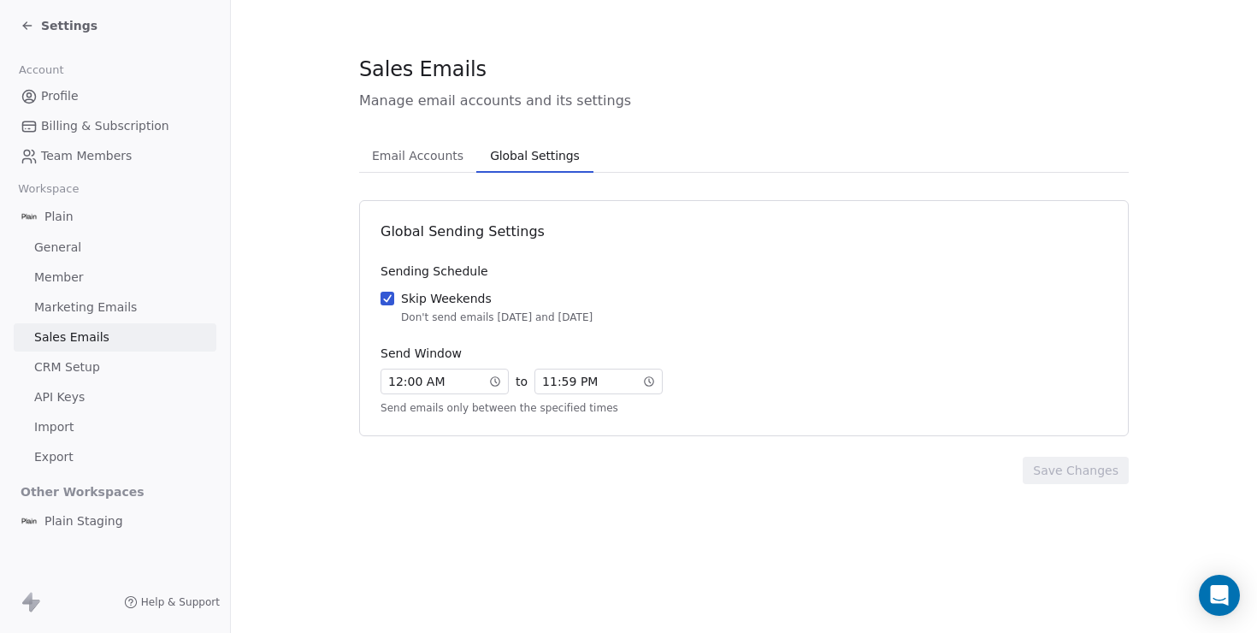
click at [543, 170] on button "Global Settings Global Settings" at bounding box center [534, 155] width 116 height 34
click at [106, 304] on span "Marketing Emails" at bounding box center [85, 307] width 103 height 18
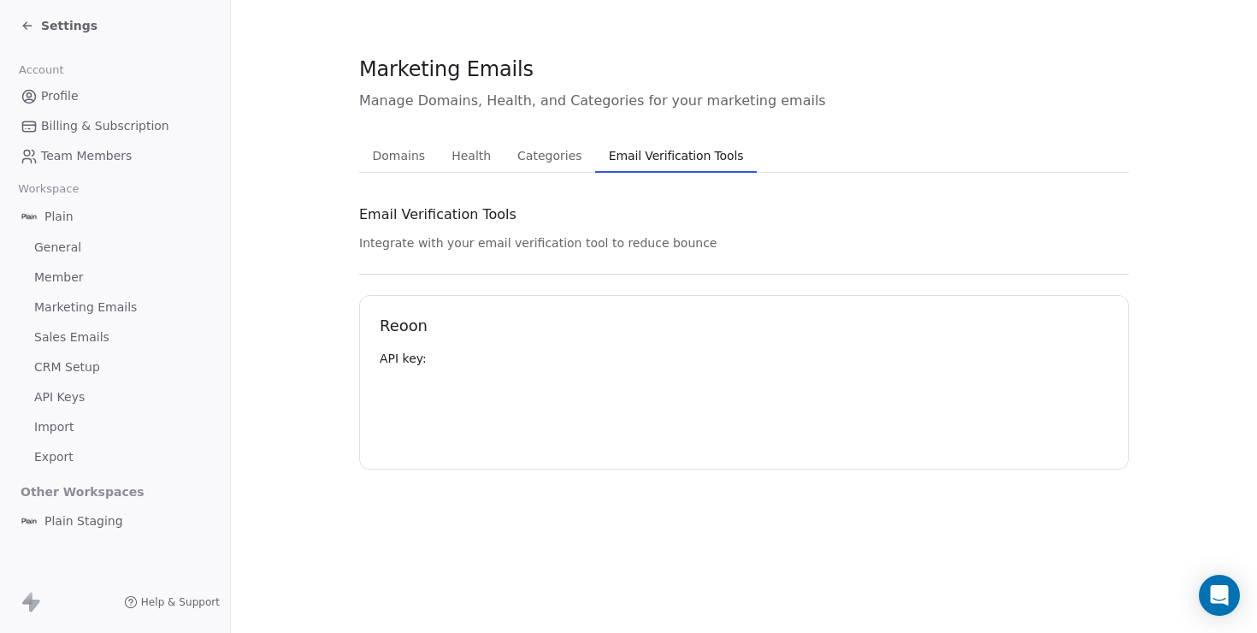
click at [648, 159] on span "Email Verification Tools" at bounding box center [676, 156] width 149 height 24
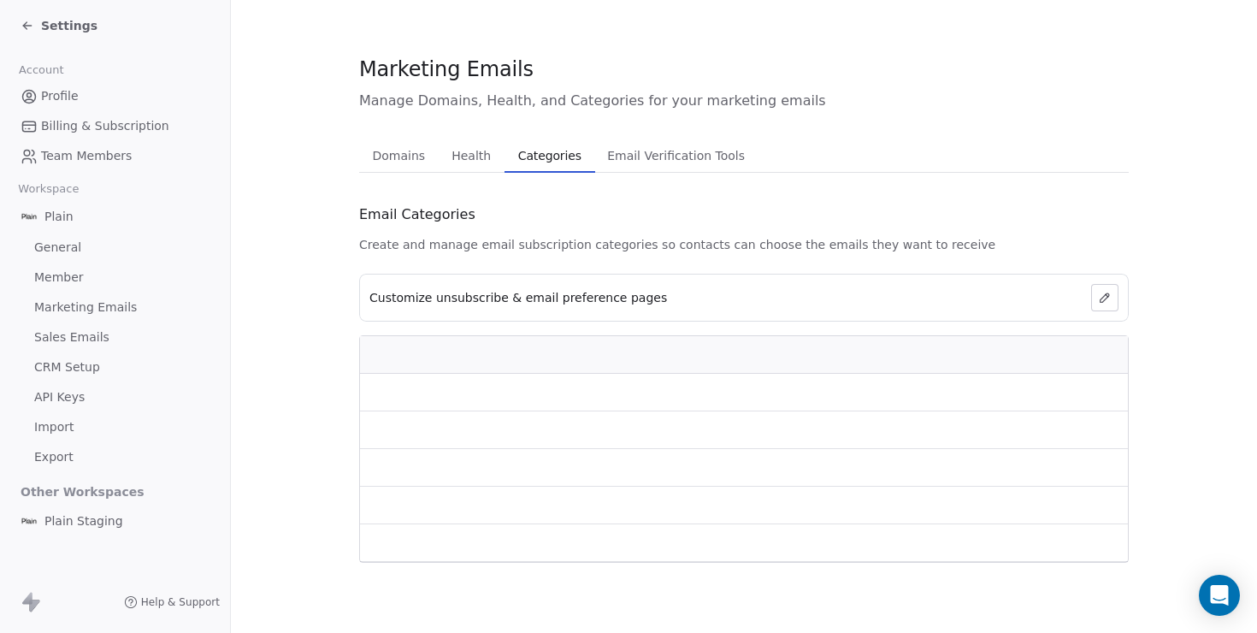
click at [521, 150] on span "Categories" at bounding box center [549, 156] width 77 height 24
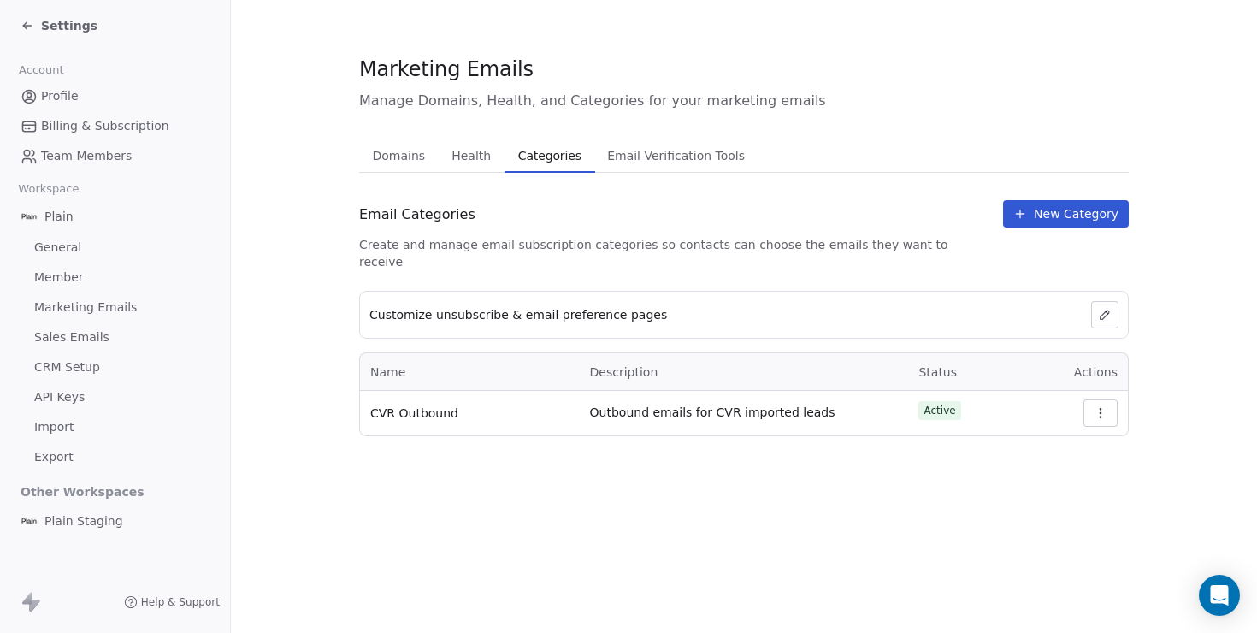
click at [469, 160] on span "Health" at bounding box center [471, 156] width 53 height 24
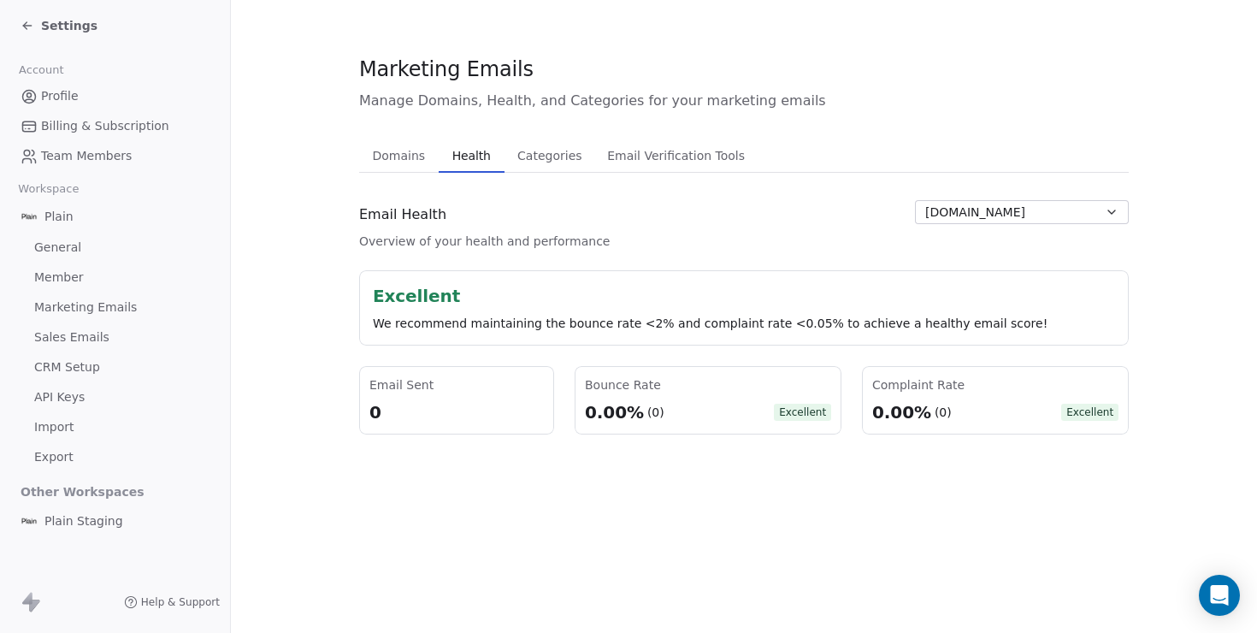
click at [538, 154] on span "Categories" at bounding box center [549, 156] width 78 height 24
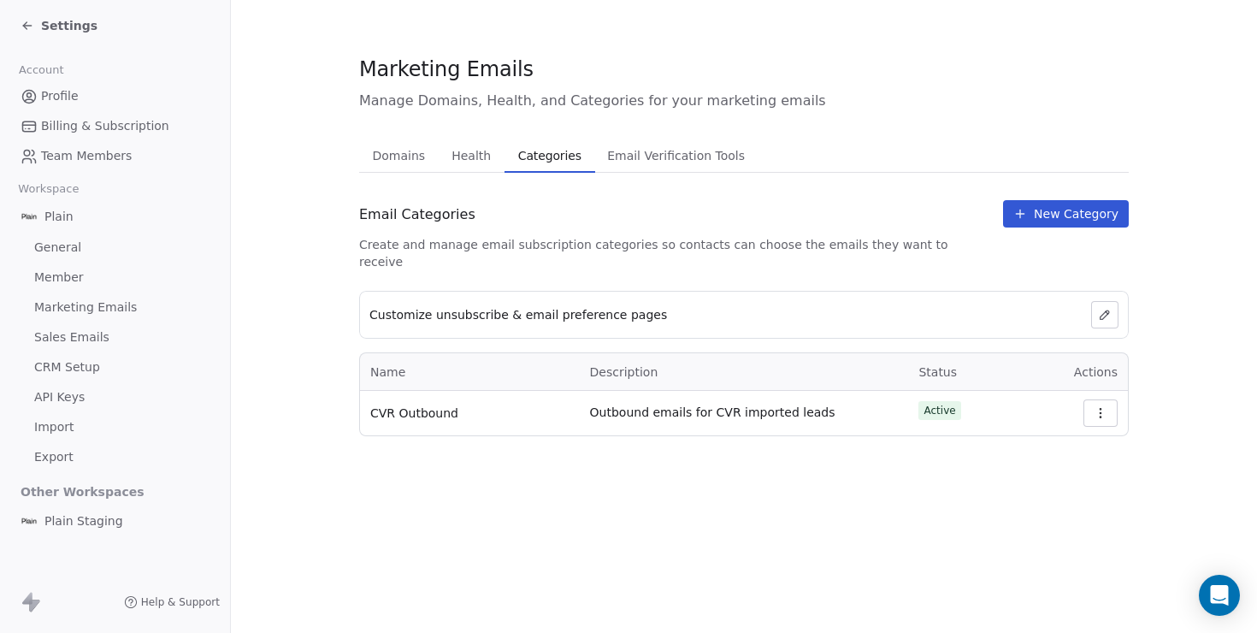
click at [1105, 406] on icon "button" at bounding box center [1100, 413] width 14 height 14
click at [681, 415] on td "Outbound emails for CVR imported leads" at bounding box center [744, 413] width 329 height 44
click at [432, 404] on span "CVR Outbound" at bounding box center [414, 412] width 88 height 17
click at [1087, 212] on span "New Category" at bounding box center [1076, 213] width 85 height 17
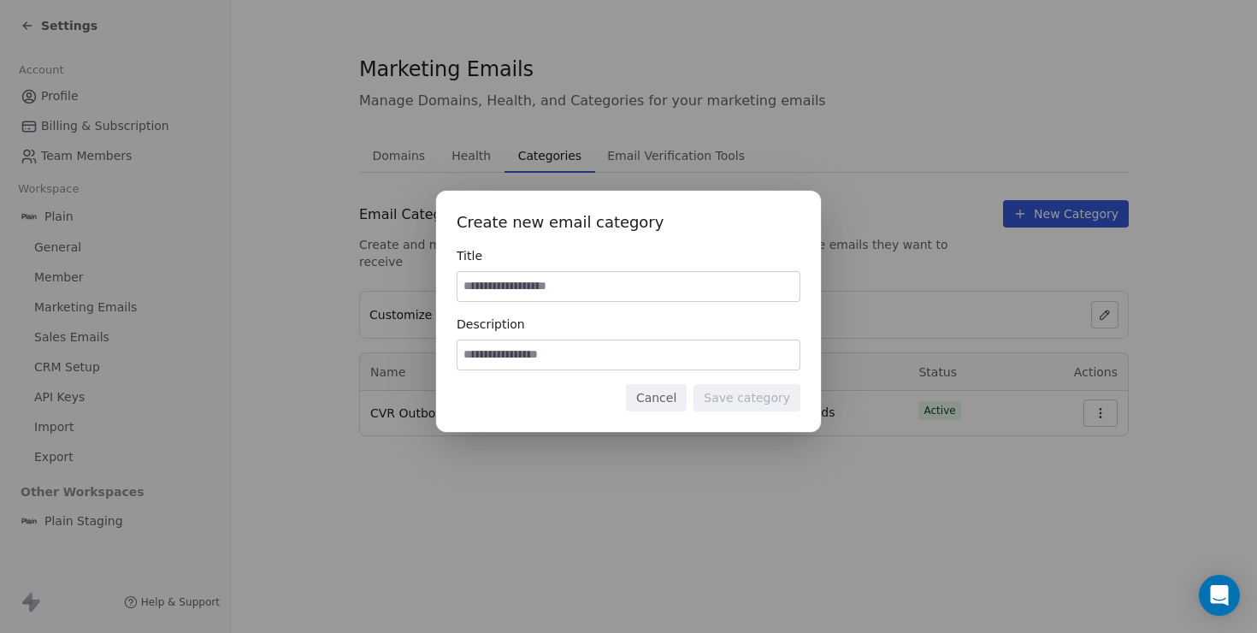
click at [635, 362] on input at bounding box center [628, 354] width 342 height 29
click at [656, 398] on button "Cancel" at bounding box center [656, 397] width 61 height 27
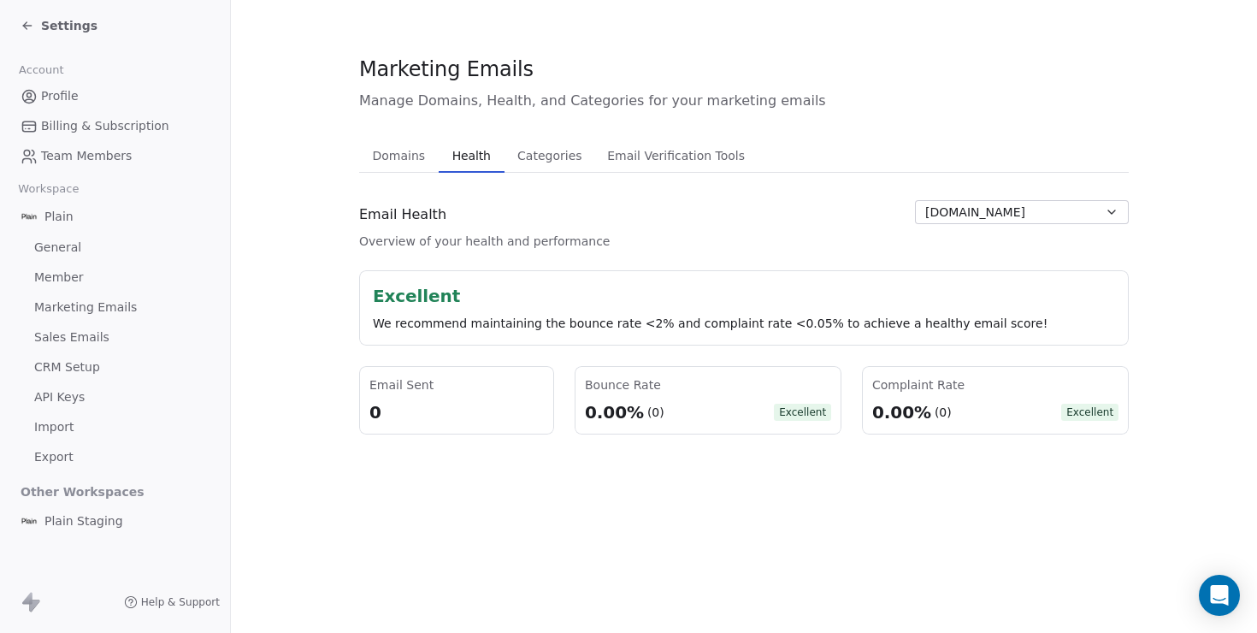
click at [481, 162] on span "Health" at bounding box center [471, 156] width 52 height 24
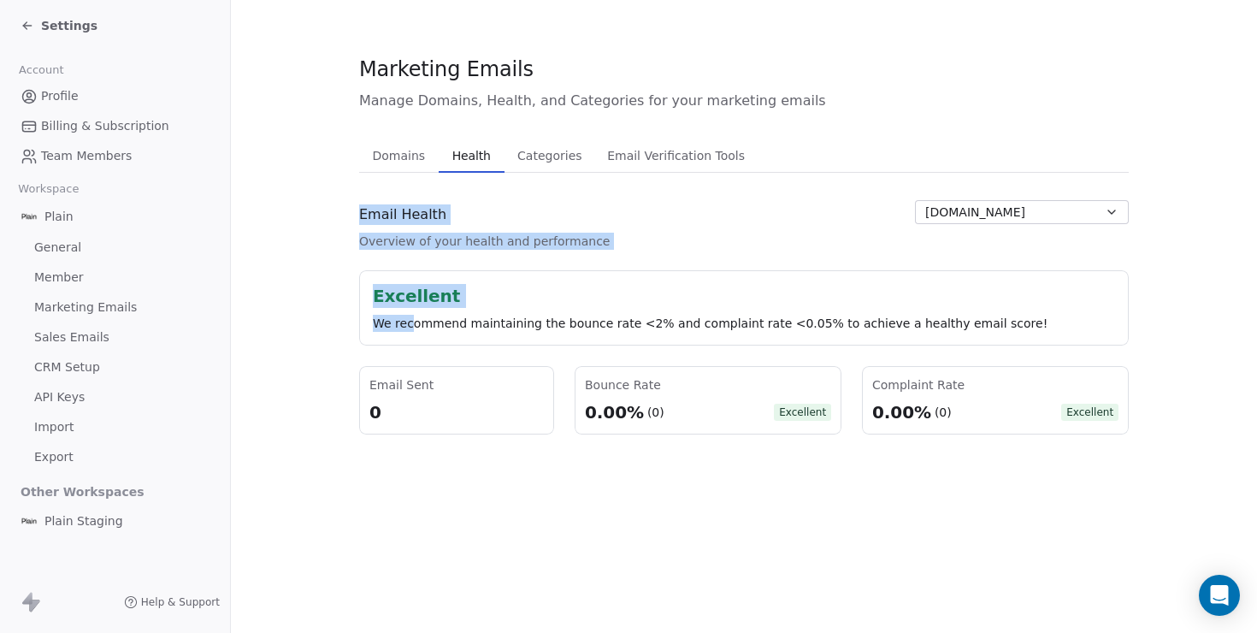
drag, startPoint x: 286, startPoint y: 162, endPoint x: 443, endPoint y: 374, distance: 264.0
click at [443, 374] on section "Marketing Emails Manage Domains, Health, and Categories for your marketing emai…" at bounding box center [744, 244] width 1026 height 489
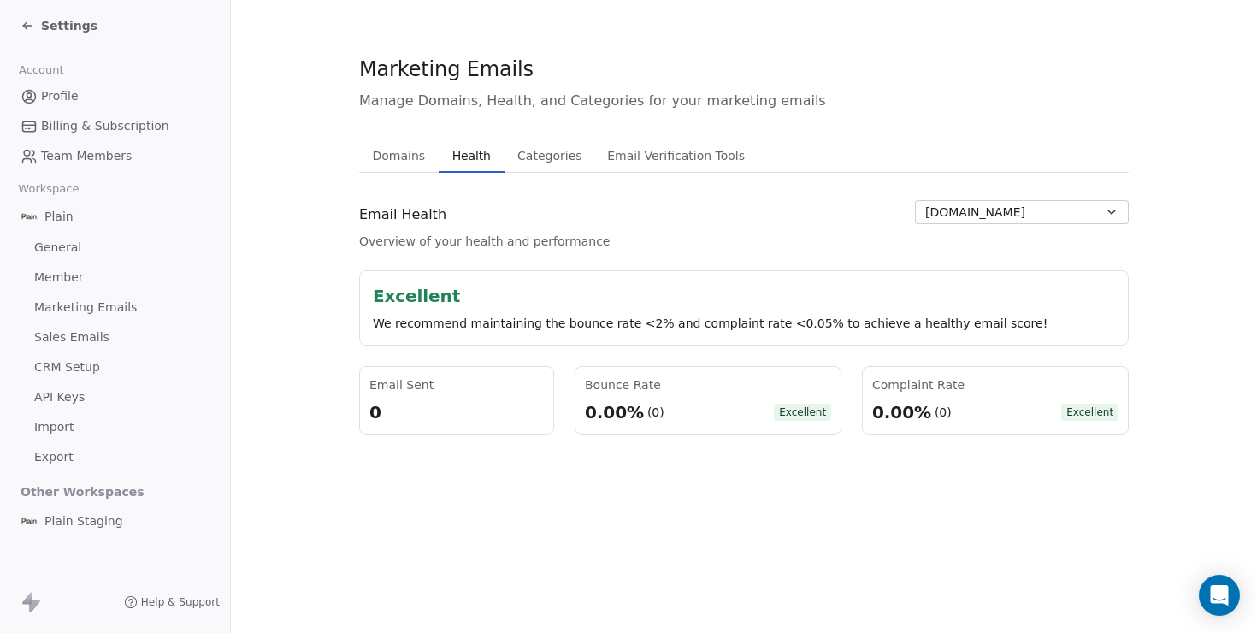
click at [394, 492] on div "Marketing Emails Manage Domains, Health, and Categories for your marketing emai…" at bounding box center [744, 316] width 1026 height 633
click at [38, 281] on span "Member" at bounding box center [59, 277] width 50 height 18
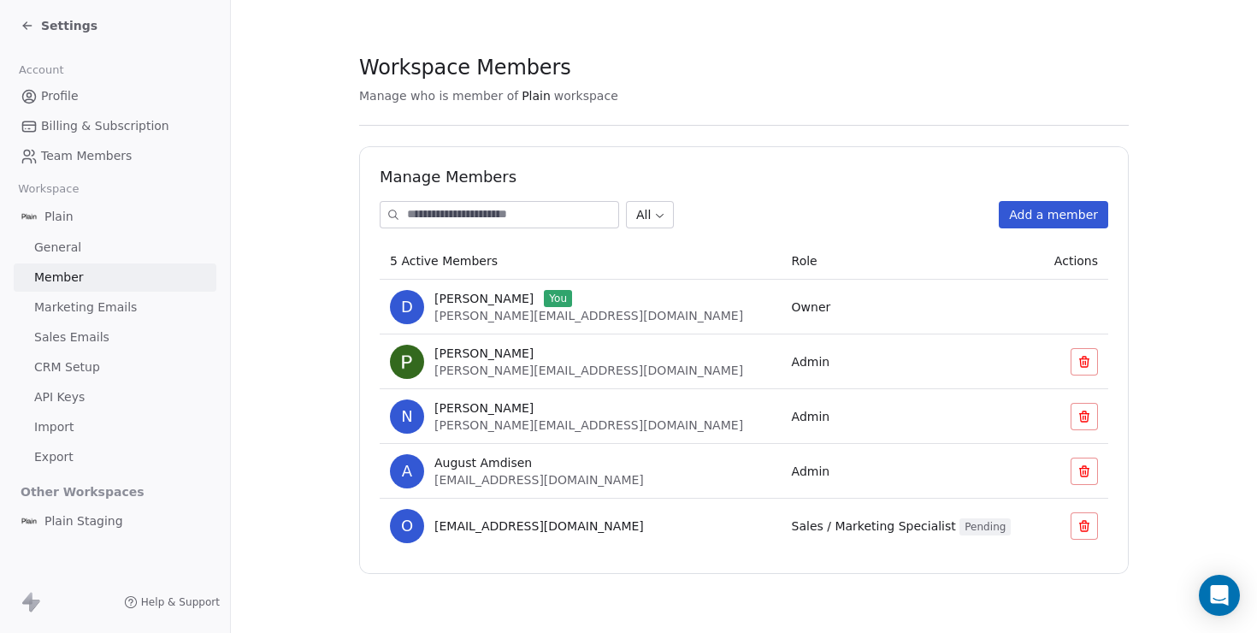
click at [91, 517] on span "Plain Staging" at bounding box center [83, 520] width 79 height 17
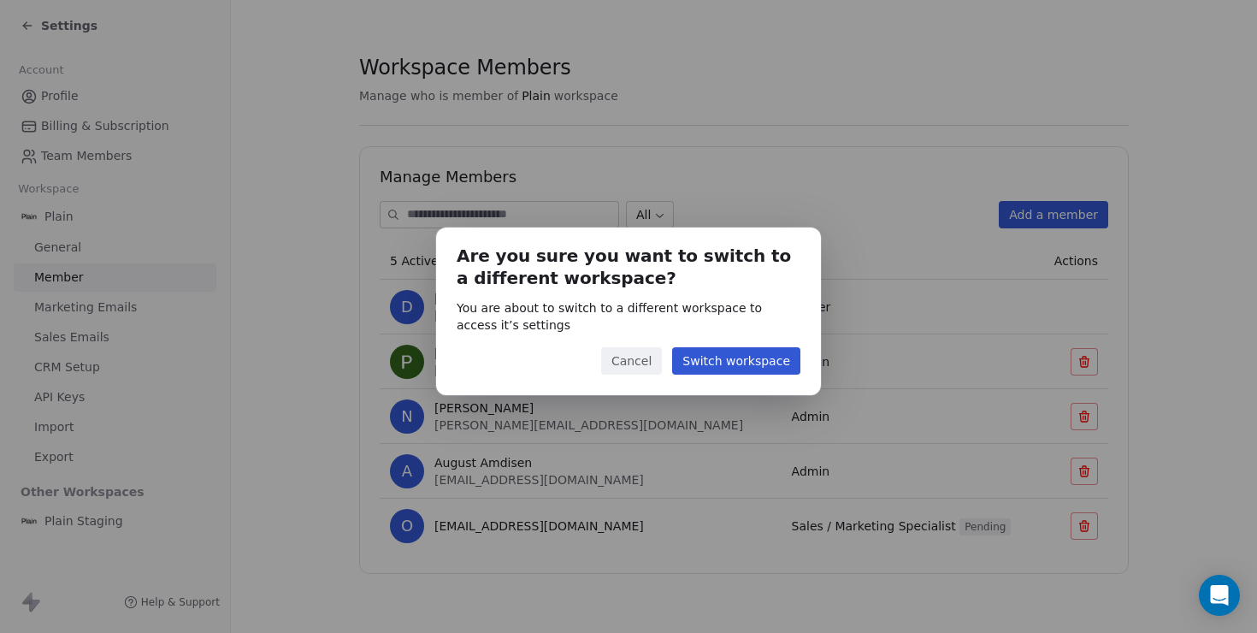
click at [642, 362] on button "Cancel" at bounding box center [631, 360] width 61 height 27
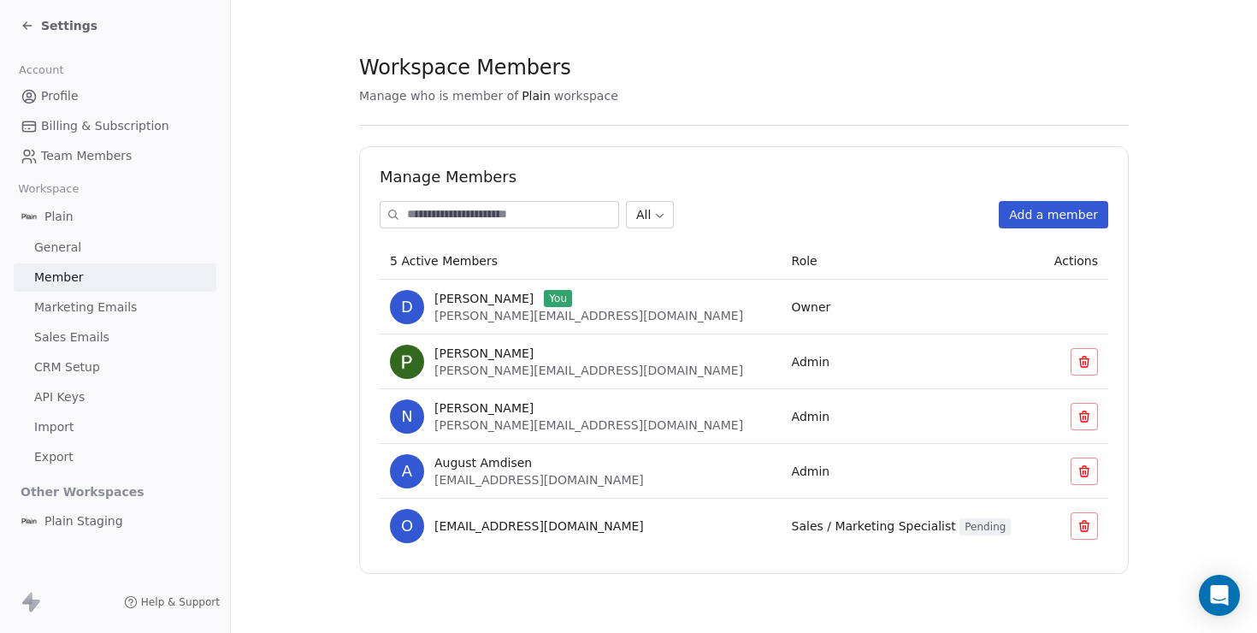
click at [42, 27] on span "Settings" at bounding box center [69, 25] width 56 height 17
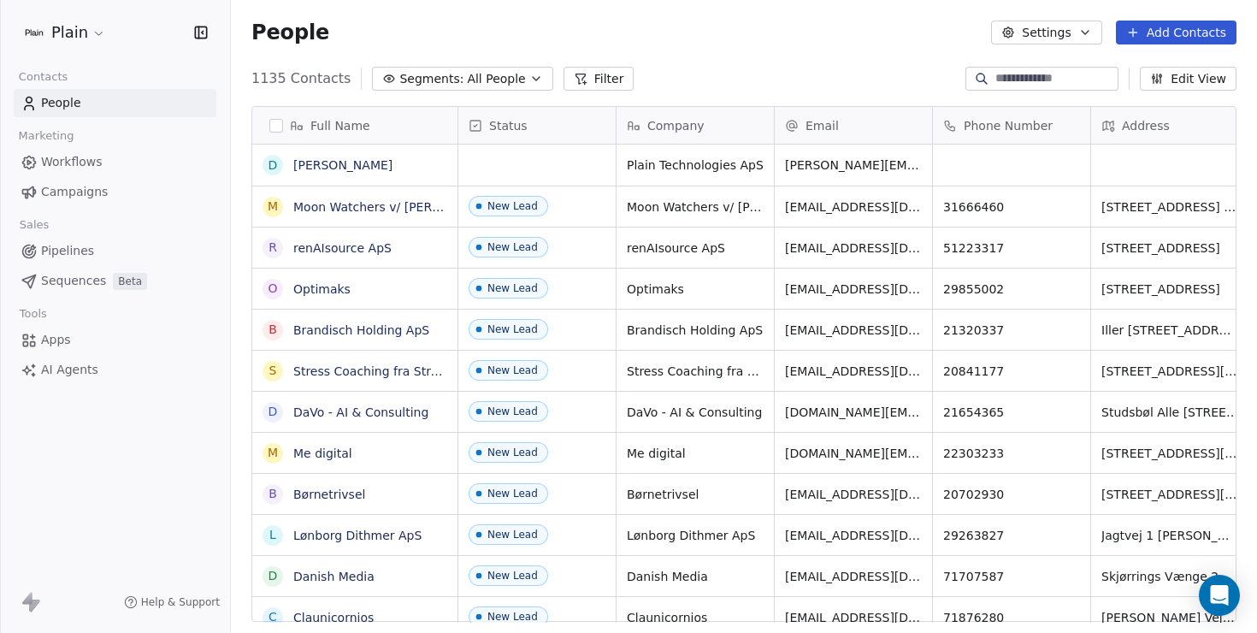
scroll to position [557, 1026]
click at [51, 338] on span "Apps" at bounding box center [56, 340] width 30 height 18
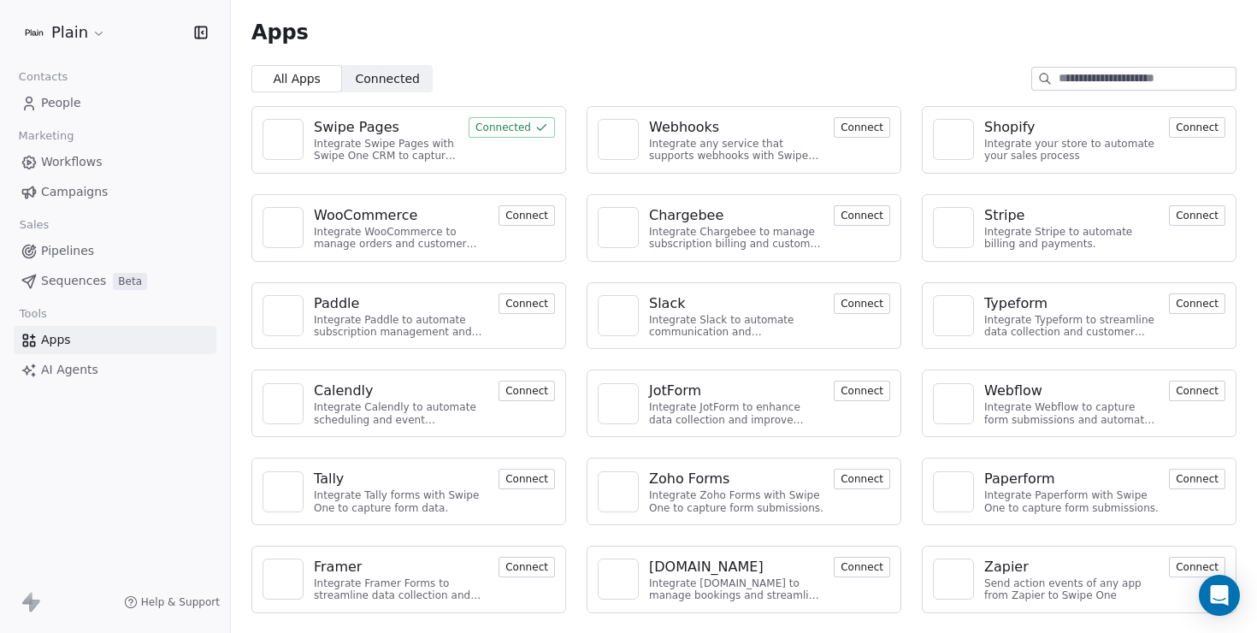
click at [72, 368] on span "AI Agents" at bounding box center [69, 370] width 57 height 18
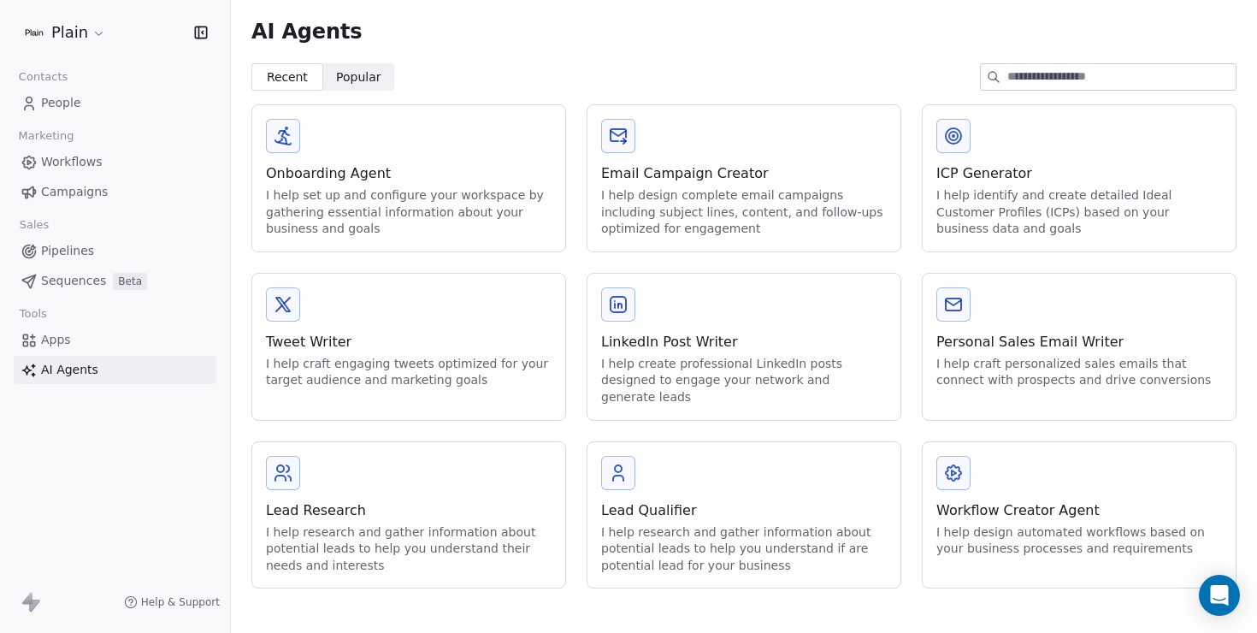
click at [953, 303] on icon at bounding box center [953, 302] width 15 height 5
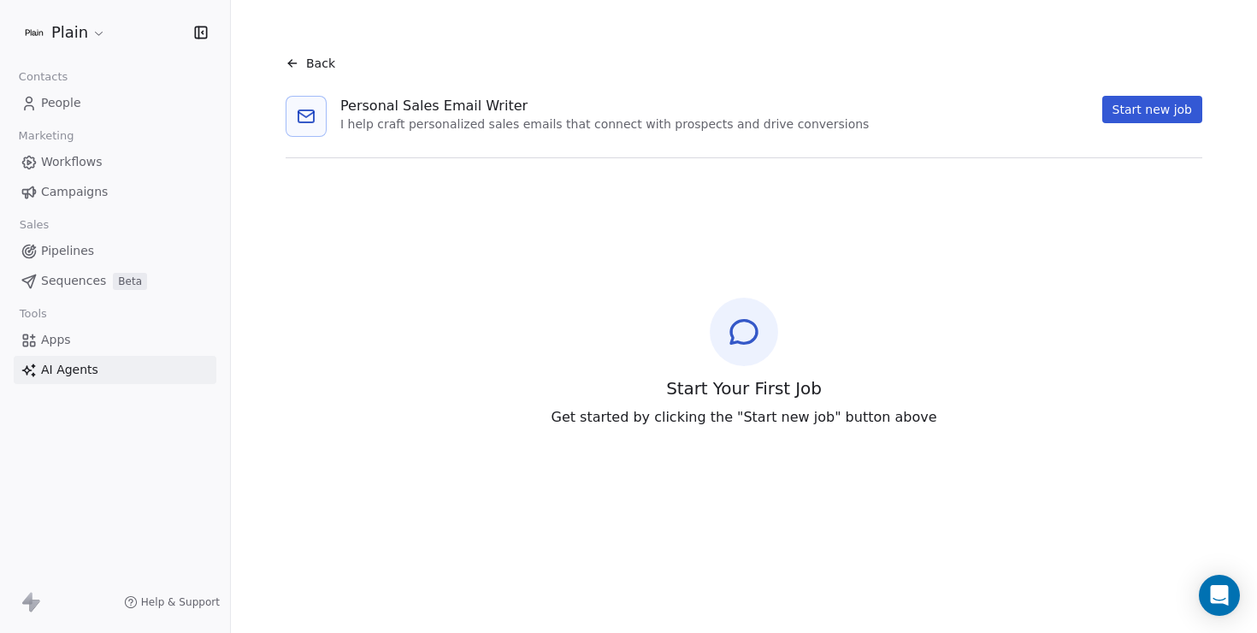
click at [1161, 116] on button "Start new job" at bounding box center [1152, 109] width 100 height 27
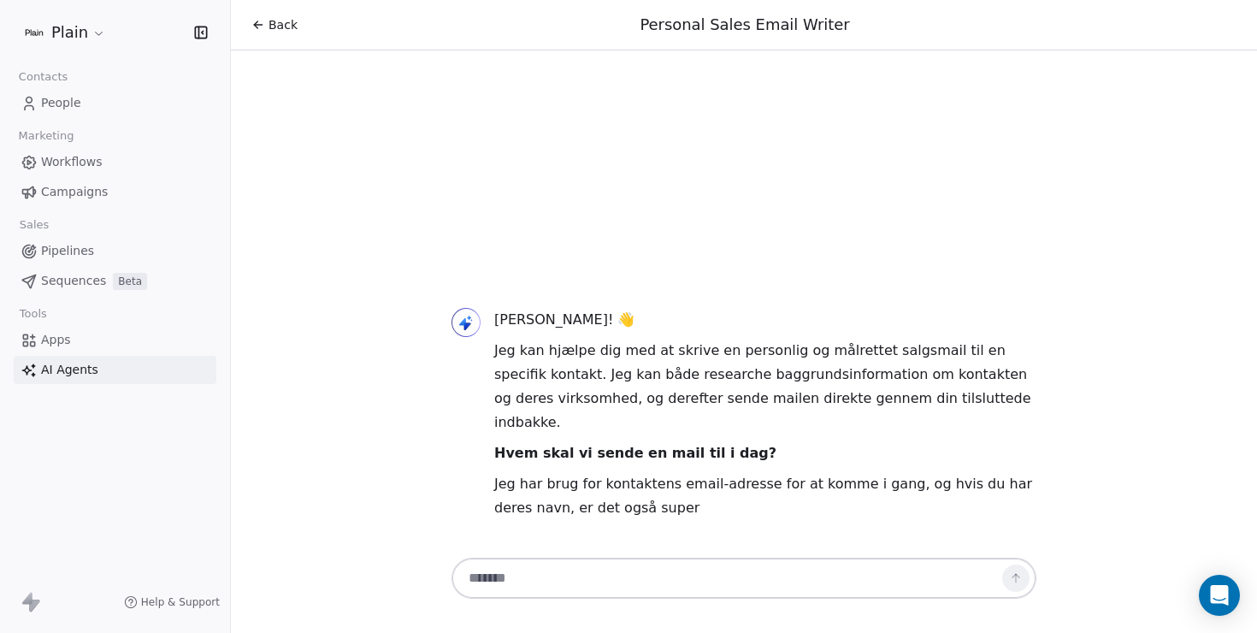
click at [577, 582] on textarea at bounding box center [726, 578] width 535 height 32
click at [258, 32] on div "Back" at bounding box center [274, 24] width 46 height 17
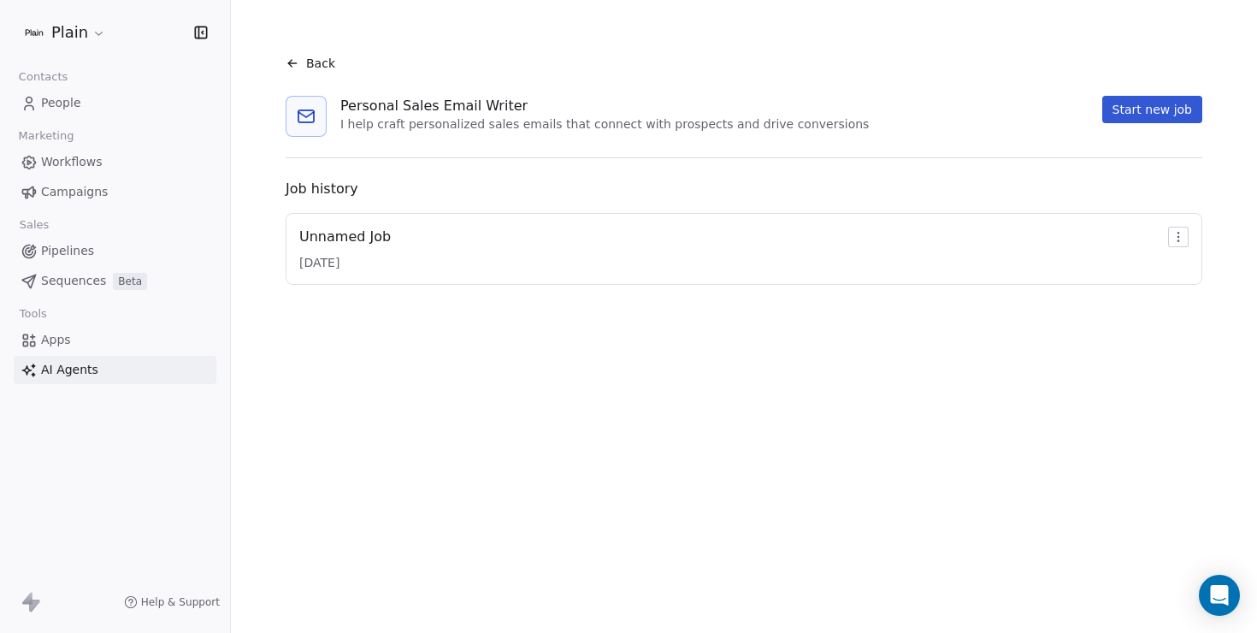
click at [292, 62] on icon at bounding box center [293, 63] width 14 height 14
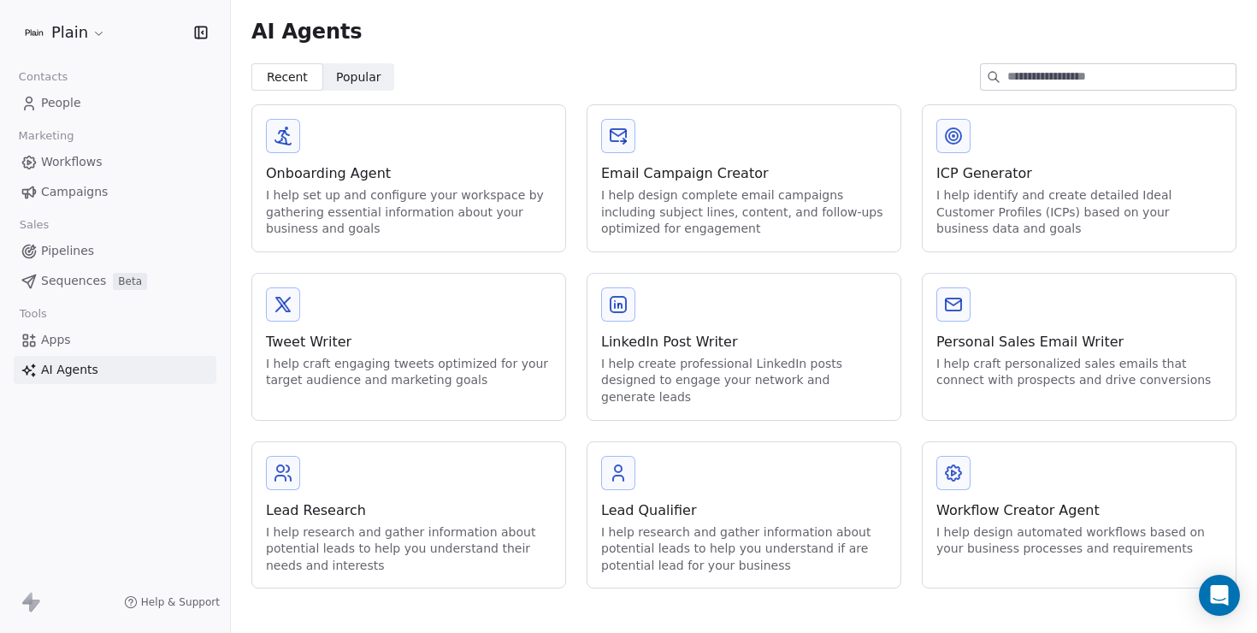
click at [292, 62] on div "AI Agents" at bounding box center [744, 31] width 1026 height 63
click at [1085, 345] on div "Personal Sales Email Writer" at bounding box center [1079, 342] width 286 height 21
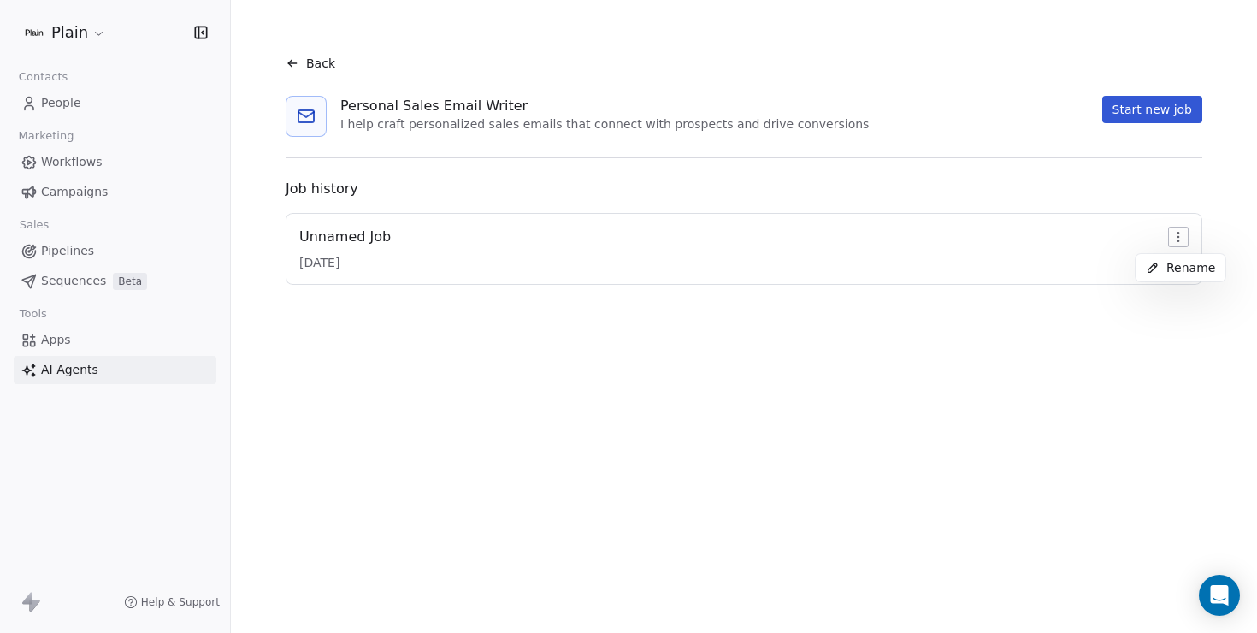
click at [1182, 234] on html "Plain Contacts People Marketing Workflows Campaigns Sales Pipelines Sequences B…" at bounding box center [628, 316] width 1257 height 633
click at [308, 58] on html "Plain Contacts People Marketing Workflows Campaigns Sales Pipelines Sequences B…" at bounding box center [628, 316] width 1257 height 633
click at [310, 63] on span "Back" at bounding box center [320, 63] width 29 height 17
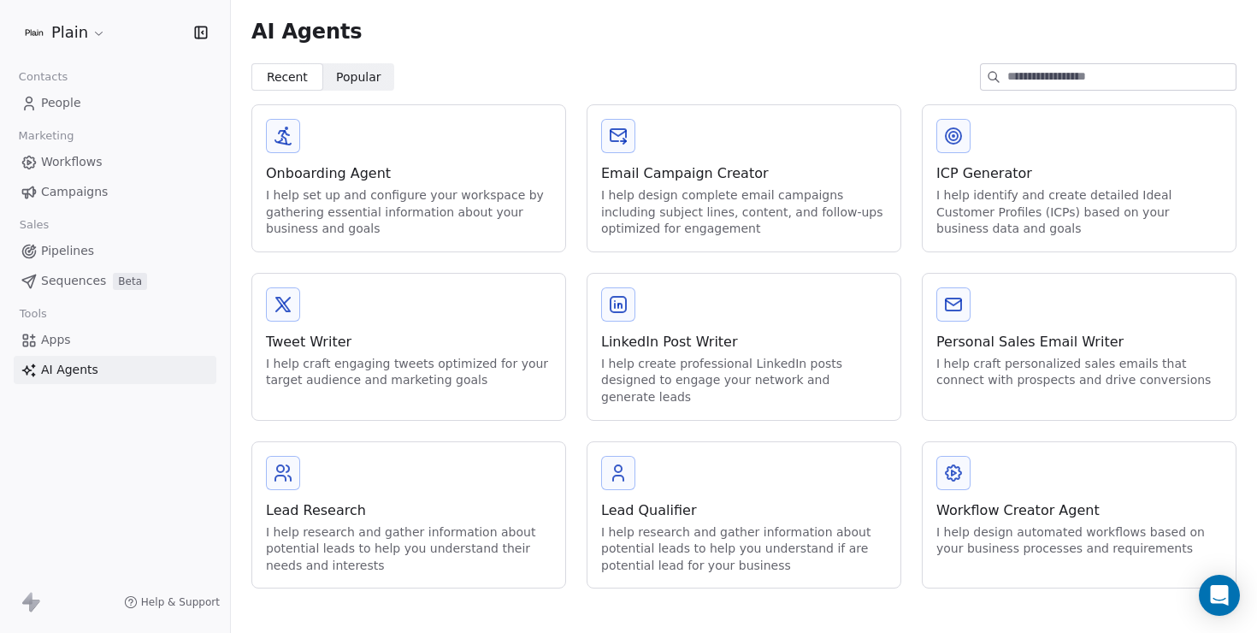
click at [353, 80] on span "Popular" at bounding box center [358, 77] width 45 height 18
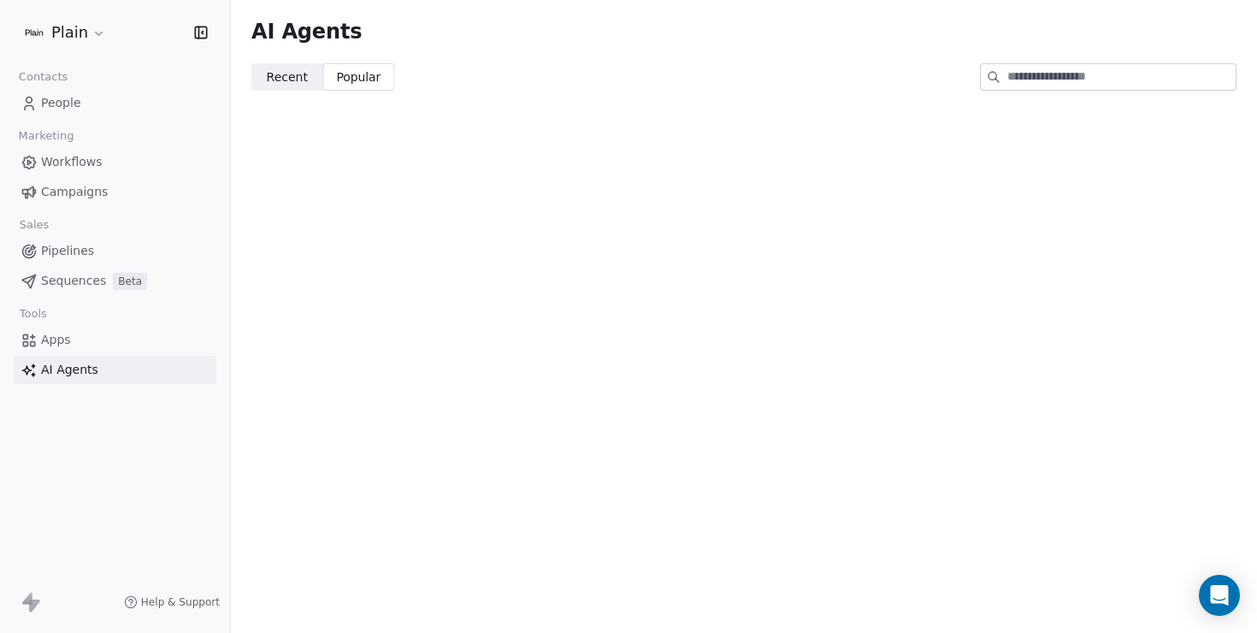
click at [304, 80] on span "Recent" at bounding box center [287, 77] width 41 height 18
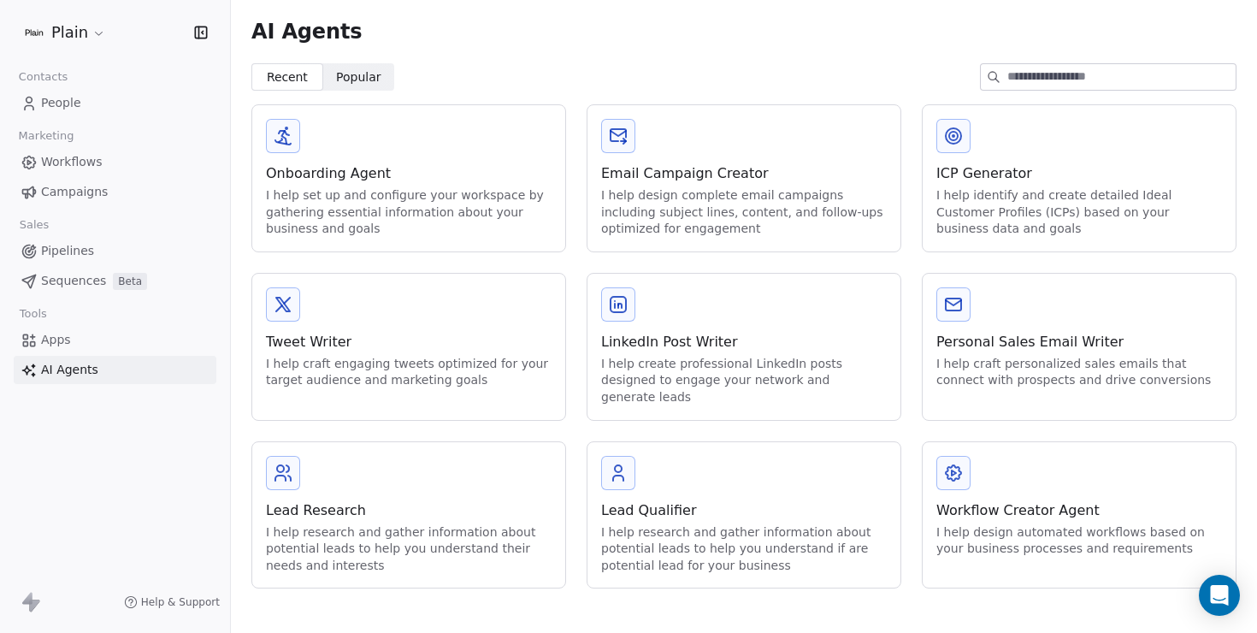
click at [121, 324] on div "Tools" at bounding box center [115, 314] width 203 height 24
click at [115, 335] on link "Apps" at bounding box center [115, 340] width 203 height 28
